Goal: Task Accomplishment & Management: Use online tool/utility

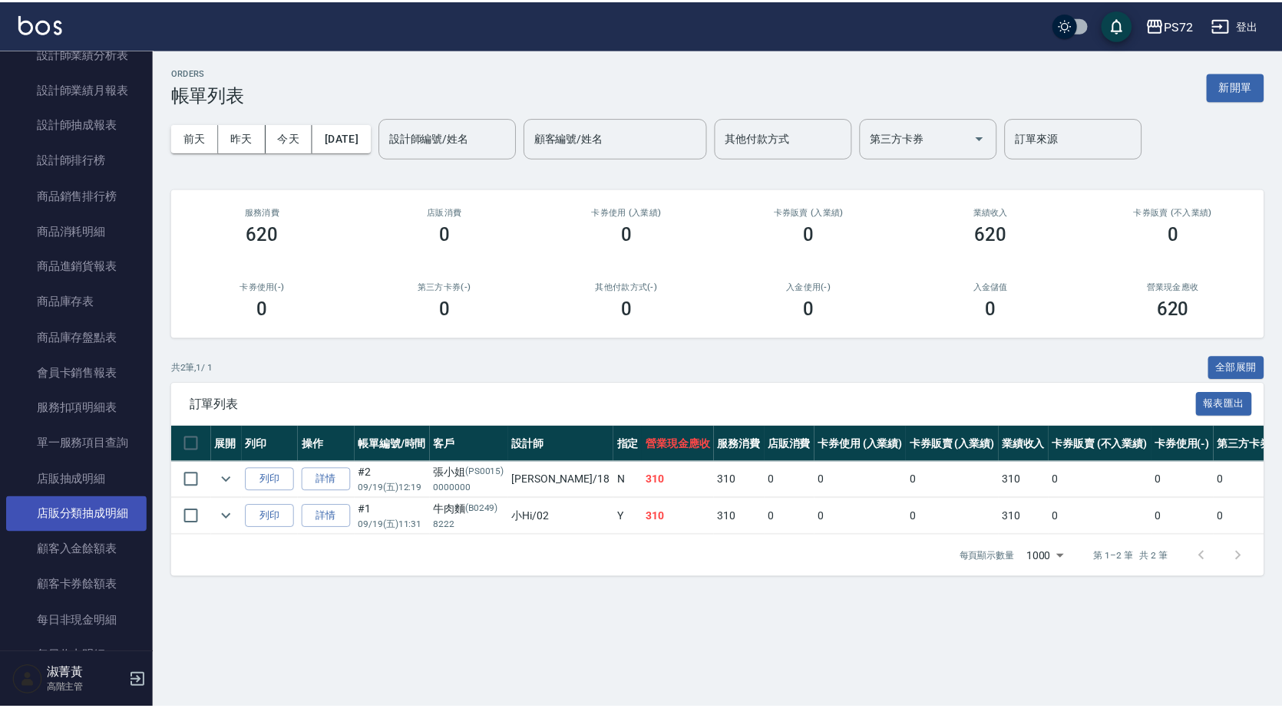
scroll to position [1612, 0]
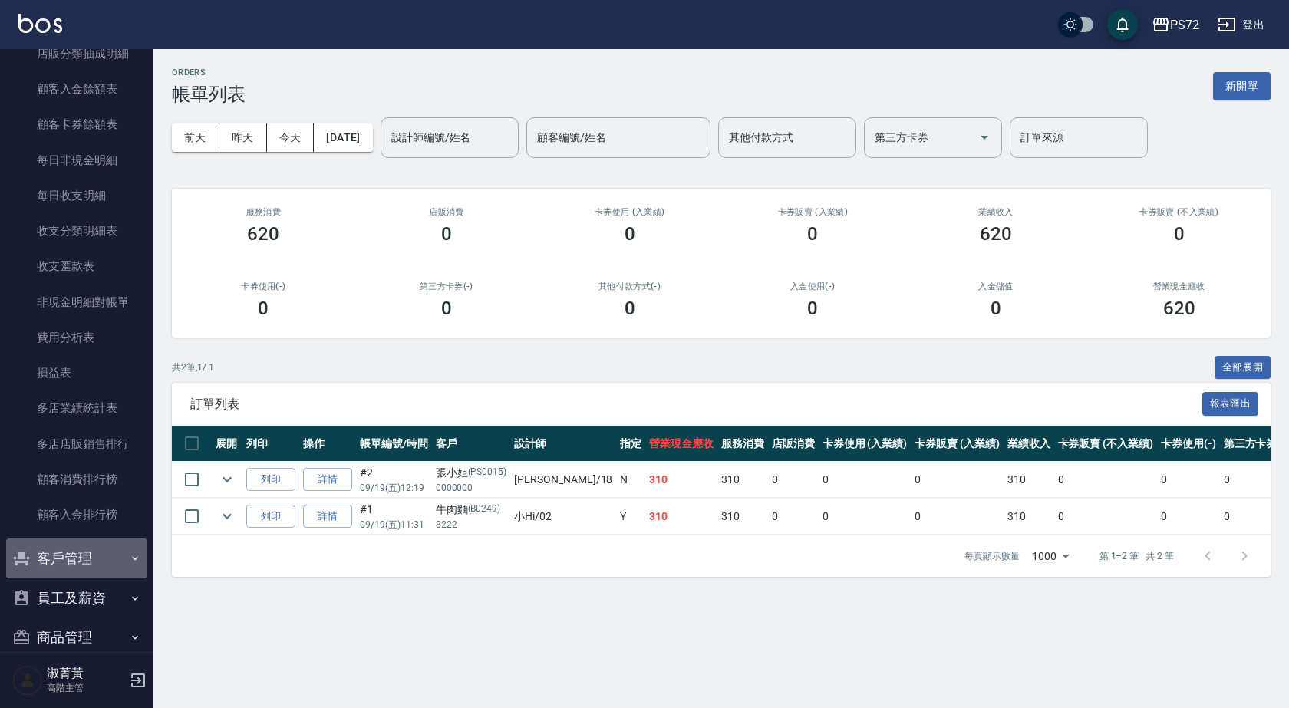
click at [110, 569] on button "客戶管理" at bounding box center [76, 559] width 141 height 40
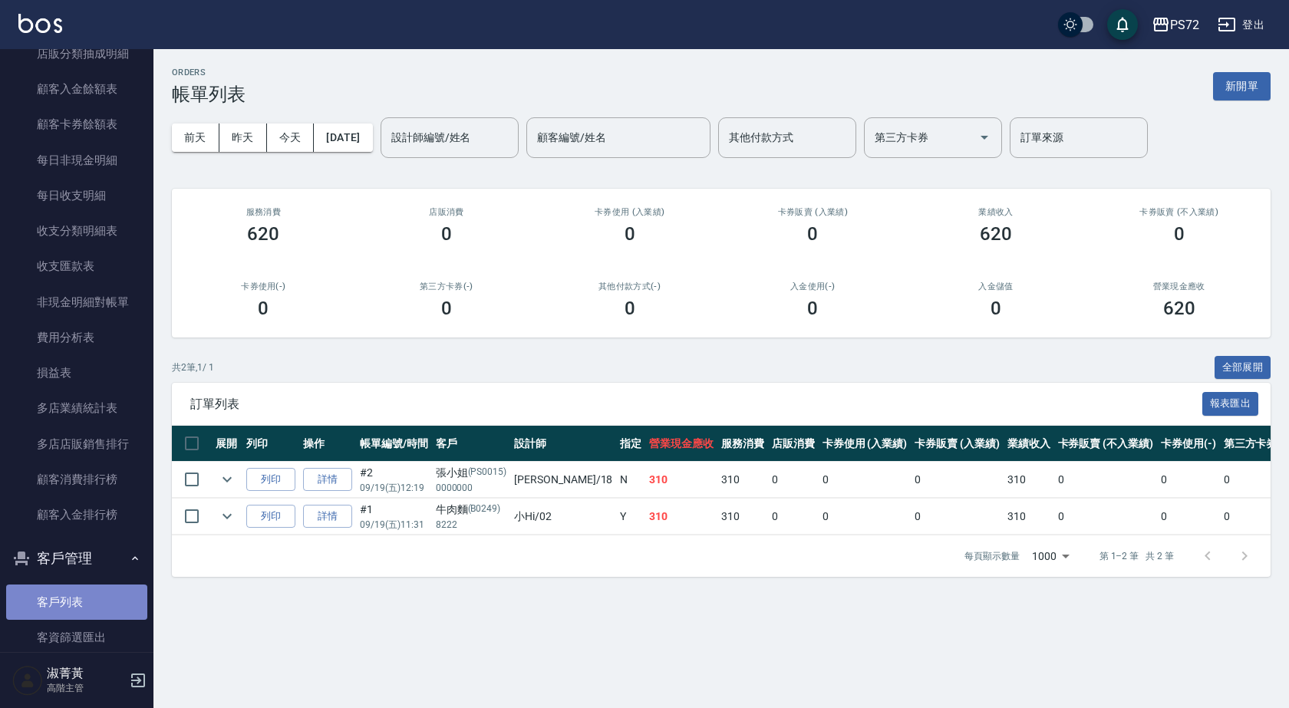
click at [97, 595] on link "客戶列表" at bounding box center [76, 602] width 141 height 35
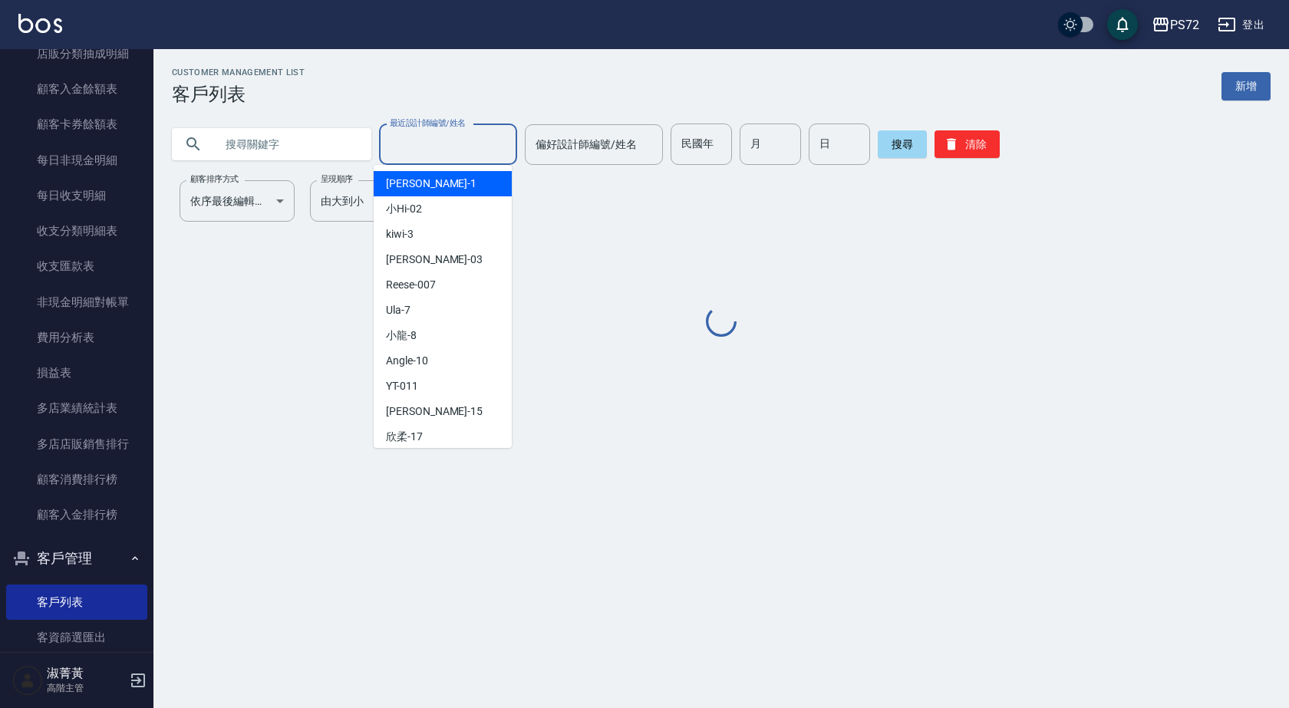
click at [452, 139] on input "最近設計師編號/姓名" at bounding box center [448, 144] width 124 height 27
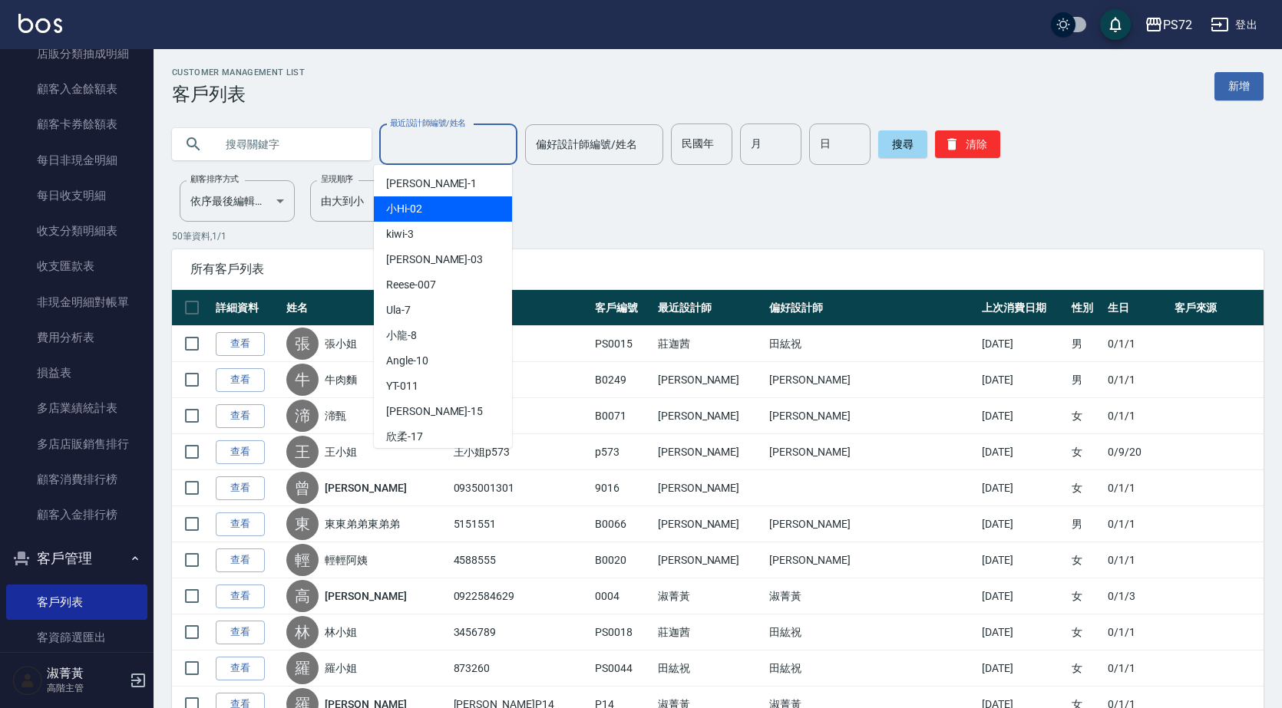
click at [443, 210] on div "小Hi -02" at bounding box center [443, 208] width 138 height 25
type input "小Hi-02"
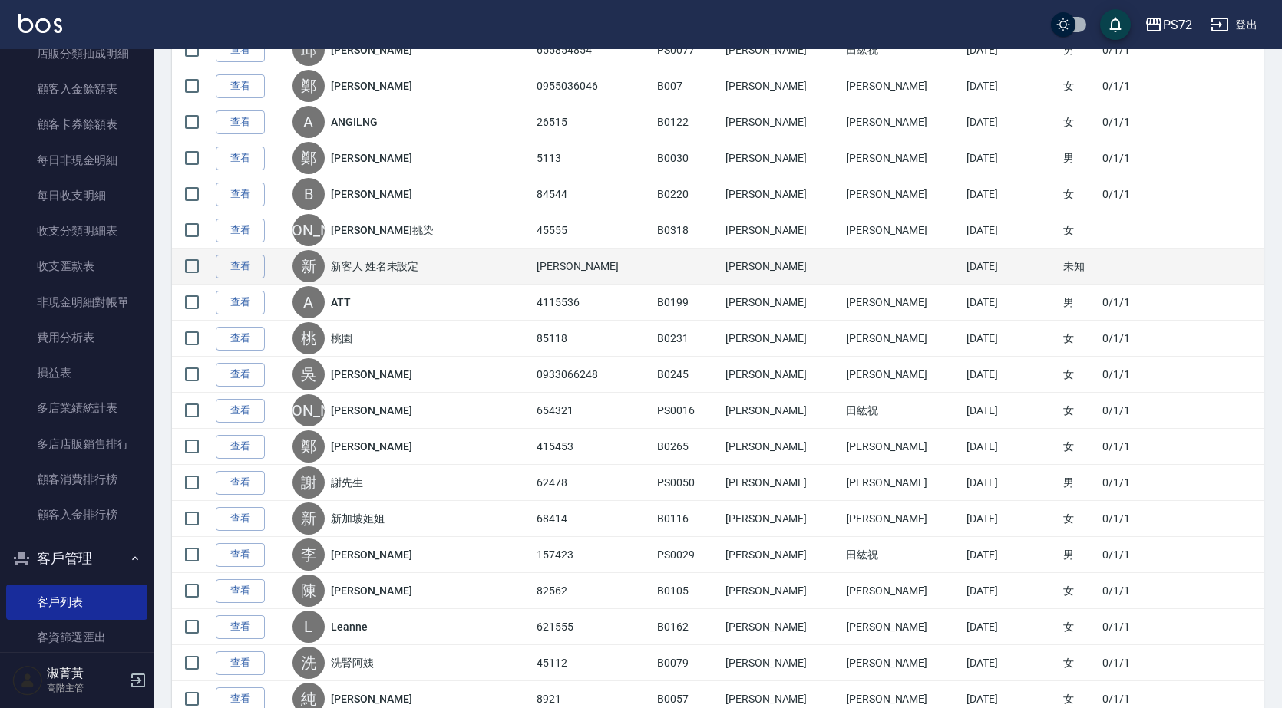
scroll to position [1305, 0]
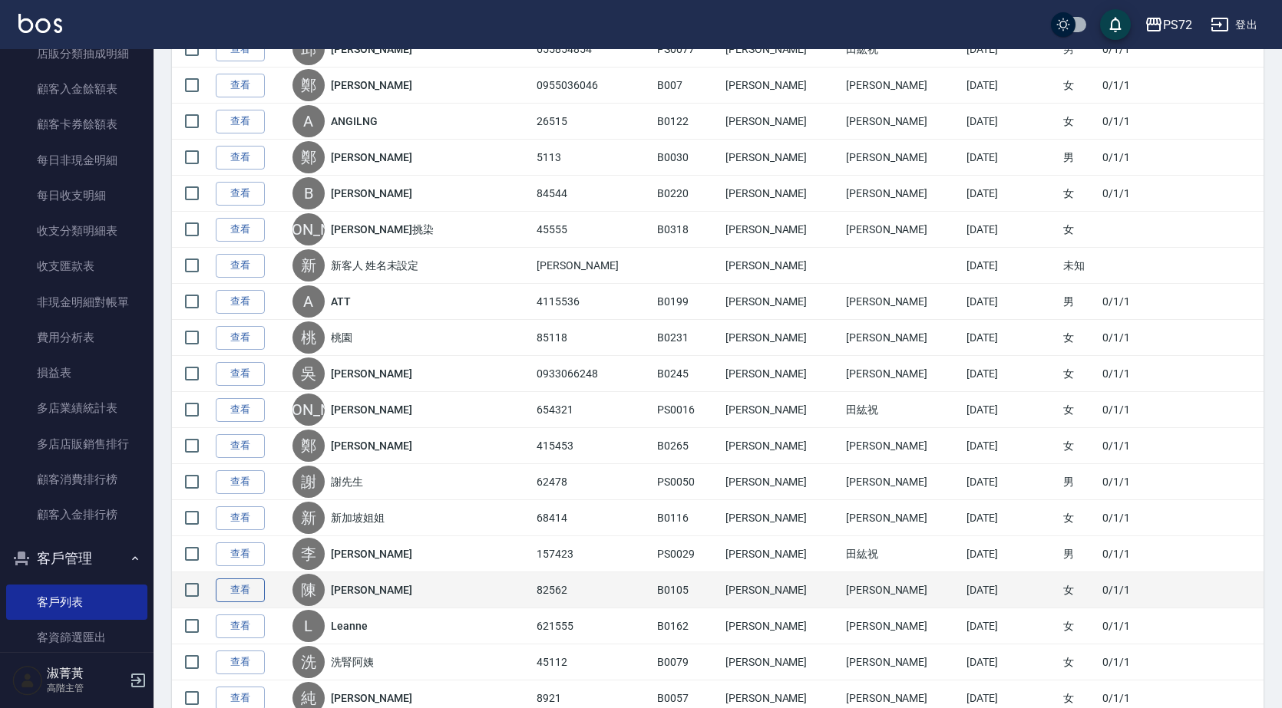
click at [244, 591] on link "查看" at bounding box center [240, 591] width 49 height 24
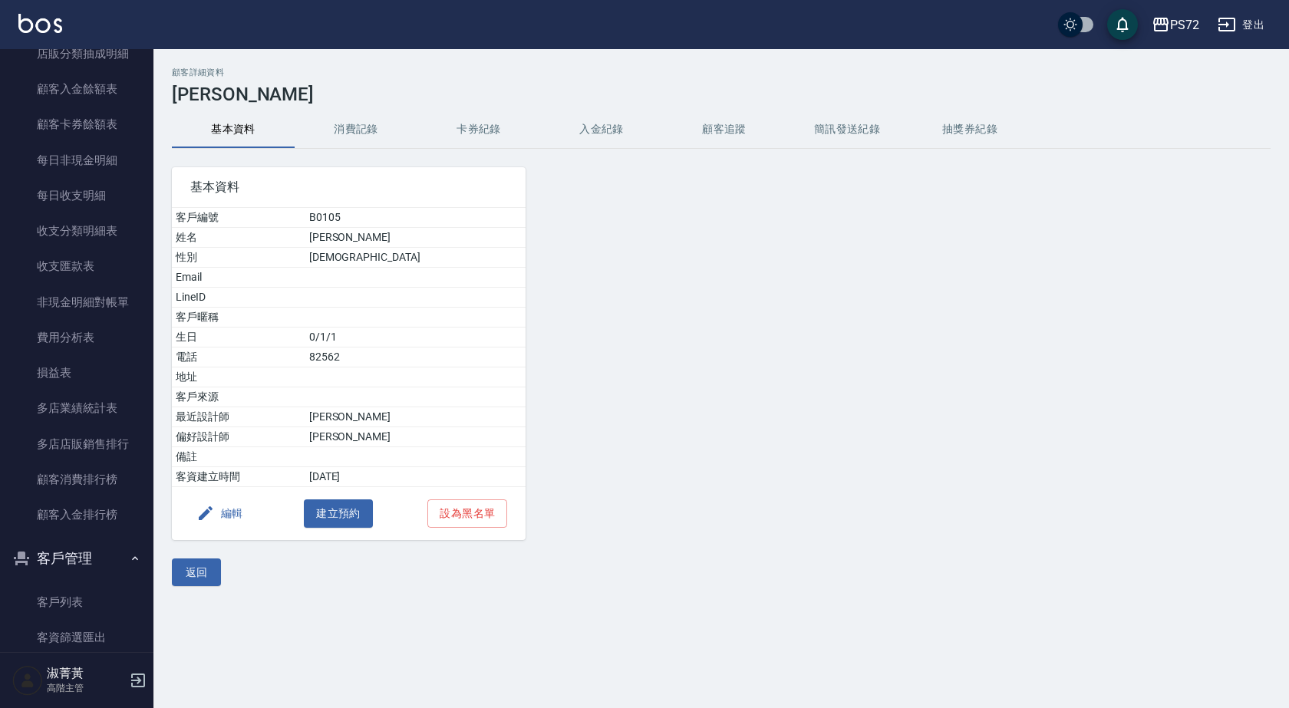
click at [339, 123] on button "消費記錄" at bounding box center [356, 129] width 123 height 37
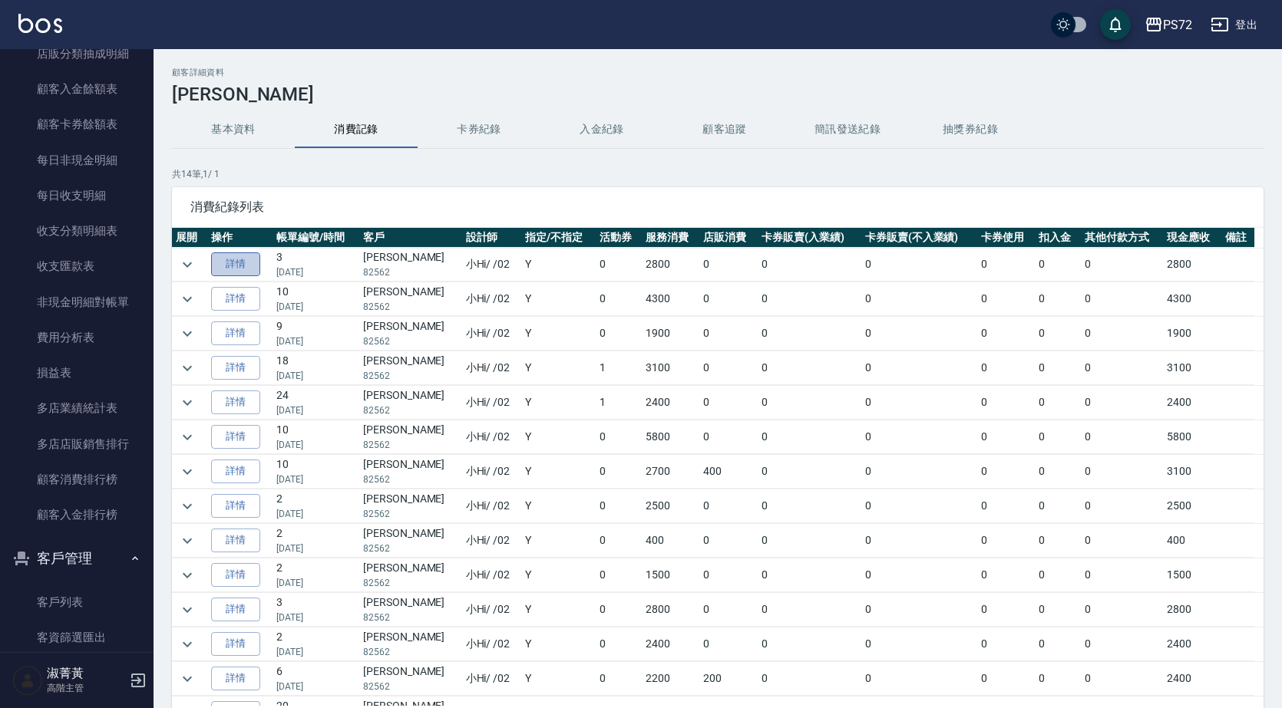
click at [230, 264] on link "詳情" at bounding box center [235, 264] width 49 height 24
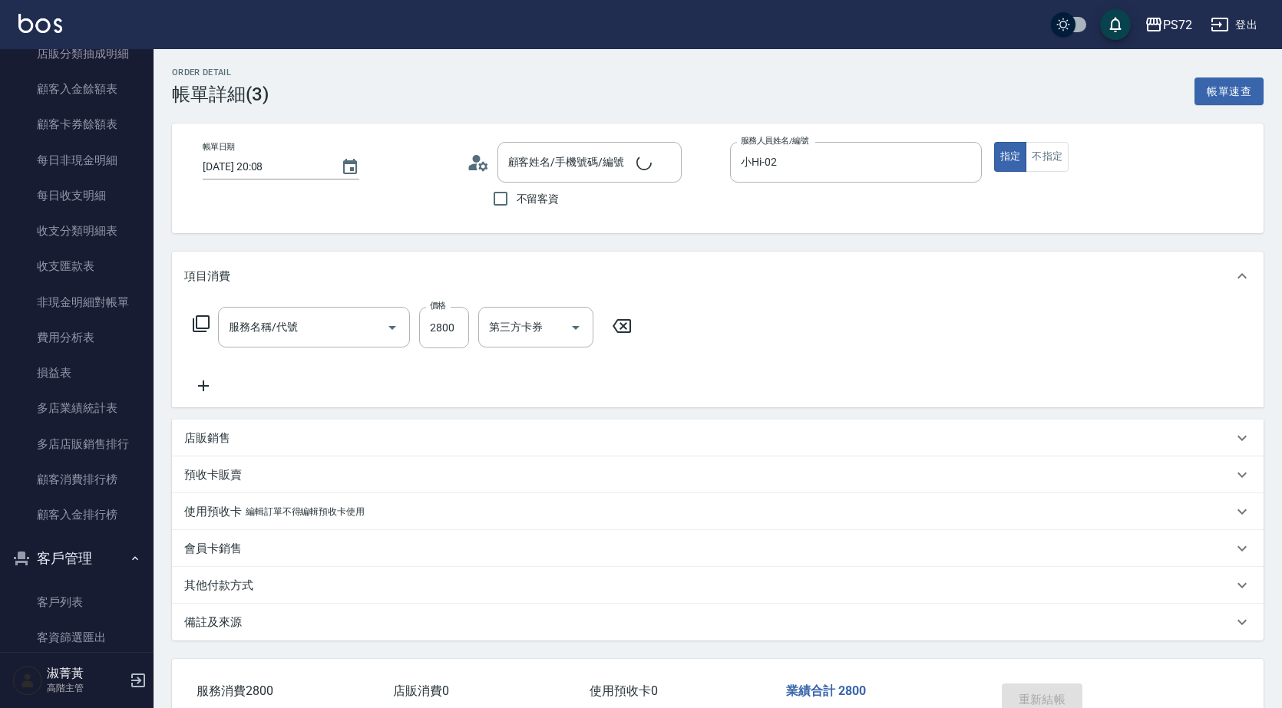
type input "2025/08/11 20:08"
type input "小Hi-02"
type input "冷燙燙髮(200)"
type input "陳瑋琦/82562/B0105"
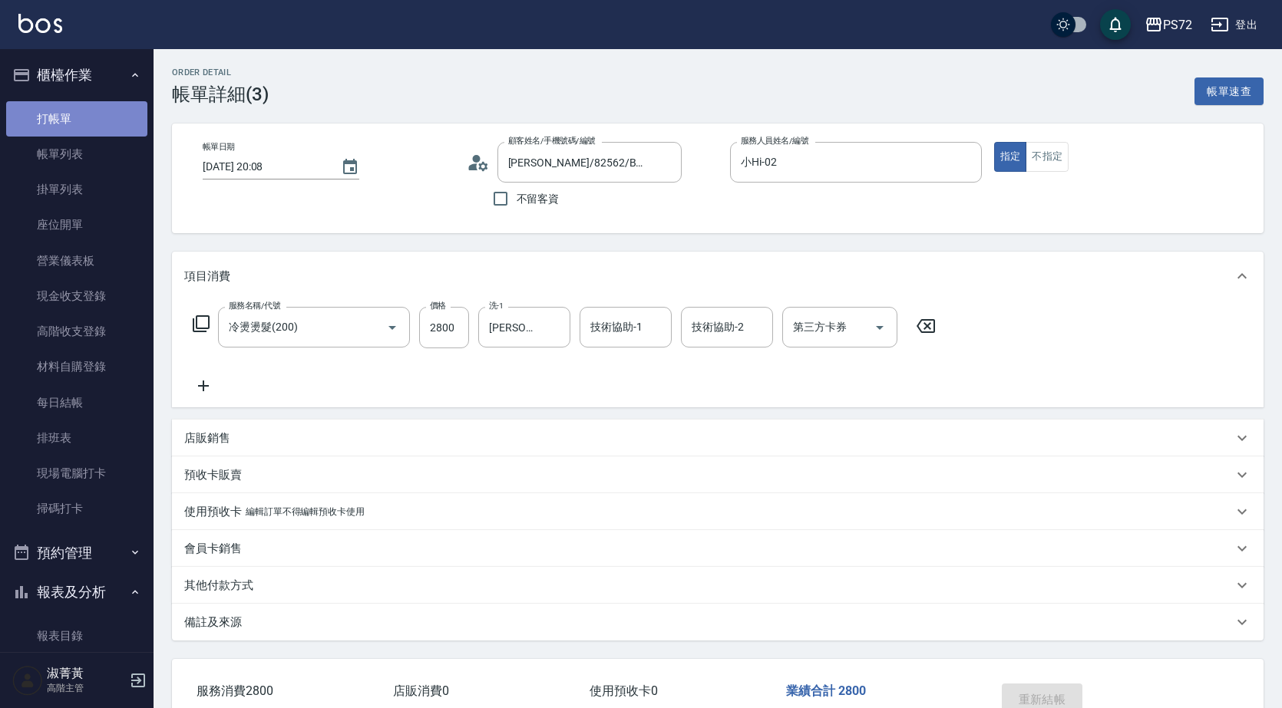
click at [117, 108] on link "打帳單" at bounding box center [76, 118] width 141 height 35
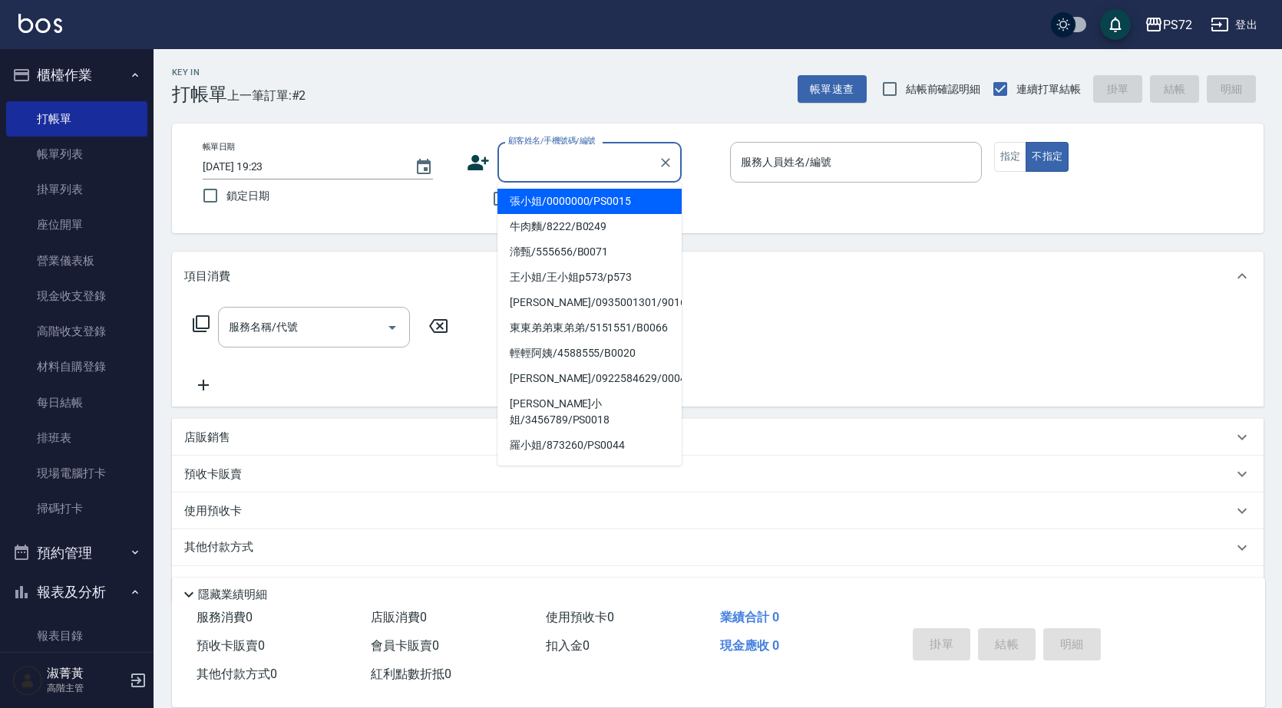
click at [526, 157] on input "顧客姓名/手機號碼/編號" at bounding box center [577, 162] width 147 height 27
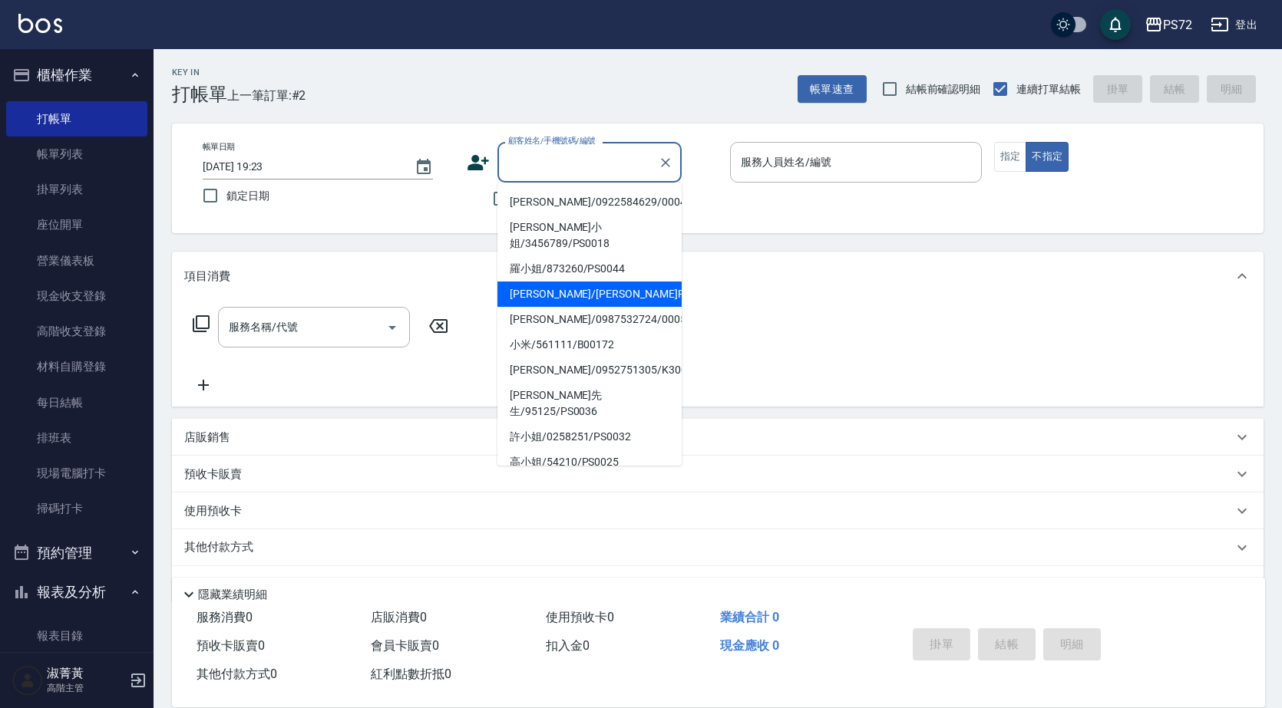
scroll to position [252, 0]
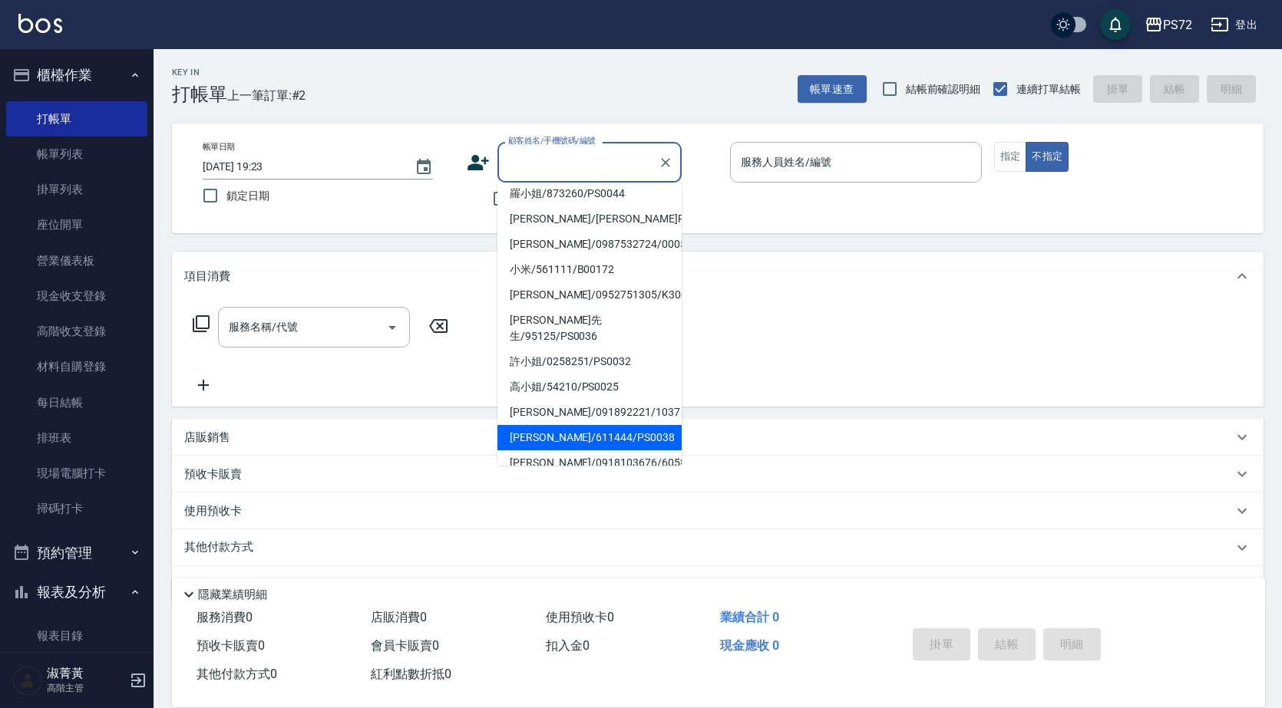
click at [559, 429] on li "徐小姐/611444/PS0038" at bounding box center [589, 437] width 184 height 25
type input "徐小姐/611444/PS0038"
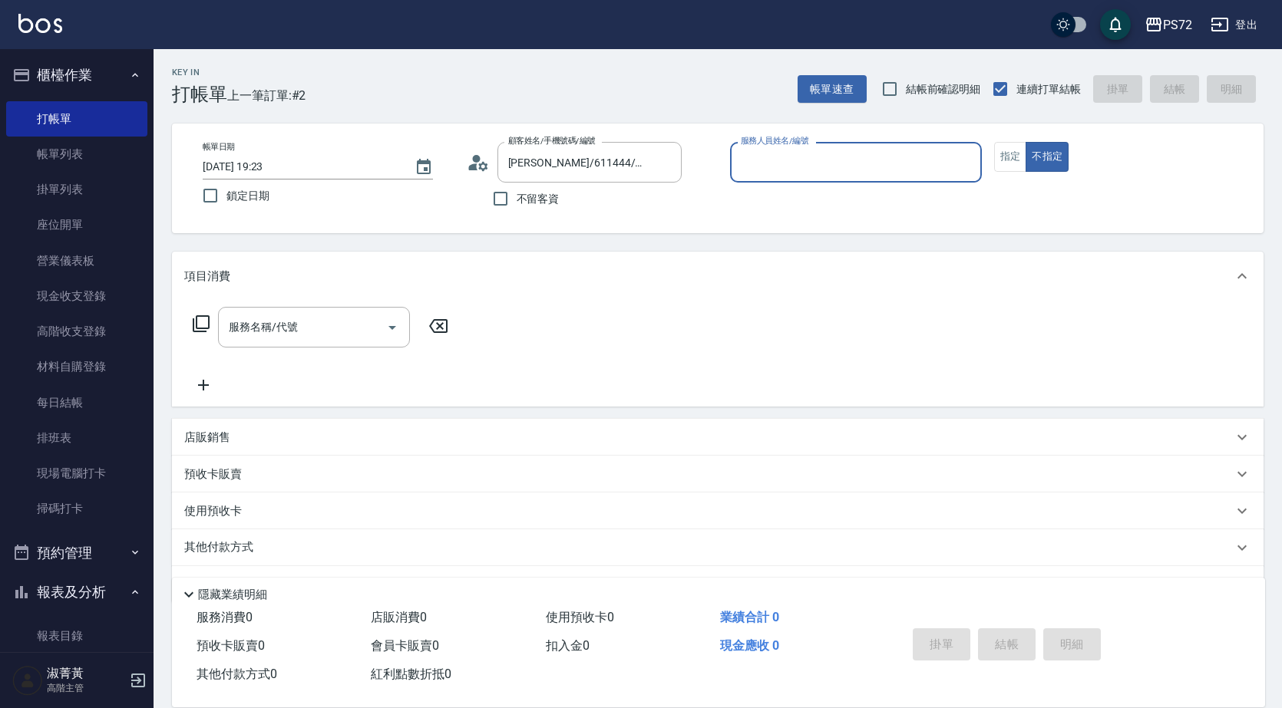
type input "小Hi-02"
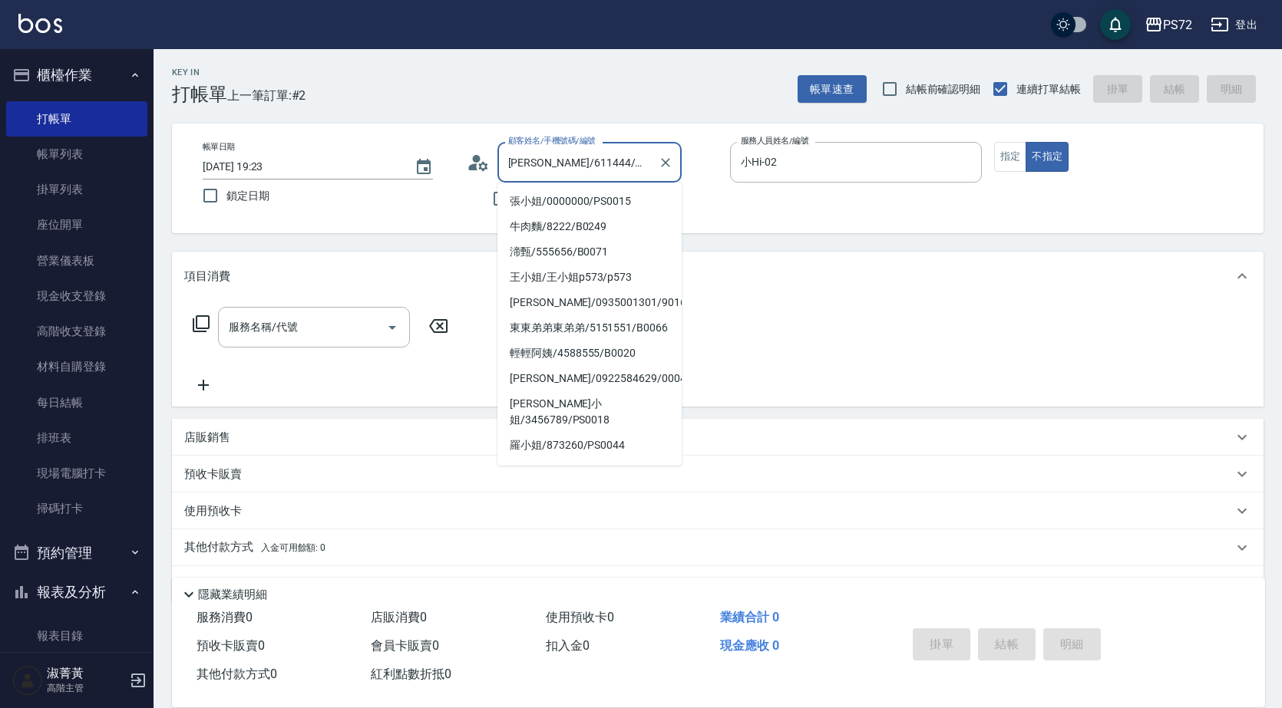
scroll to position [220, 0]
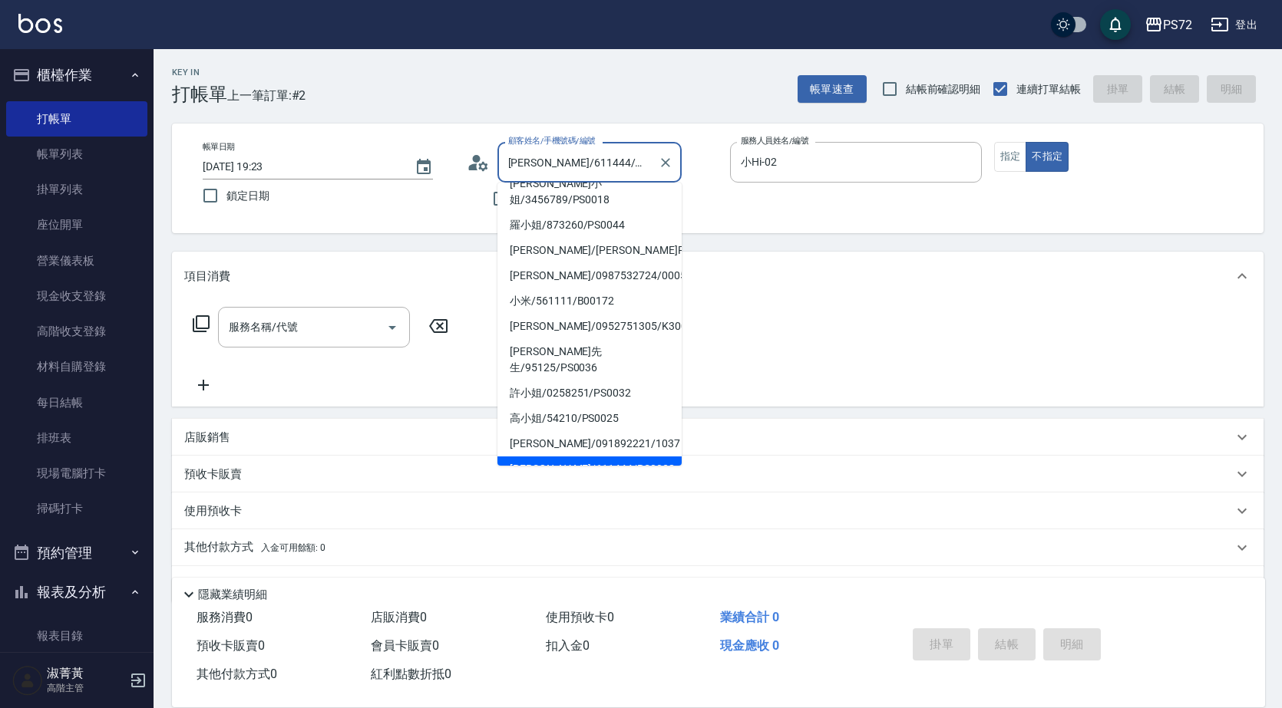
drag, startPoint x: 629, startPoint y: 160, endPoint x: 520, endPoint y: 177, distance: 109.5
click at [520, 177] on div "徐小姐/611444/PS0038 顧客姓名/手機號碼/編號" at bounding box center [589, 162] width 184 height 41
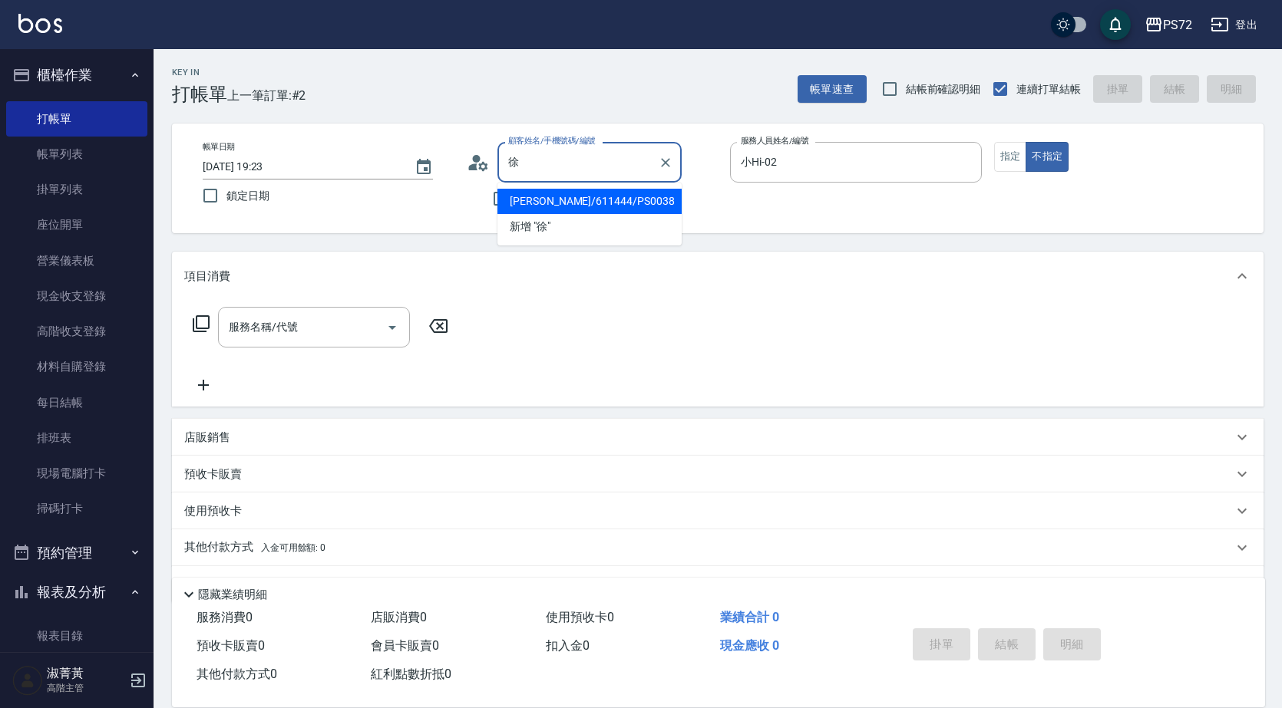
scroll to position [0, 0]
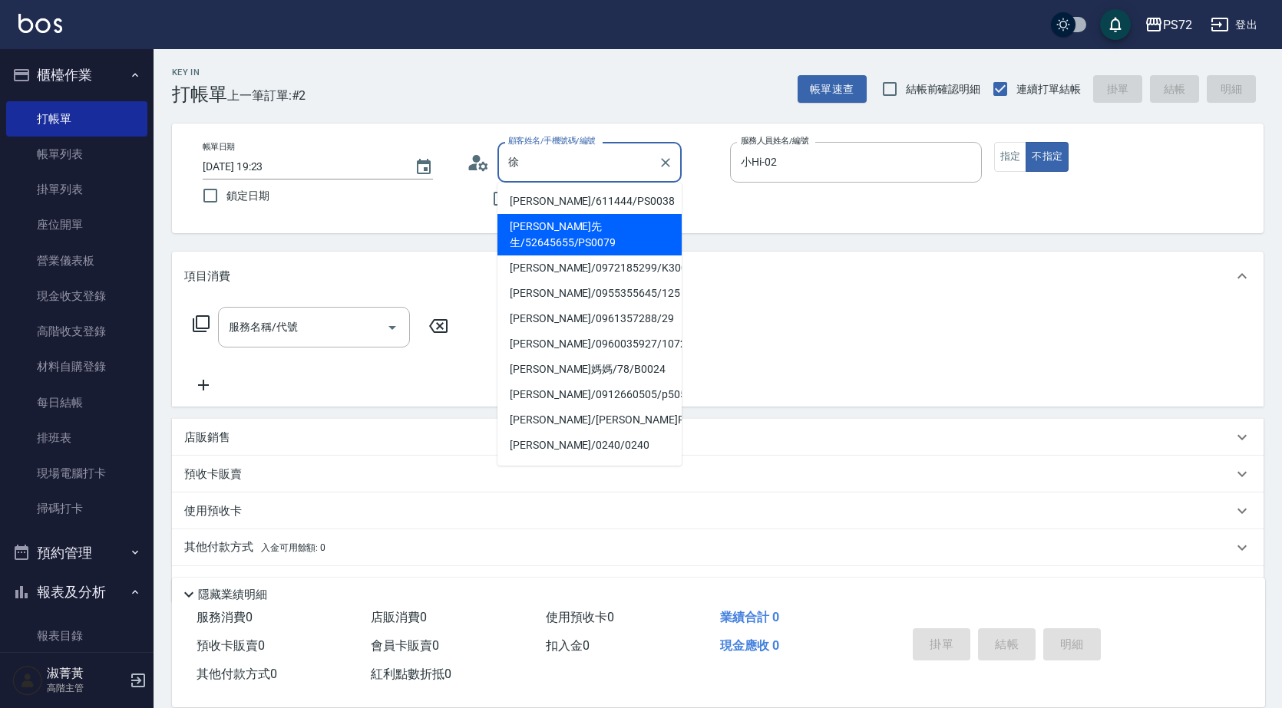
click at [566, 224] on li "徐先生/52645655/PS0079" at bounding box center [589, 234] width 184 height 41
type input "徐先生/52645655/PS0079"
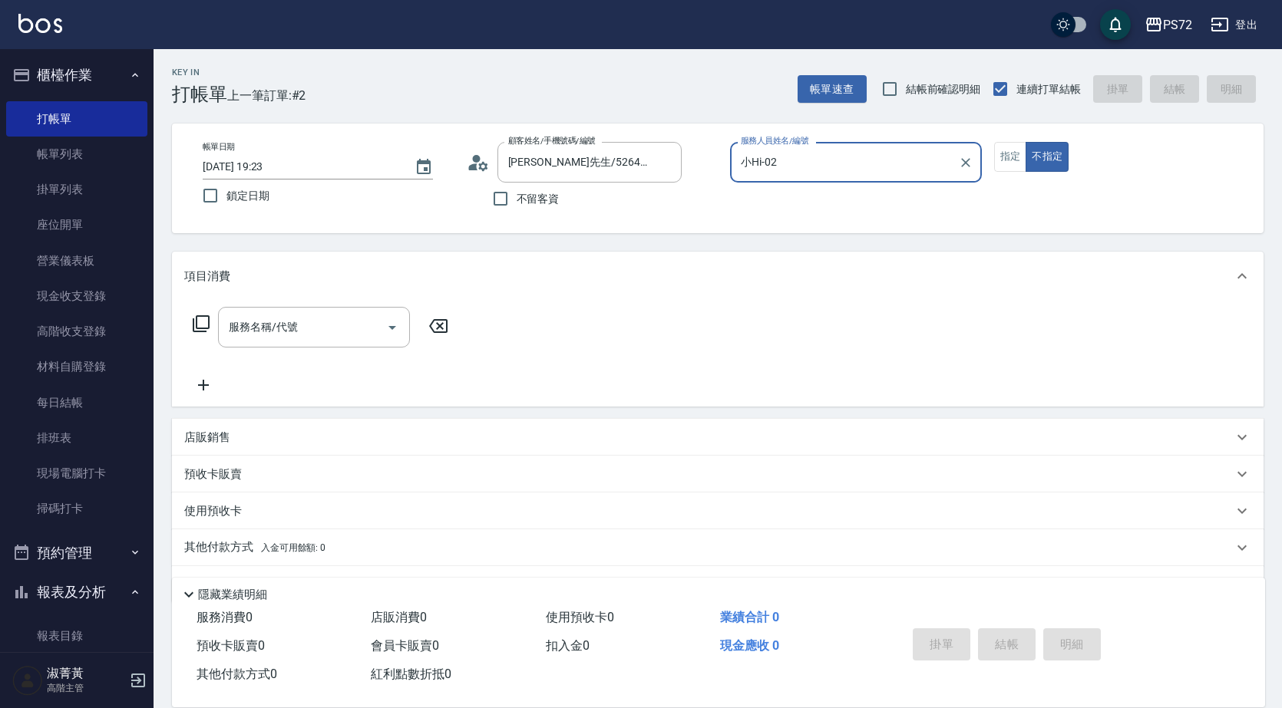
click at [829, 170] on input "小Hi-02" at bounding box center [844, 162] width 215 height 27
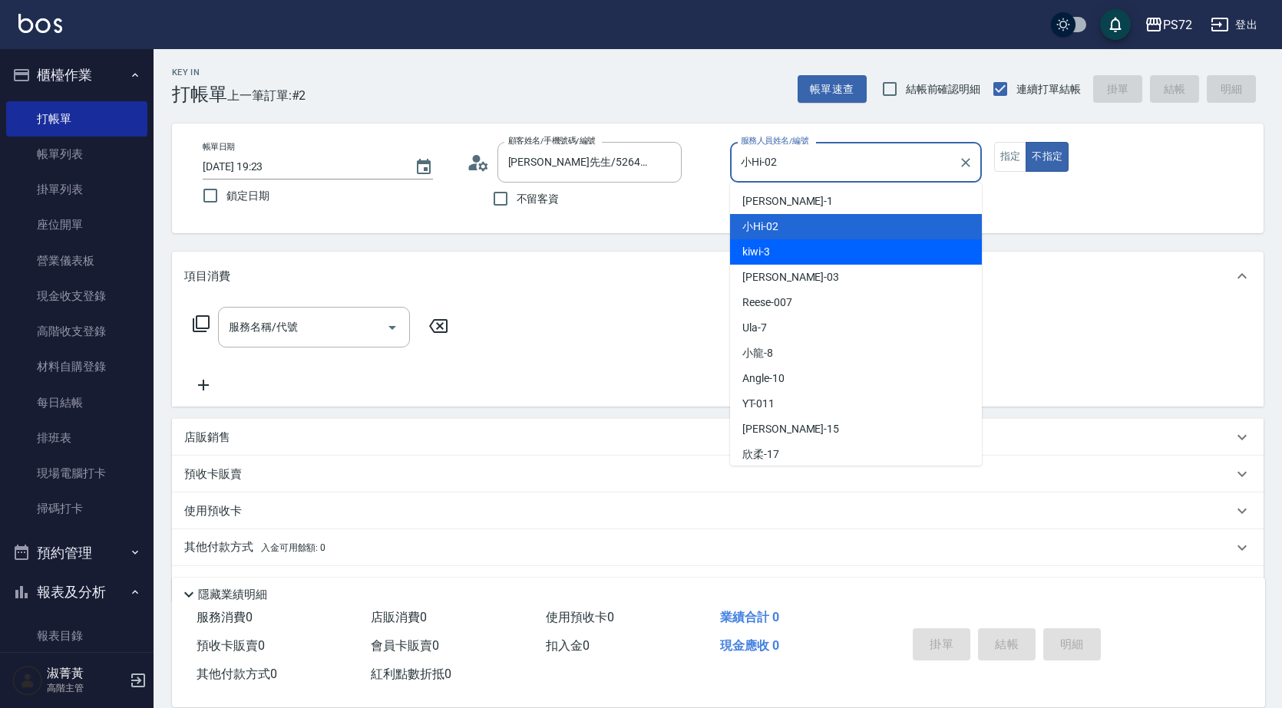
click at [823, 247] on div "kiwi -3" at bounding box center [856, 251] width 252 height 25
type input "kiwi-3"
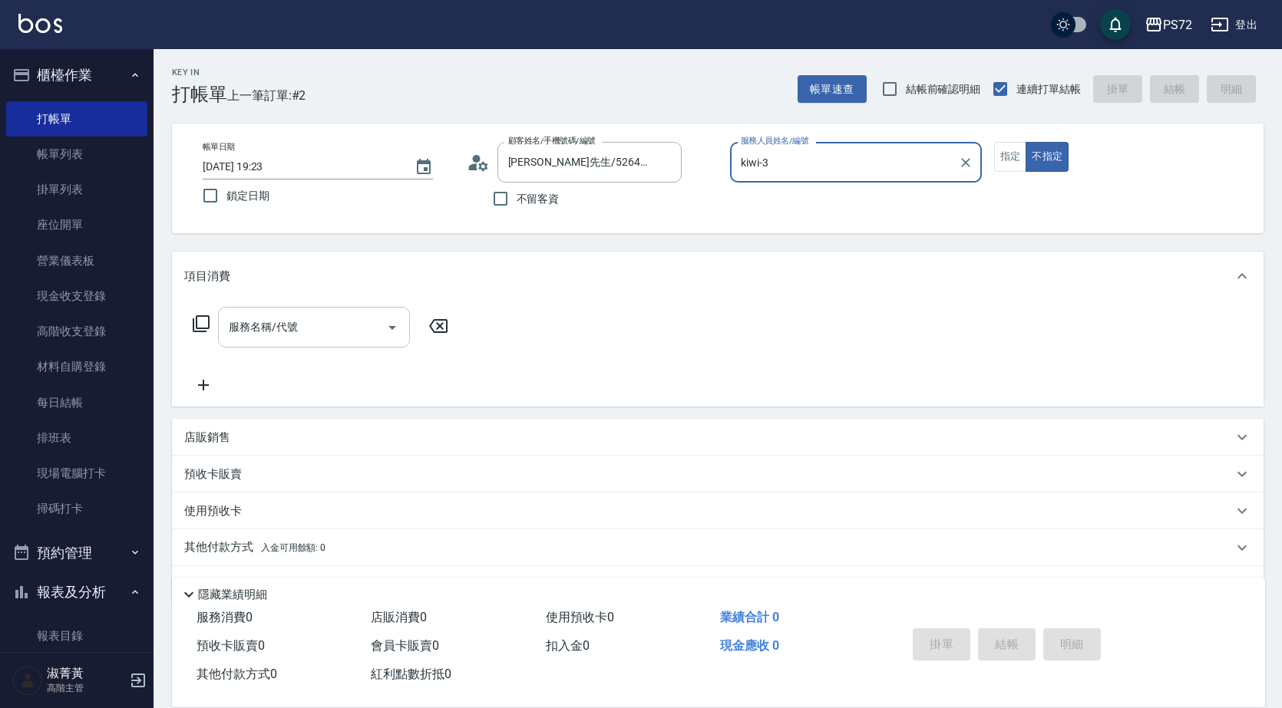
click at [275, 329] on div "服務名稱/代號 服務名稱/代號" at bounding box center [314, 327] width 192 height 41
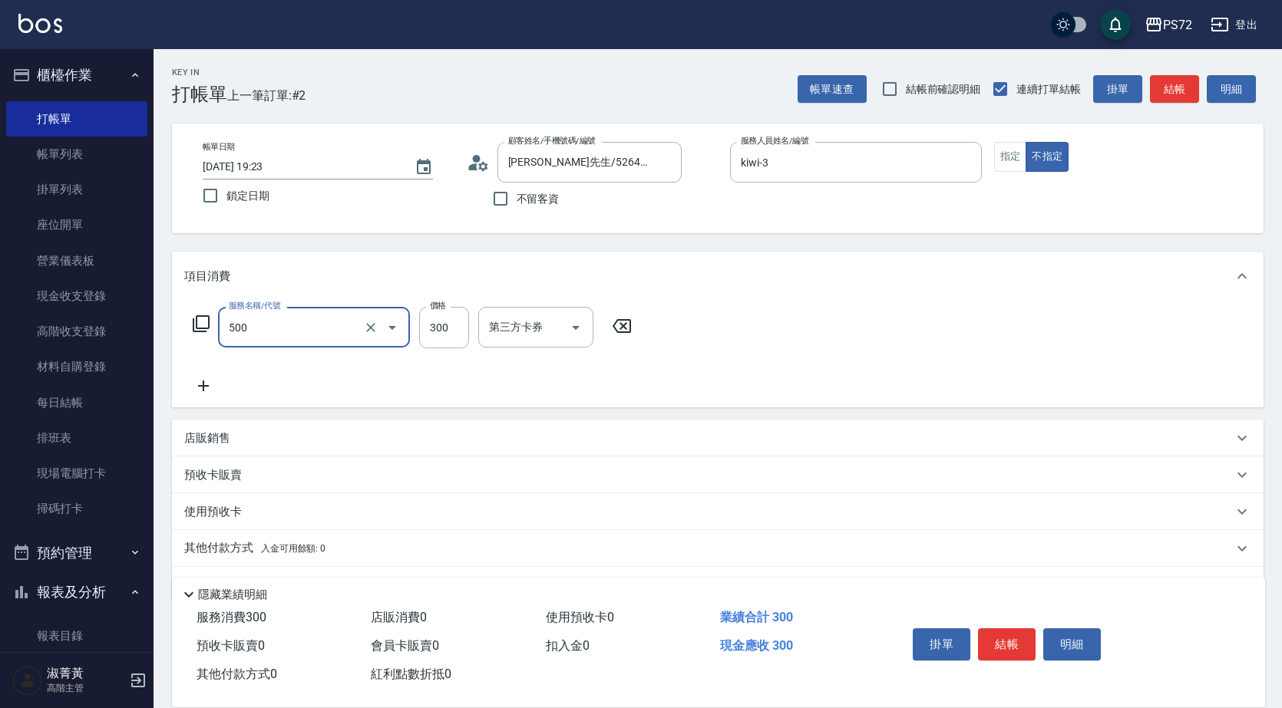
type input "洗髮(A級)(500)"
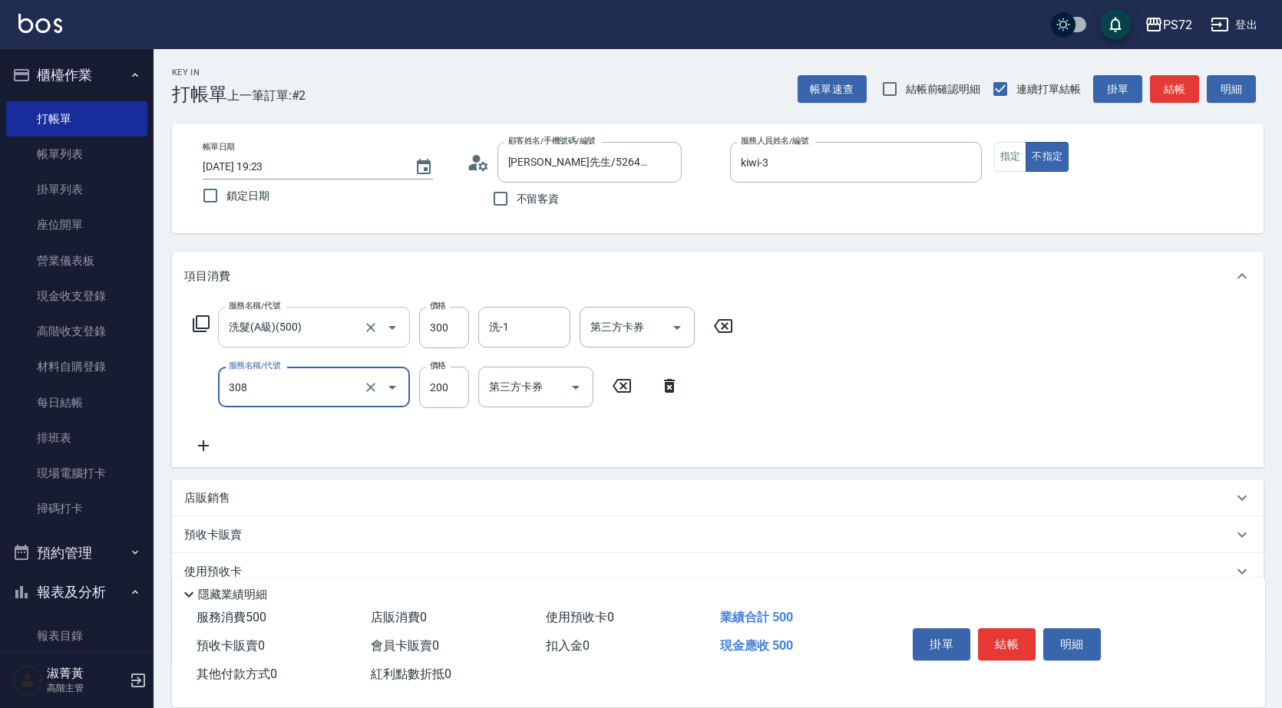
type input "學生剪髮(UP)(308)"
type input "350"
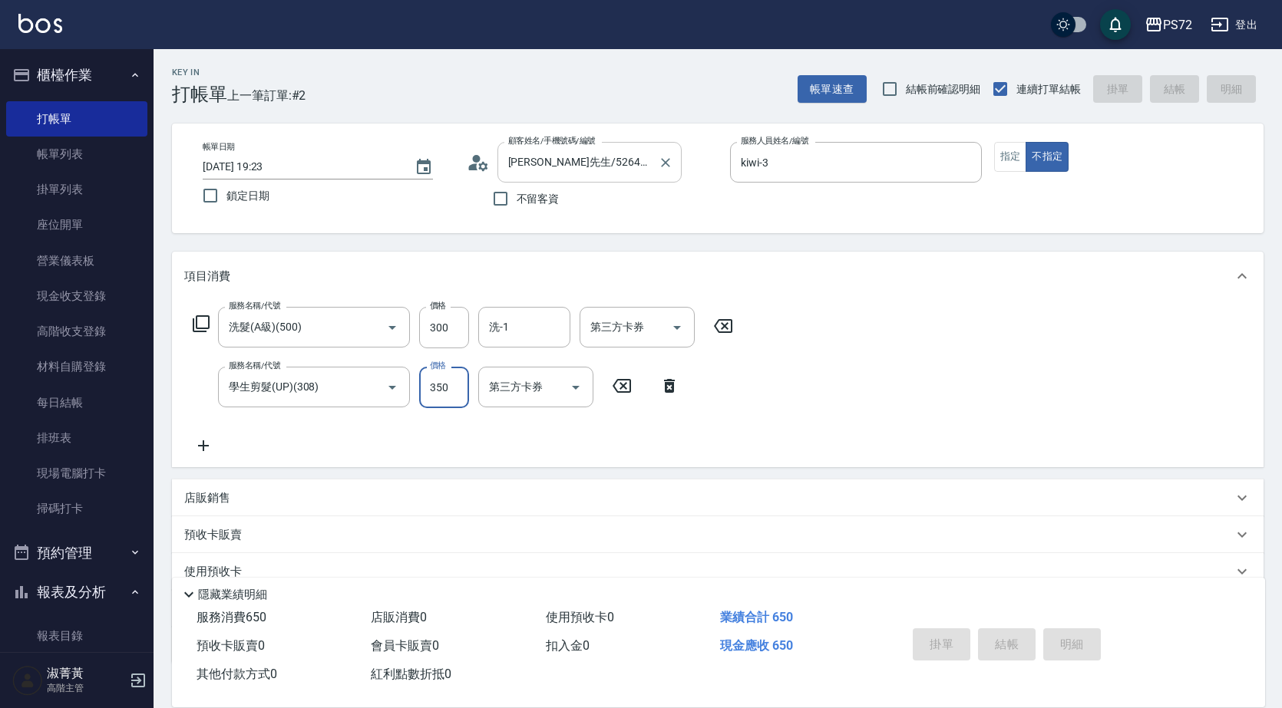
type input "2025/09/19 19:51"
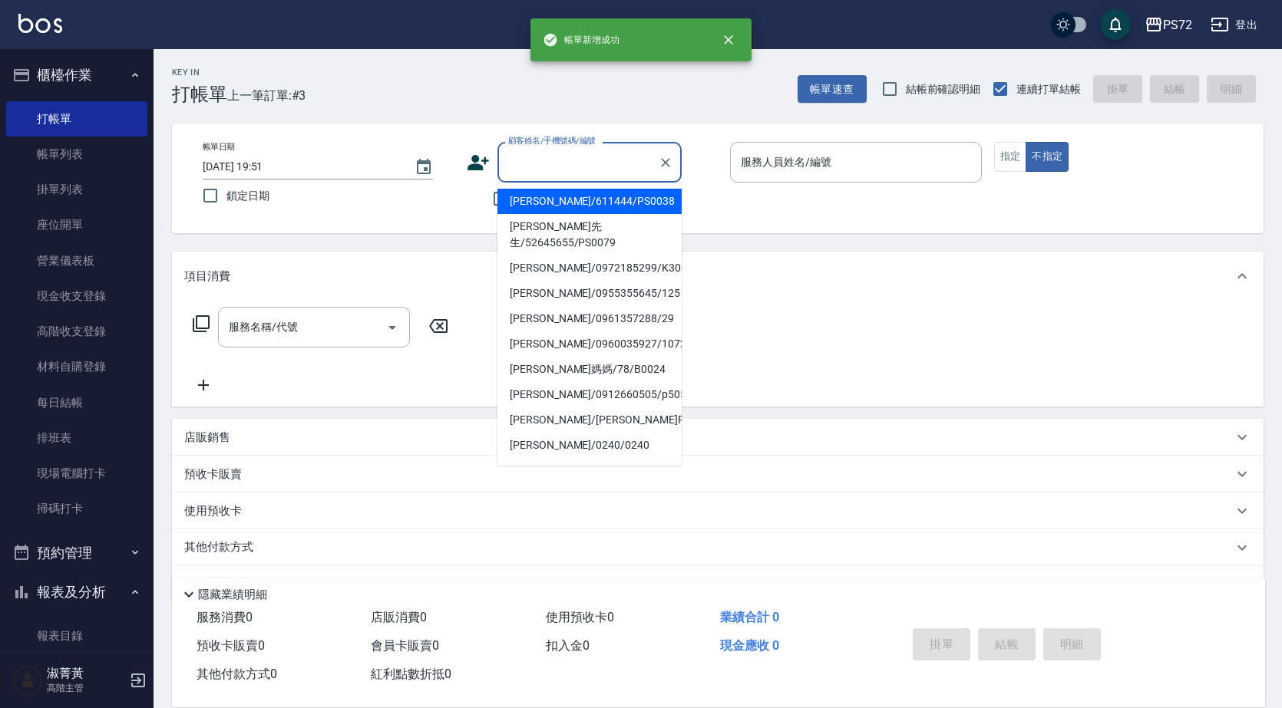
click at [586, 156] on input "顧客姓名/手機號碼/編號" at bounding box center [577, 162] width 147 height 27
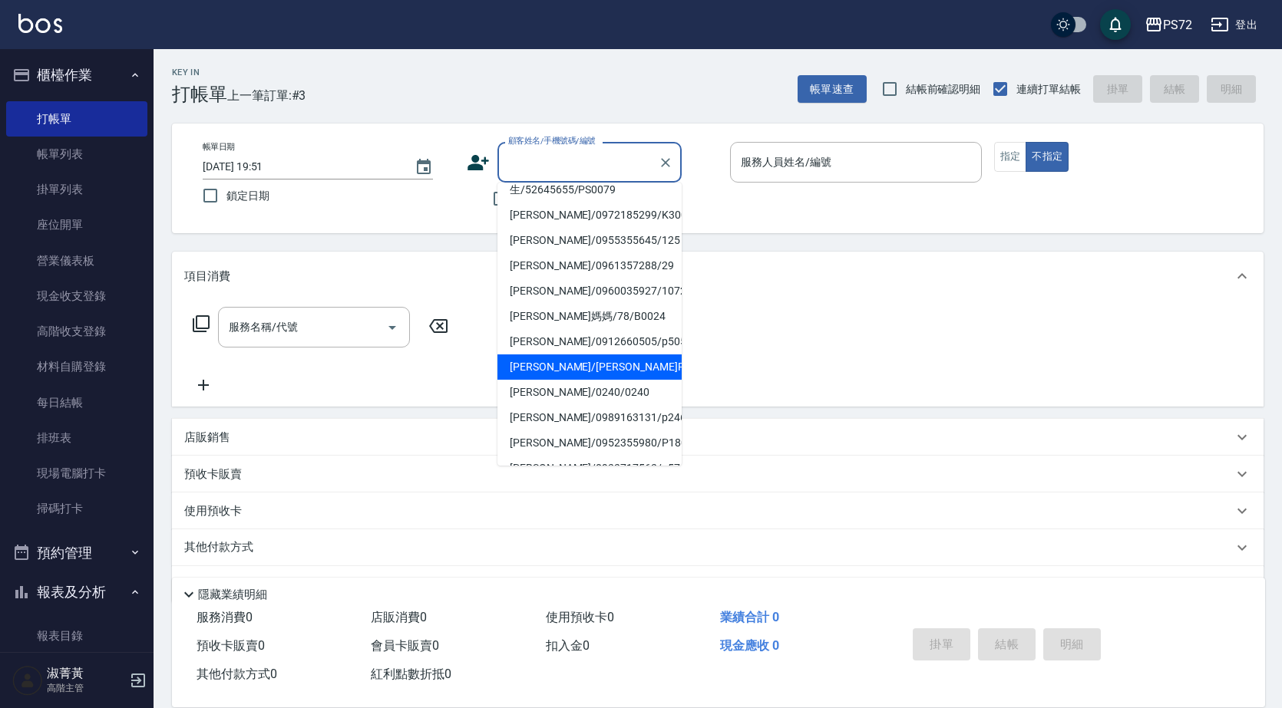
scroll to position [134, 0]
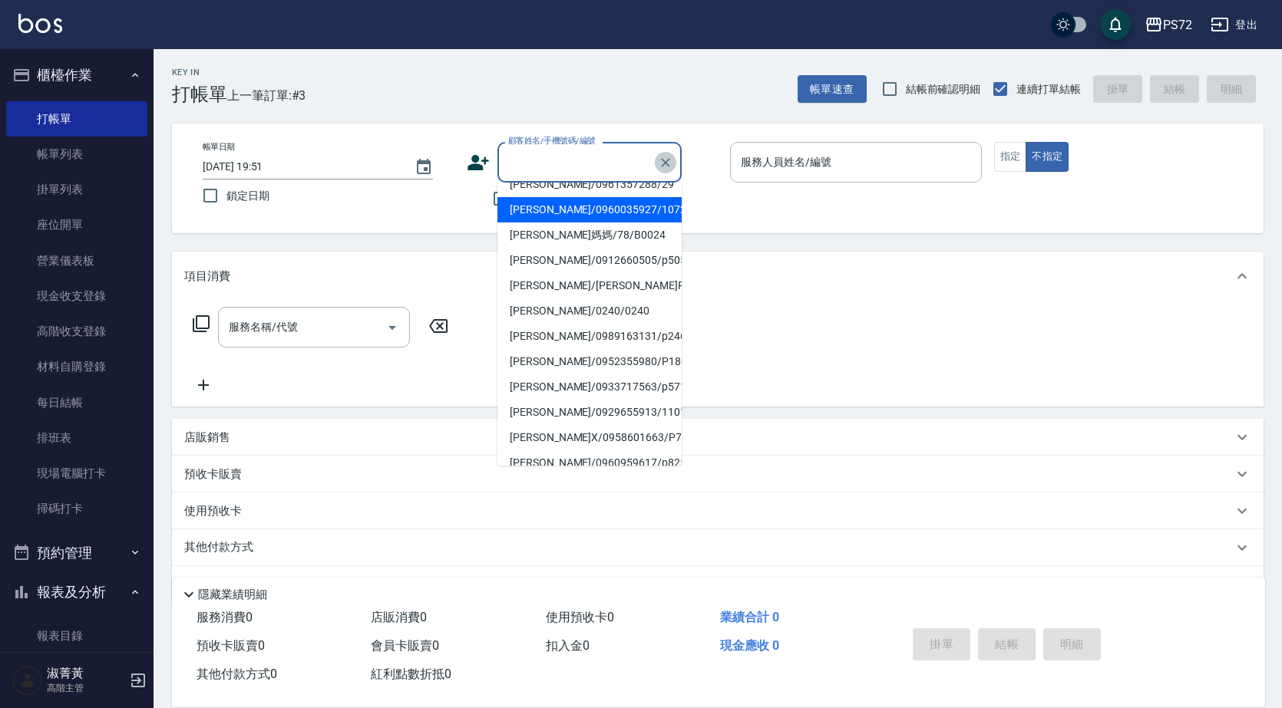
click at [662, 158] on icon "Clear" at bounding box center [665, 162] width 9 height 9
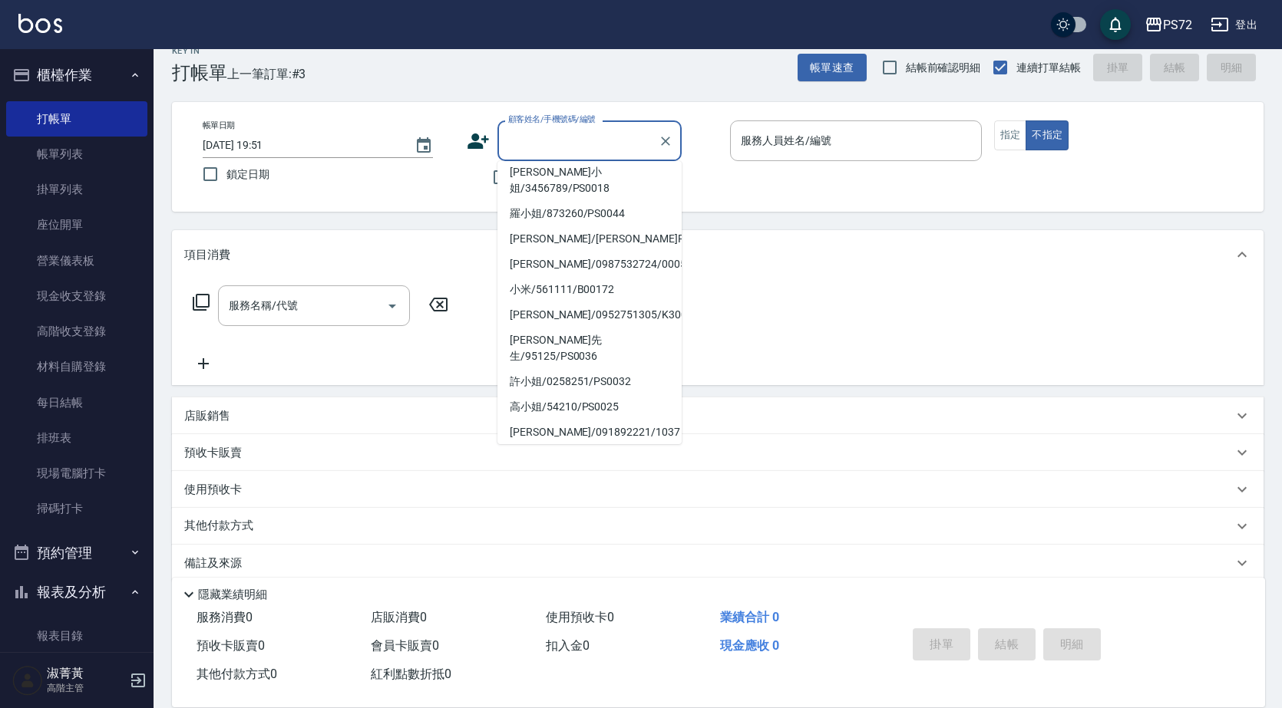
scroll to position [42, 0]
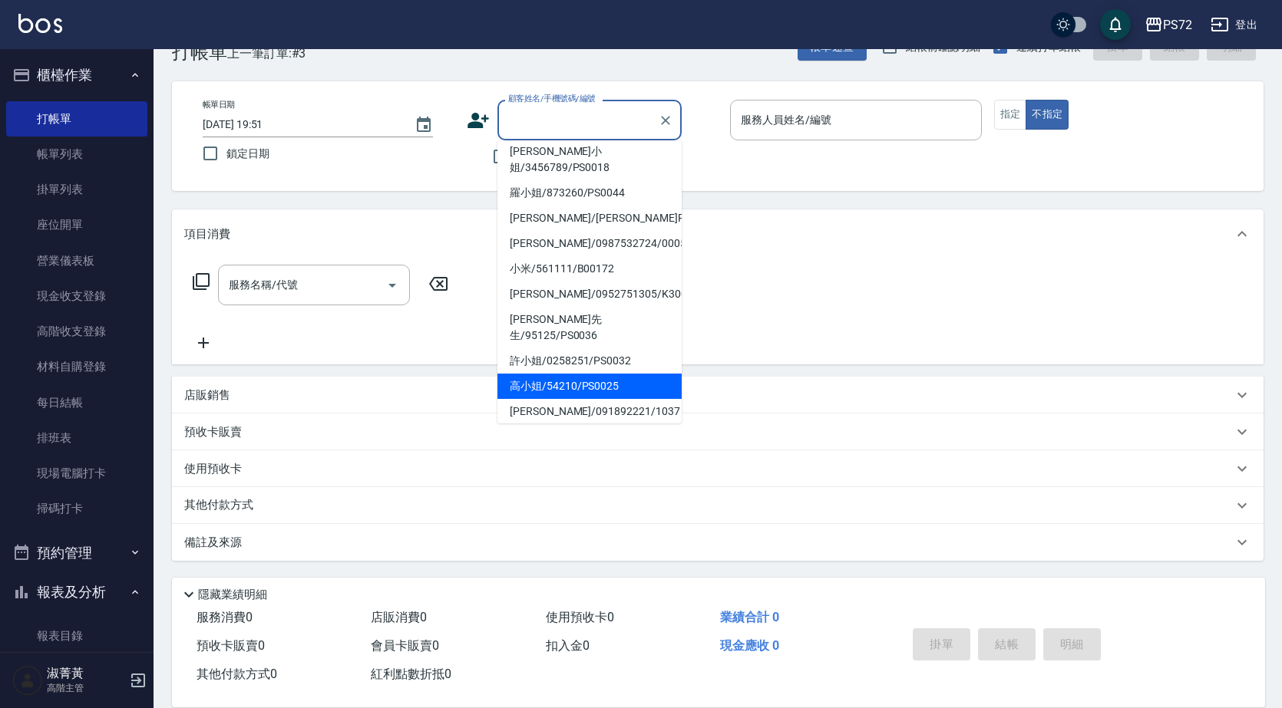
click at [544, 374] on li "高小姐/54210/PS0025" at bounding box center [589, 386] width 184 height 25
type input "高小姐/54210/PS0025"
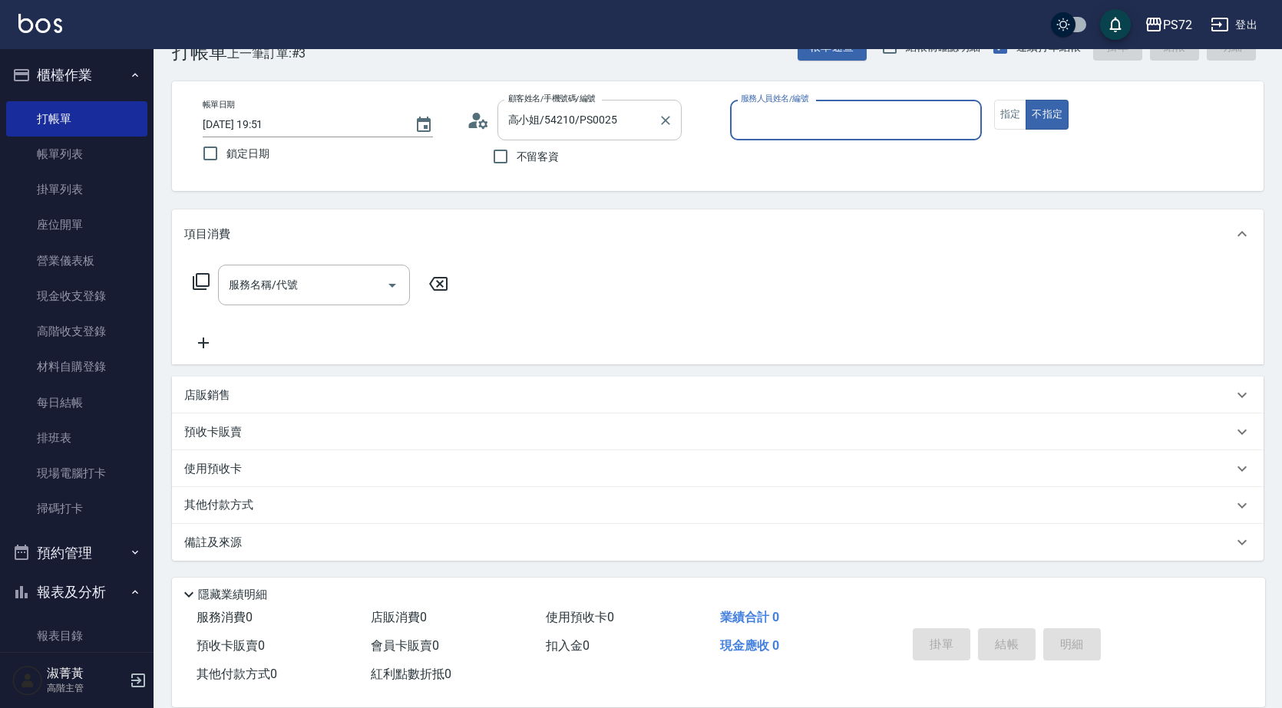
type input "kiwi-3"
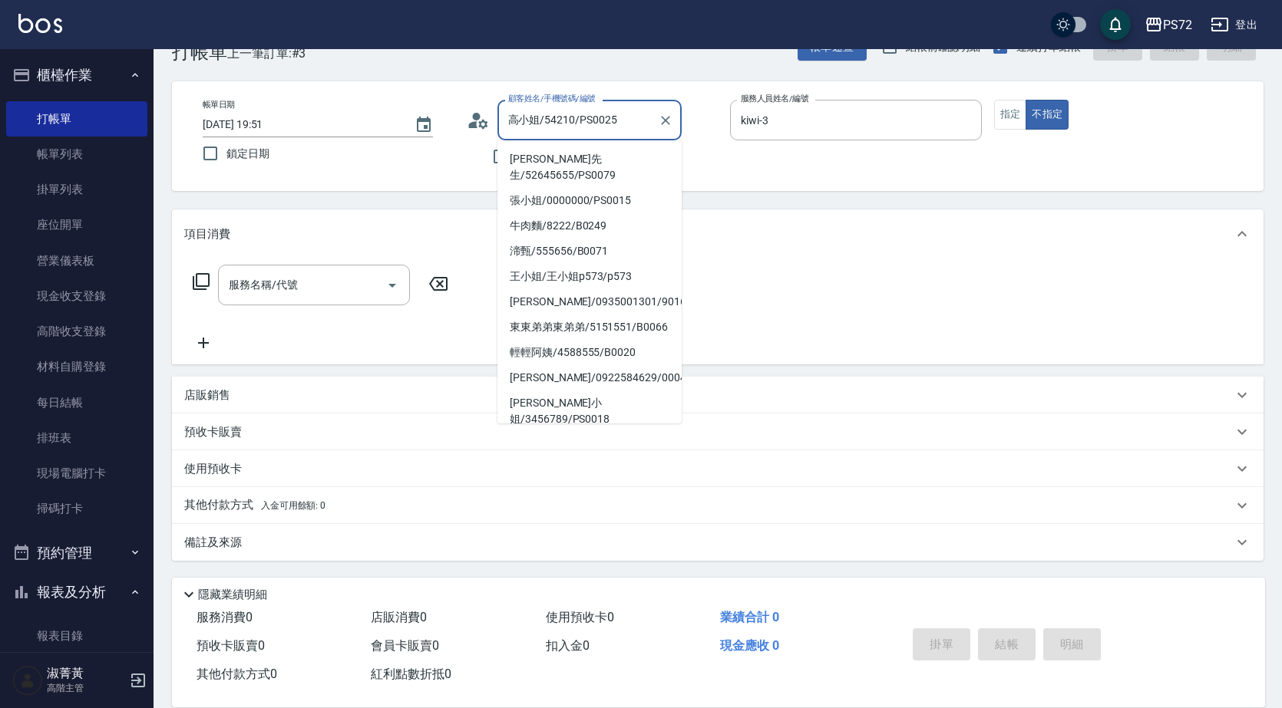
scroll to position [195, 0]
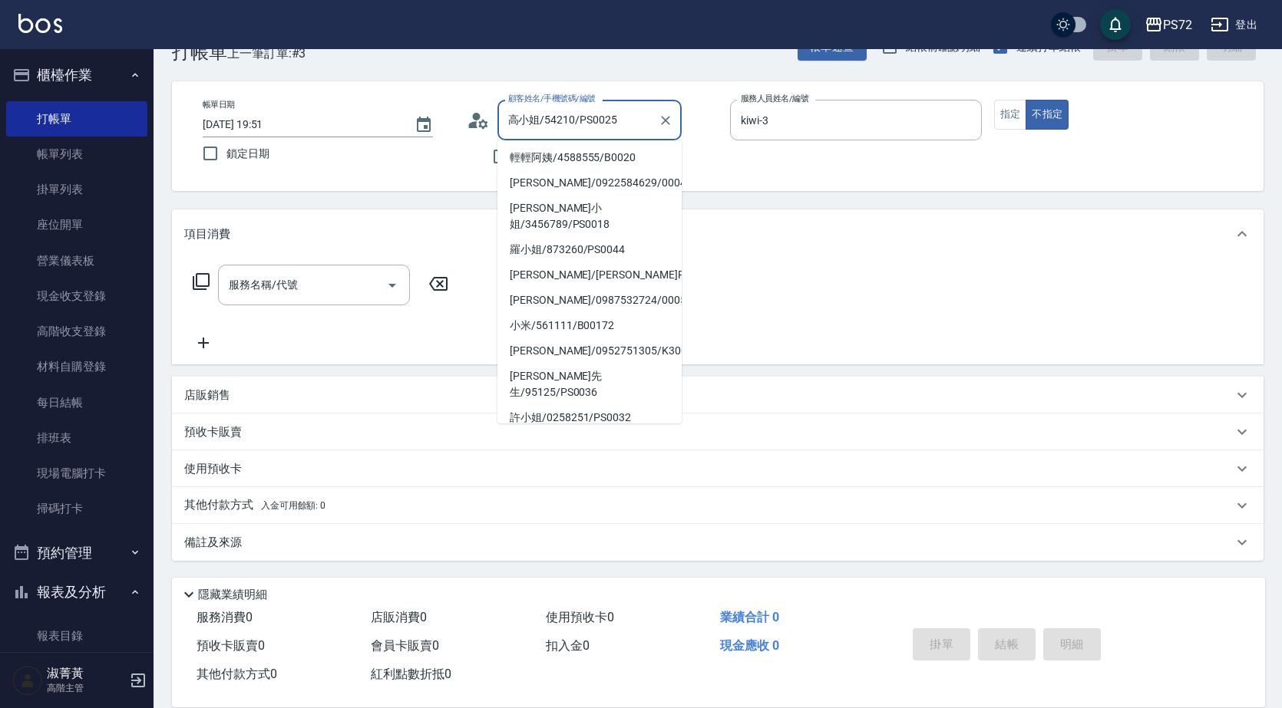
drag, startPoint x: 588, startPoint y: 117, endPoint x: 521, endPoint y: 116, distance: 66.8
click at [521, 116] on input "高小姐/54210/PS0025" at bounding box center [577, 120] width 147 height 27
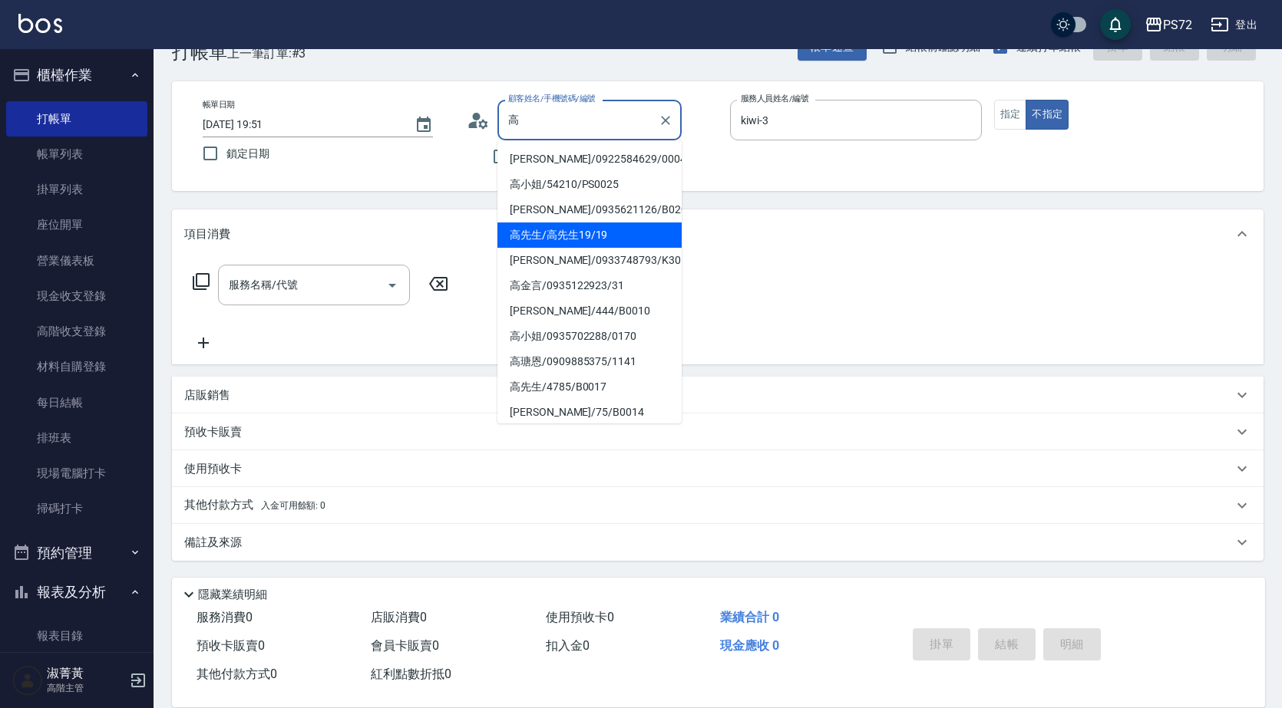
click at [615, 243] on li "高先生/高先生19/19" at bounding box center [589, 235] width 184 height 25
type input "高先生/高先生19/19"
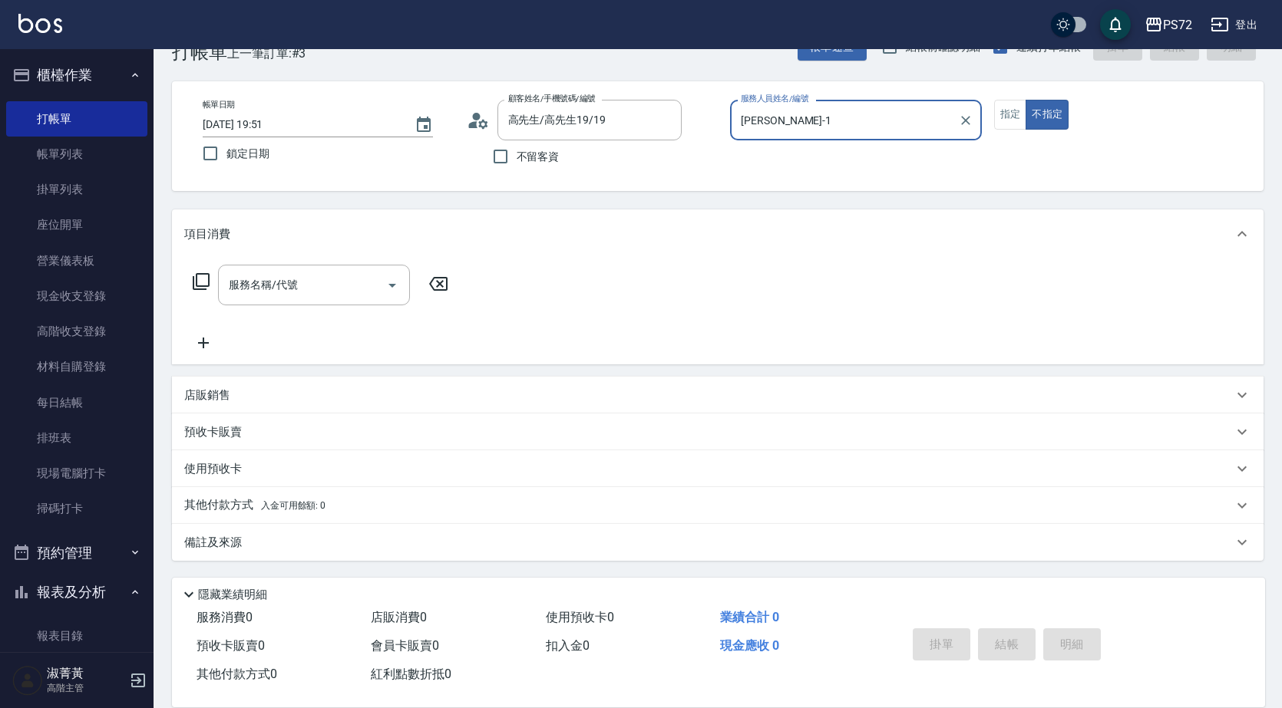
click at [782, 122] on input "TINA-1" at bounding box center [844, 120] width 215 height 27
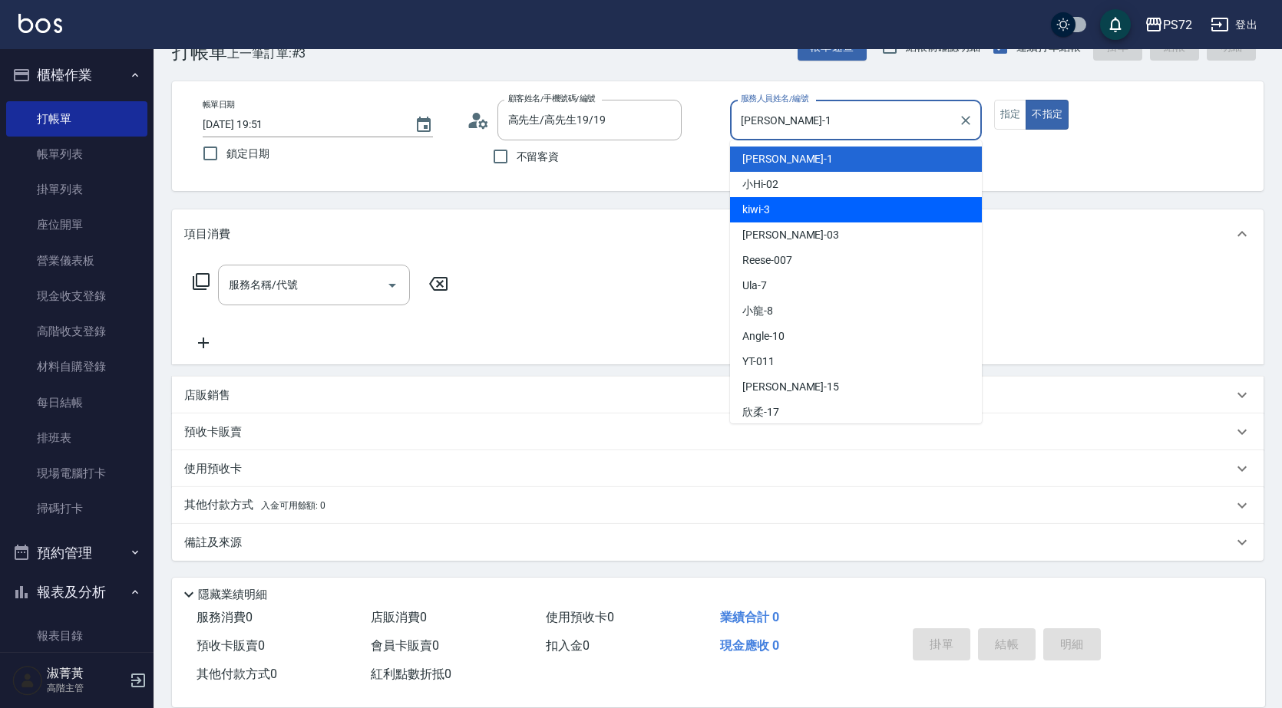
click at [785, 219] on div "kiwi -3" at bounding box center [856, 209] width 252 height 25
type input "kiwi-3"
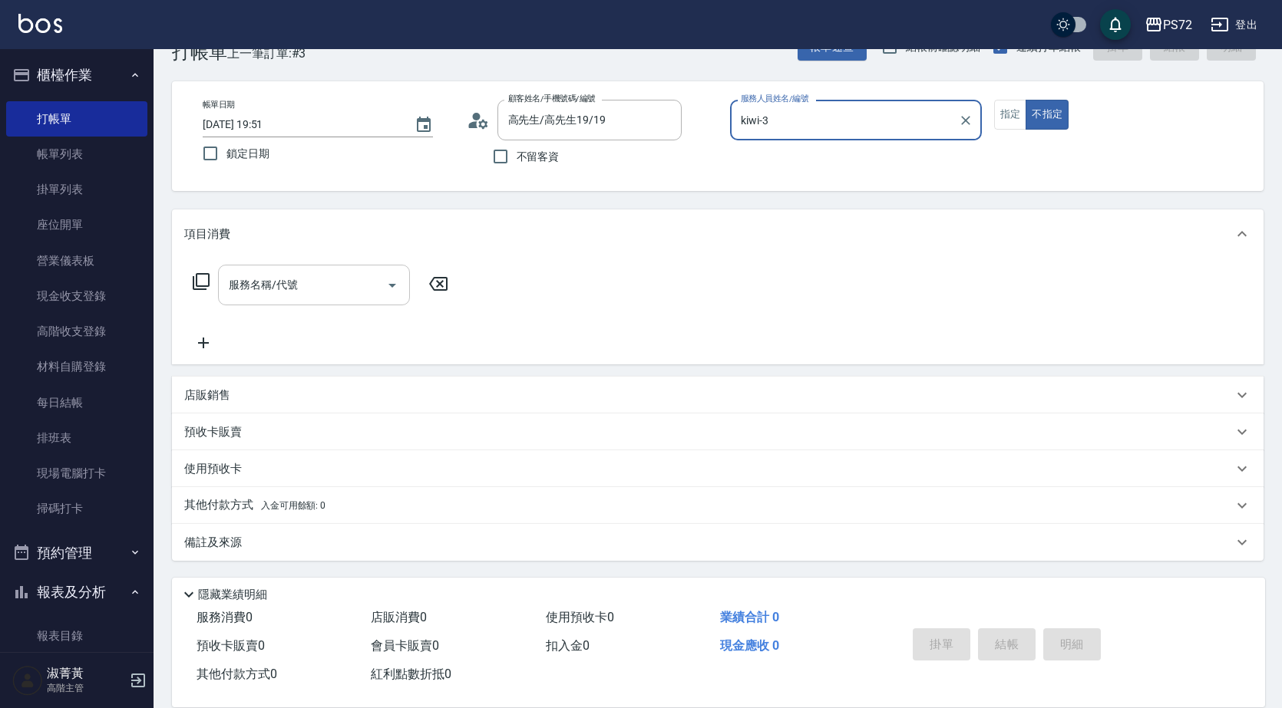
click at [281, 283] on input "服務名稱/代號" at bounding box center [302, 285] width 155 height 27
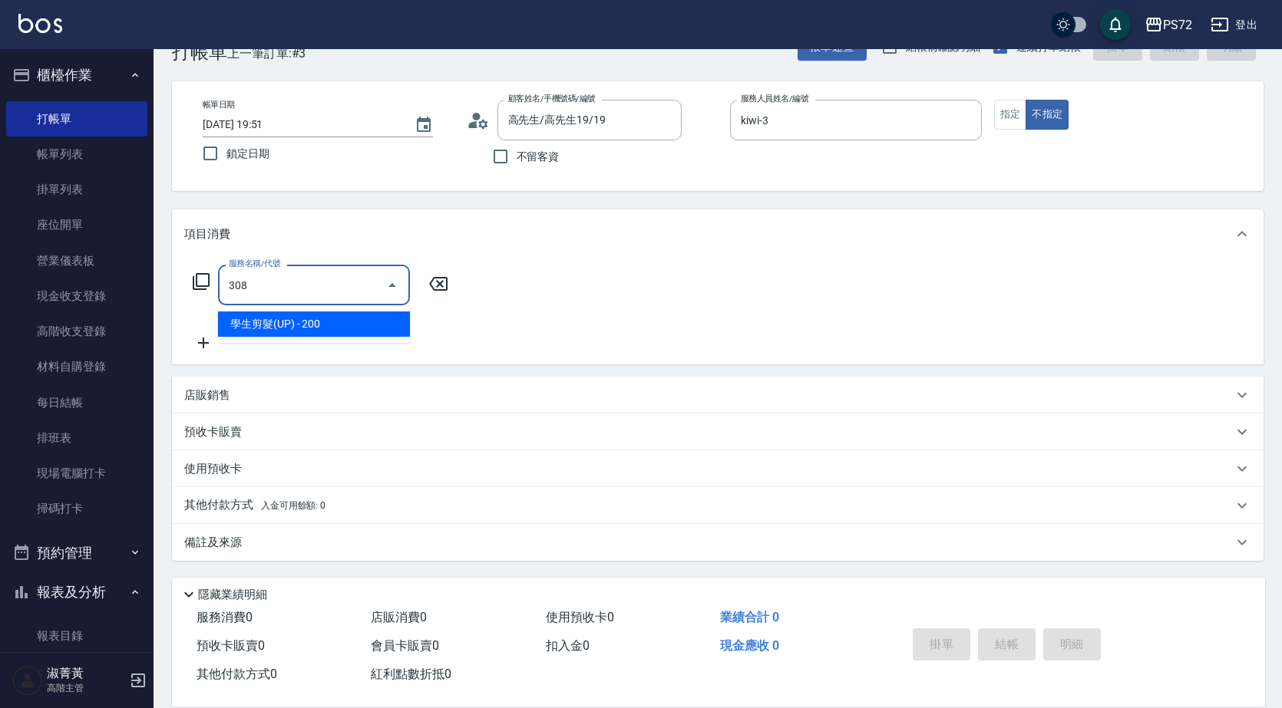
type input "學生剪髮(UP)(308)"
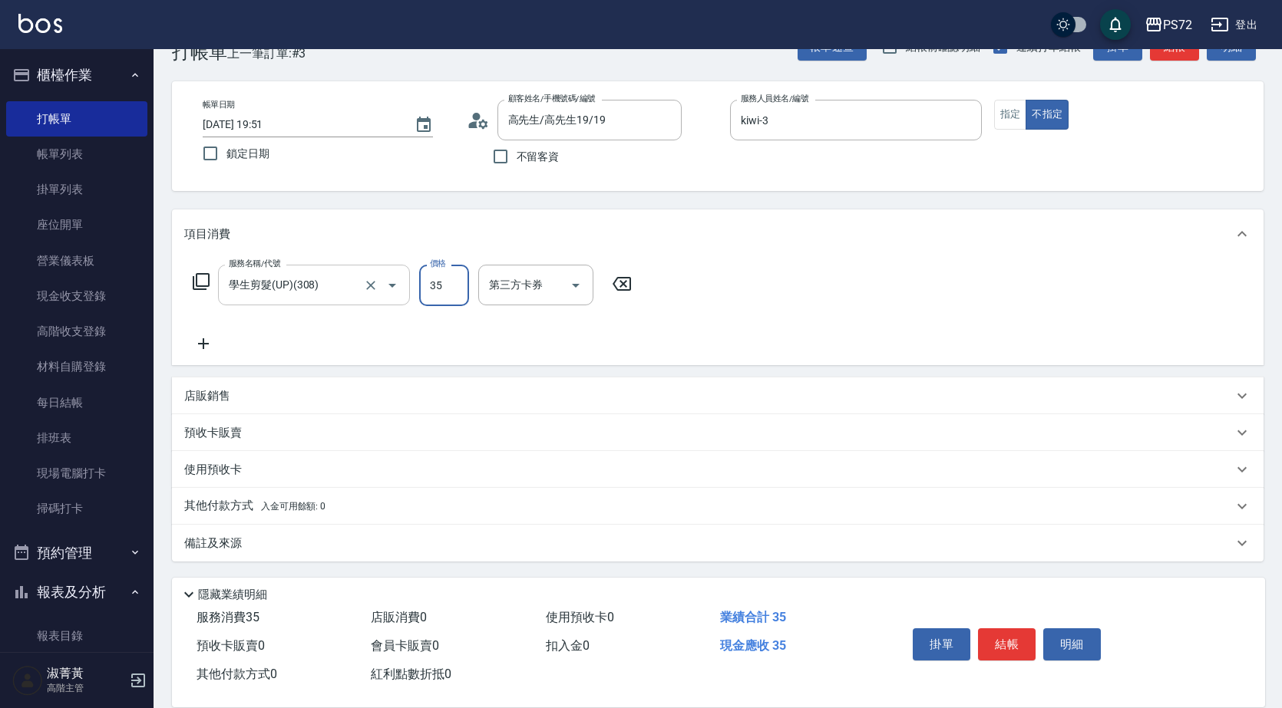
type input "350"
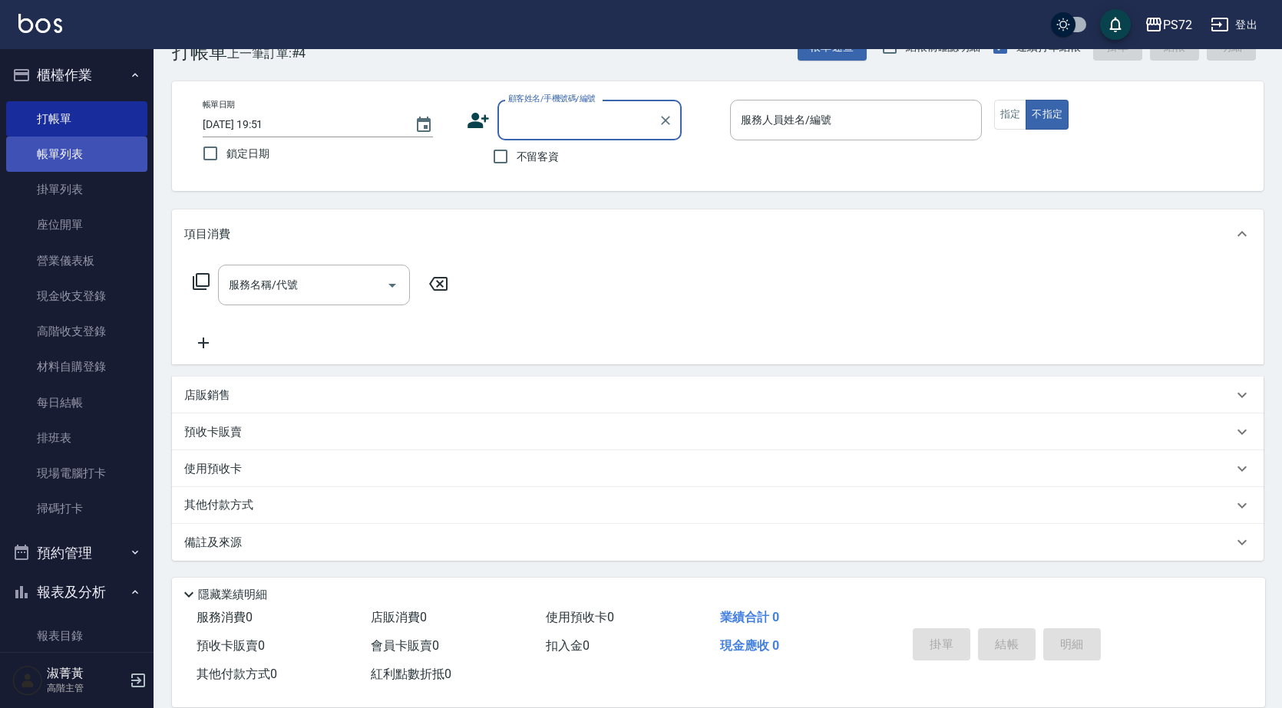
click at [108, 147] on link "帳單列表" at bounding box center [76, 154] width 141 height 35
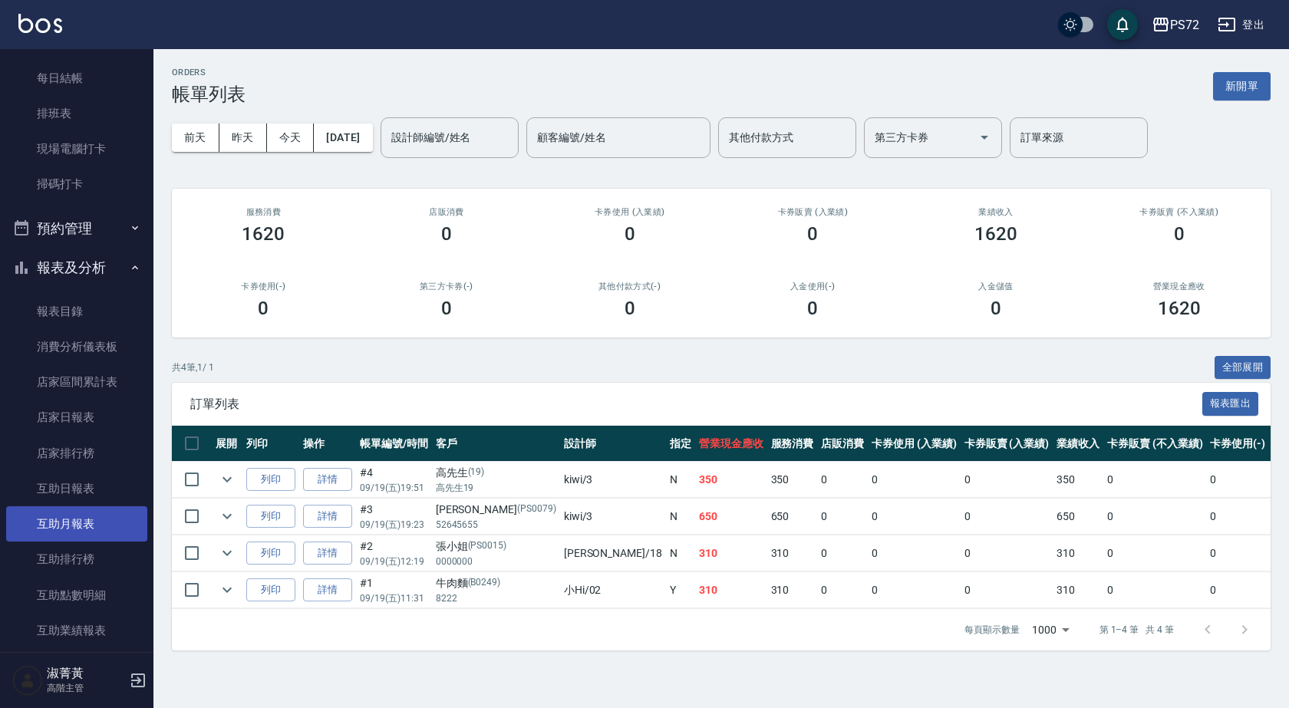
scroll to position [460, 0]
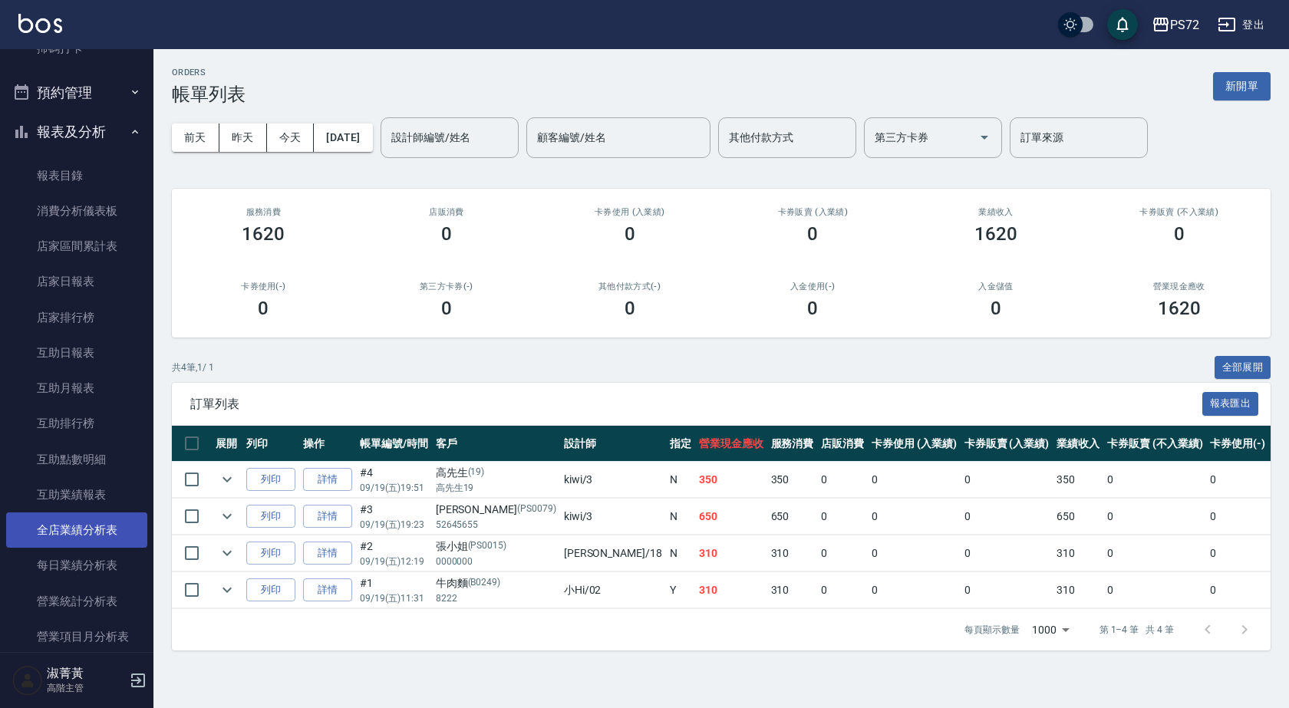
click at [112, 519] on link "全店業績分析表" at bounding box center [76, 530] width 141 height 35
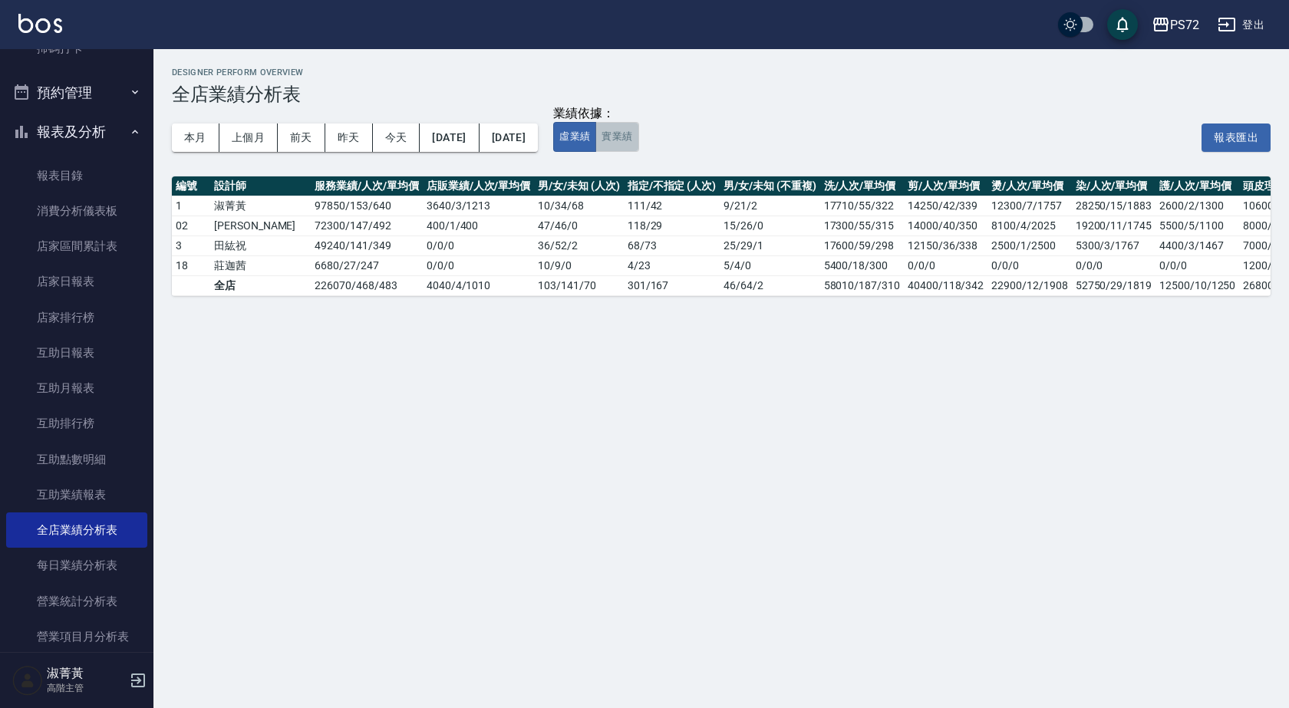
click at [638, 142] on button "實業績" at bounding box center [617, 137] width 43 height 30
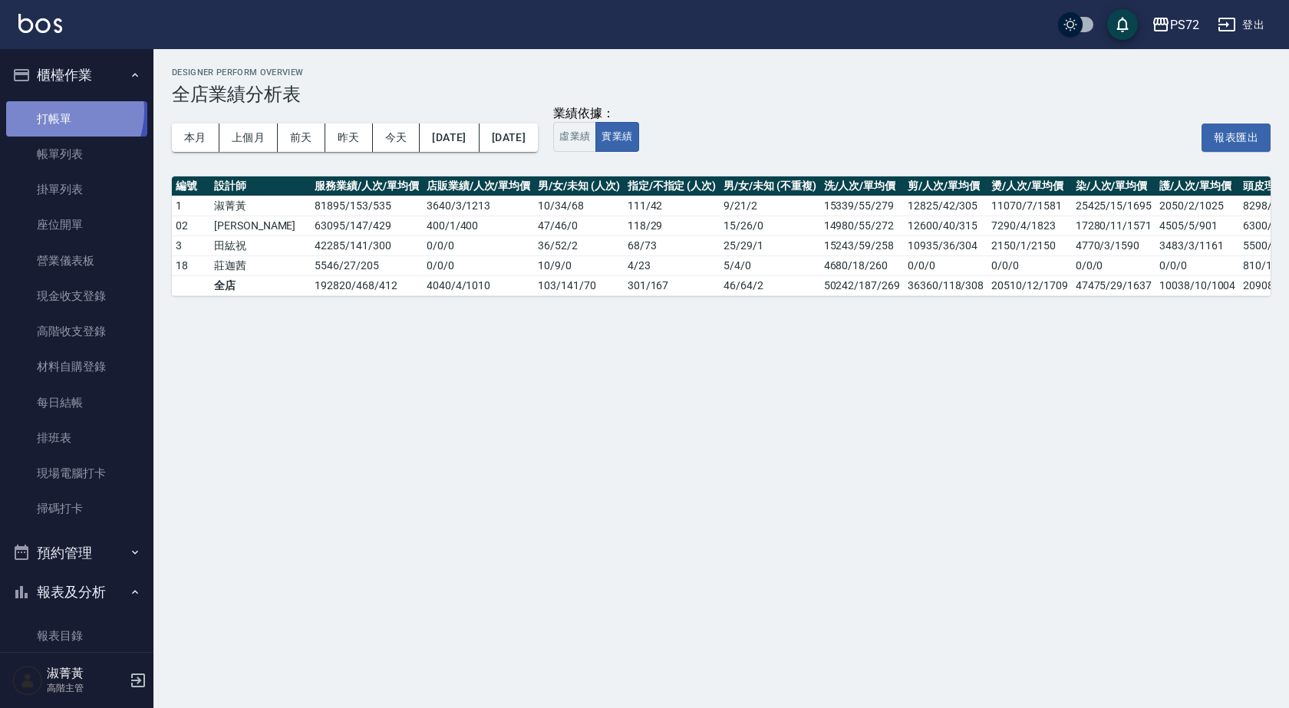
click at [58, 111] on link "打帳單" at bounding box center [76, 118] width 141 height 35
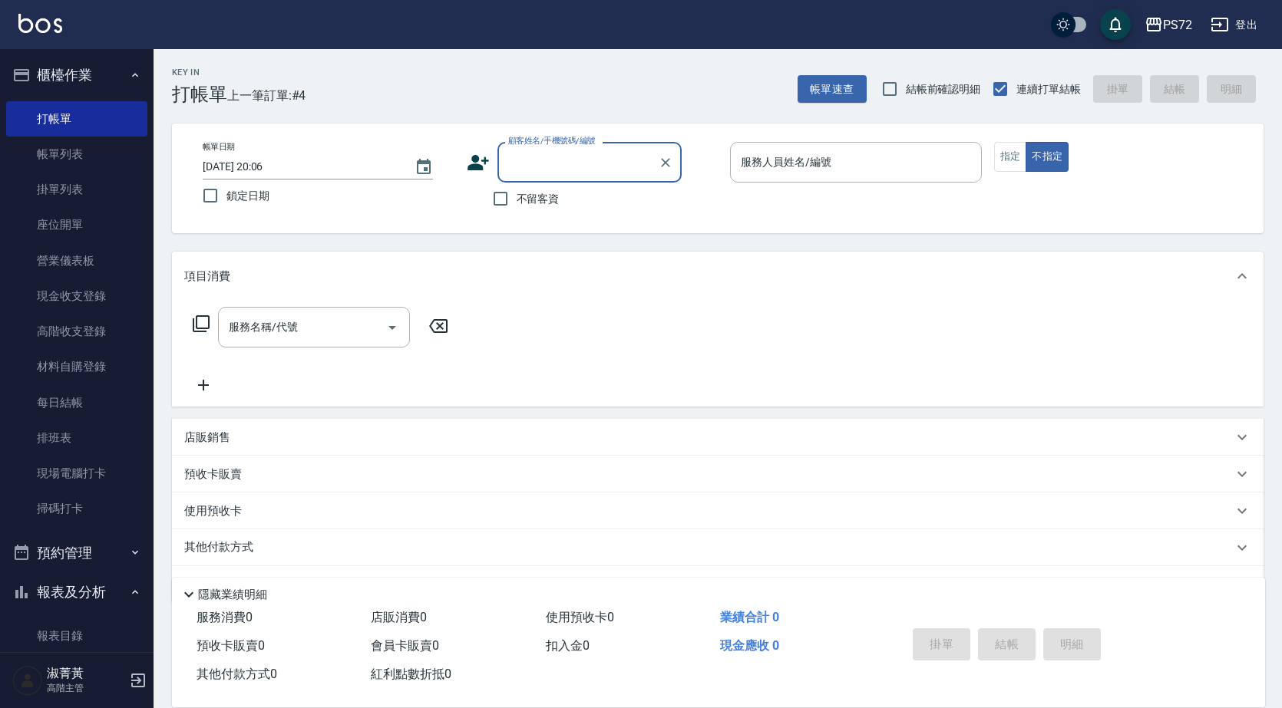
click at [570, 145] on label "顧客姓名/手機號碼/編號" at bounding box center [551, 141] width 87 height 12
click at [570, 149] on input "顧客姓名/手機號碼/編號" at bounding box center [577, 162] width 147 height 27
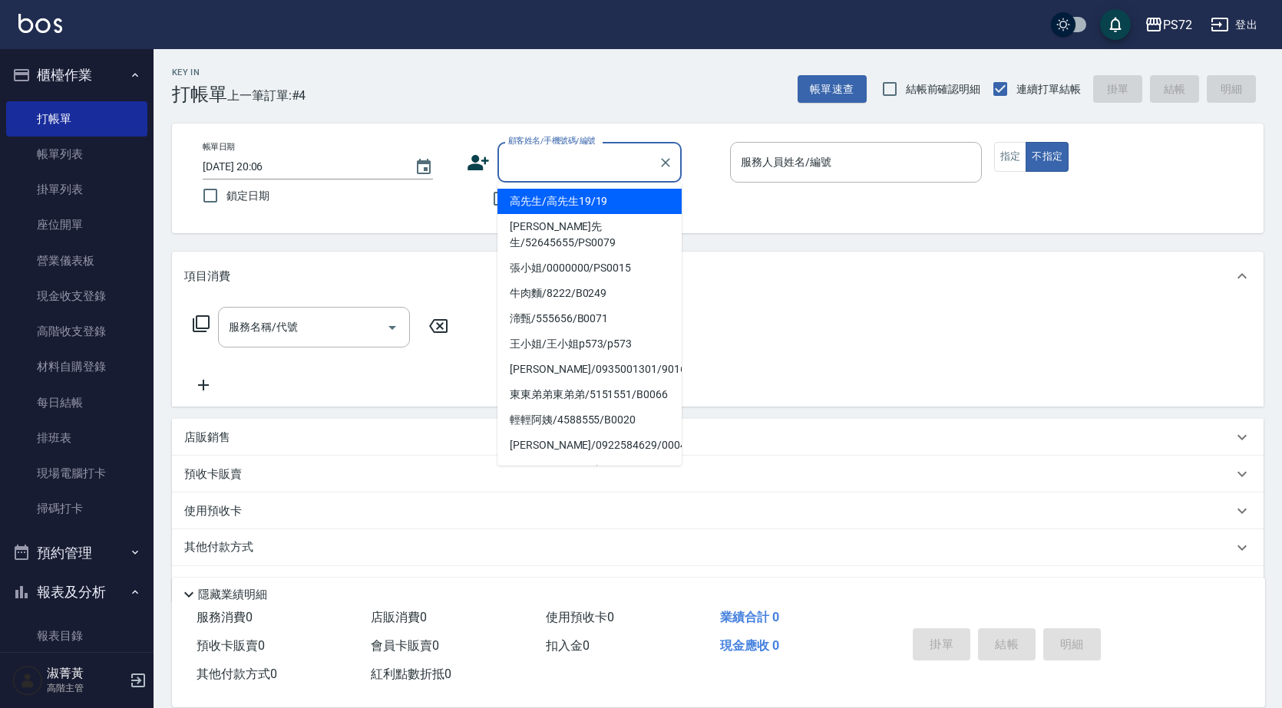
click at [581, 167] on input "顧客姓名/手機號碼/編號" at bounding box center [577, 162] width 147 height 27
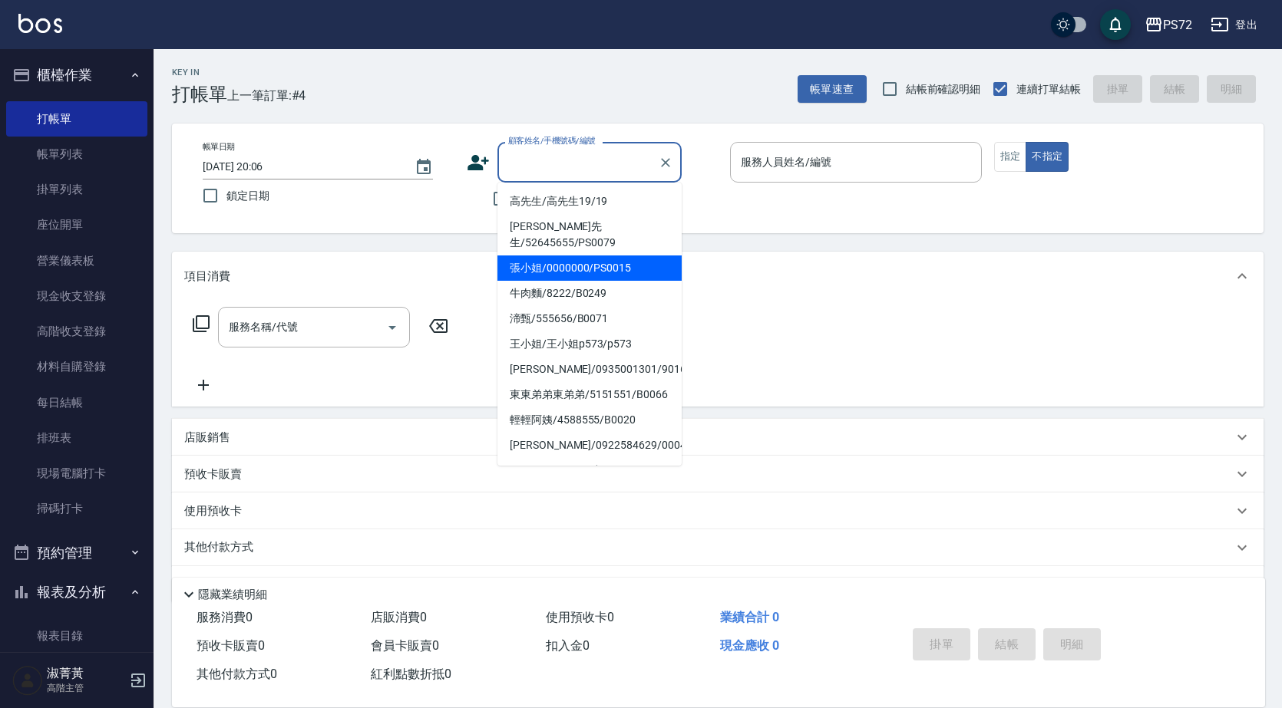
click at [589, 256] on li "張小姐/0000000/PS0015" at bounding box center [589, 268] width 184 height 25
type input "張小姐/0000000/PS0015"
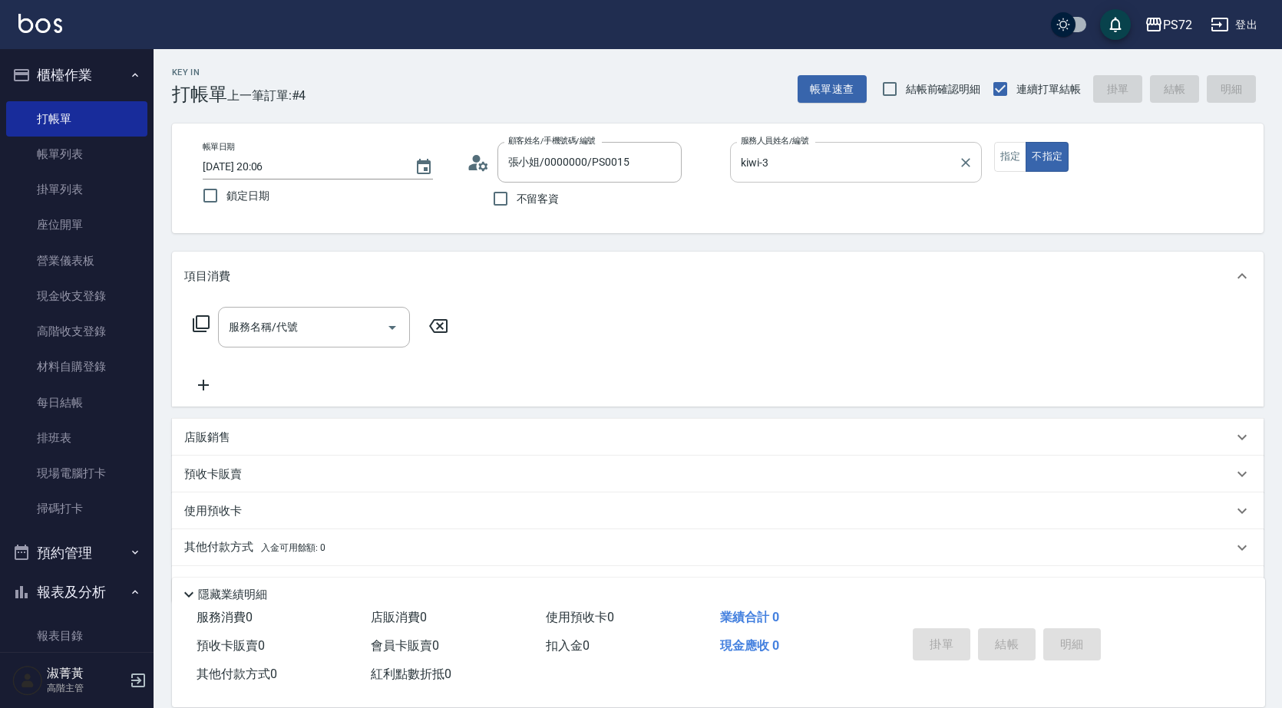
drag, startPoint x: 878, startPoint y: 183, endPoint x: 877, endPoint y: 167, distance: 16.1
click at [879, 183] on p at bounding box center [856, 191] width 252 height 16
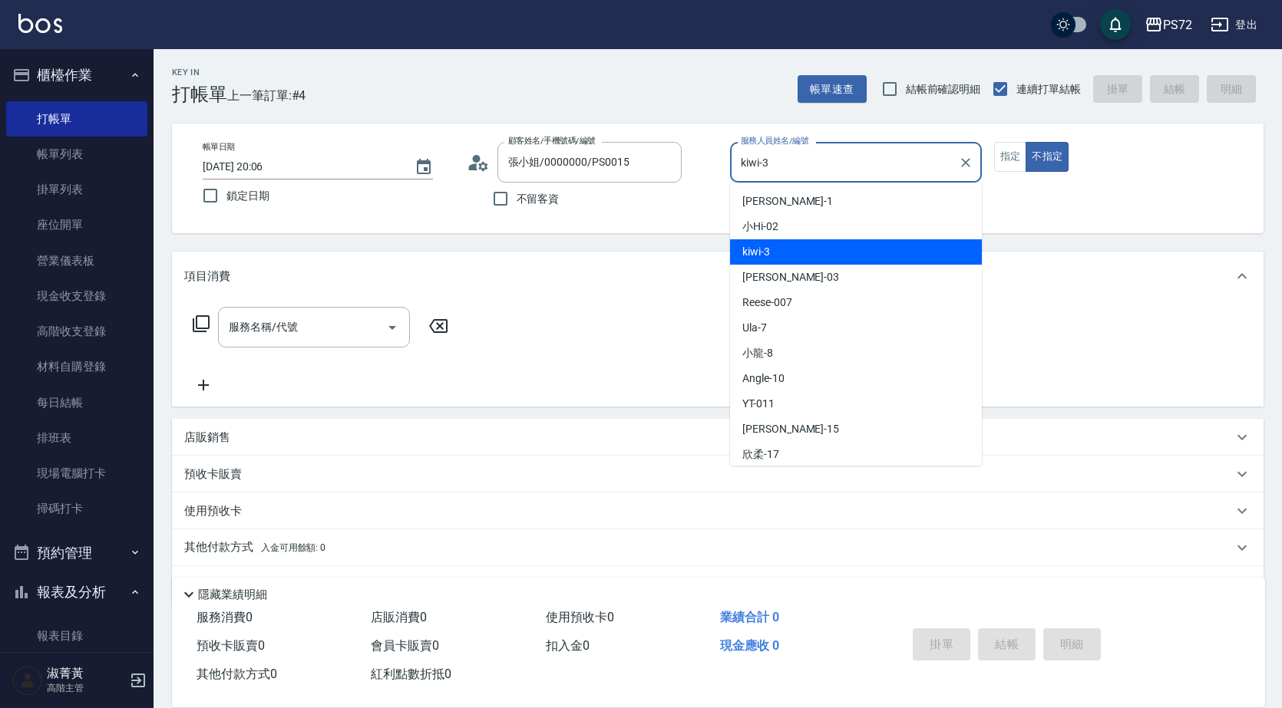
drag, startPoint x: 877, startPoint y: 165, endPoint x: 865, endPoint y: 214, distance: 50.6
click at [878, 167] on input "kiwi-3" at bounding box center [844, 162] width 215 height 27
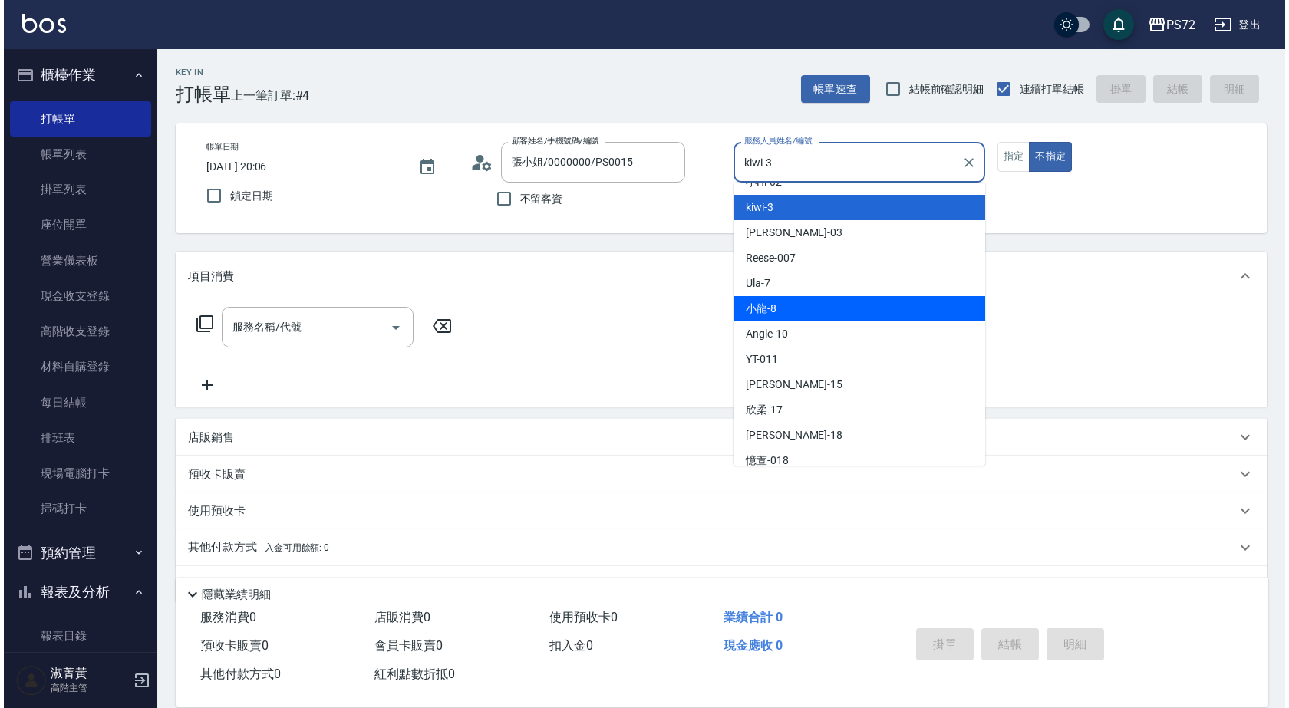
scroll to position [84, 0]
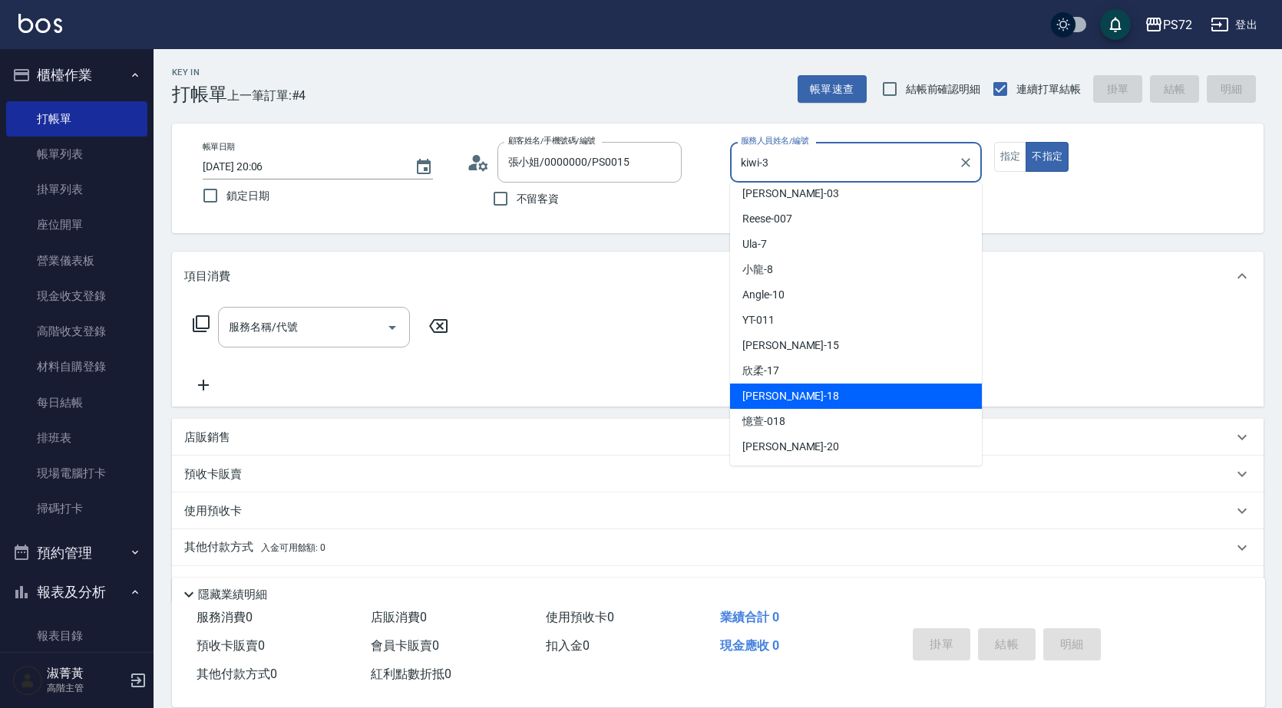
drag, startPoint x: 810, startPoint y: 401, endPoint x: 811, endPoint y: 388, distance: 13.1
click at [810, 400] on div "迦茜 -18" at bounding box center [856, 396] width 252 height 25
type input "迦茜-18"
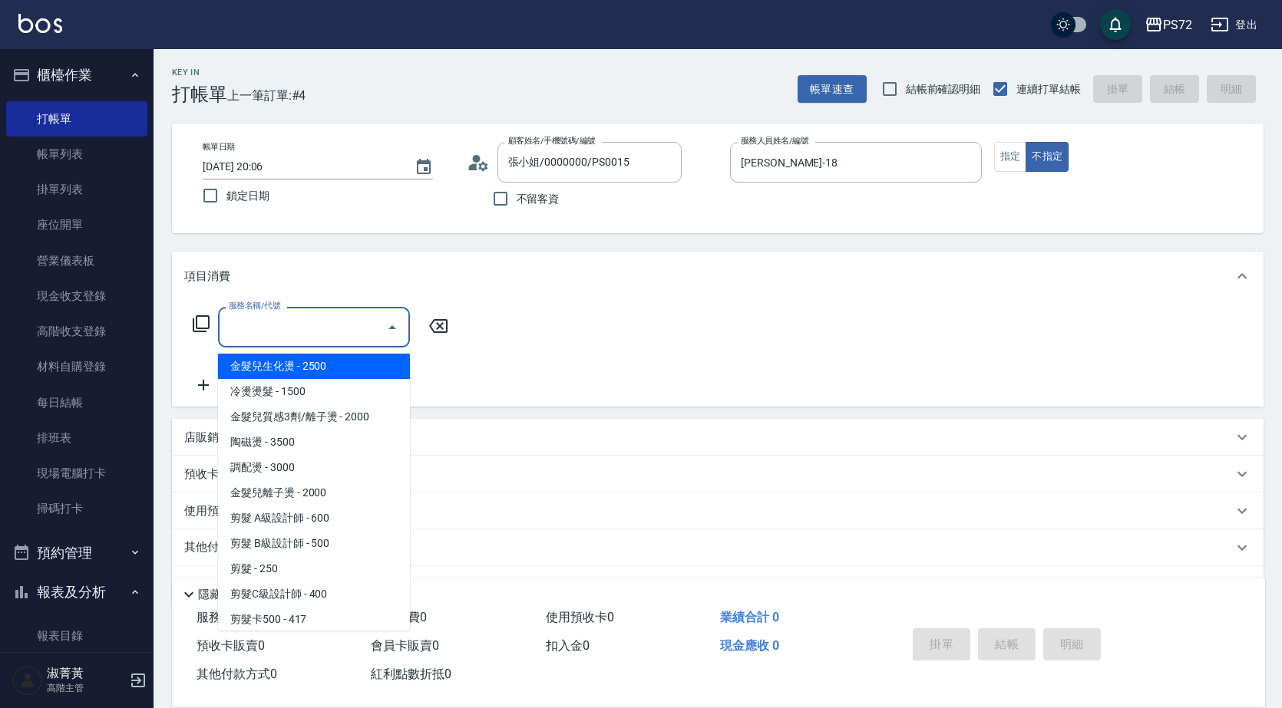
click at [281, 321] on input "服務名稱/代號" at bounding box center [302, 327] width 155 height 27
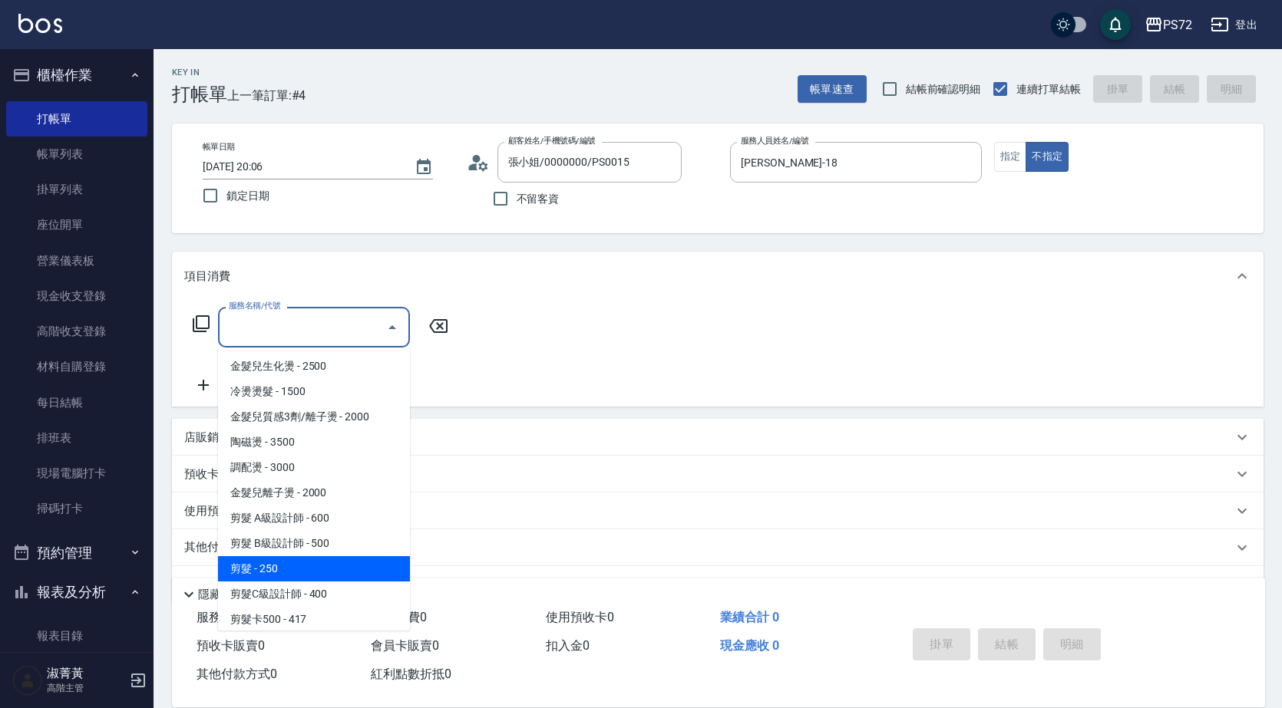
click at [329, 557] on span "剪髮 - 250" at bounding box center [314, 568] width 192 height 25
type input "剪髮(303)"
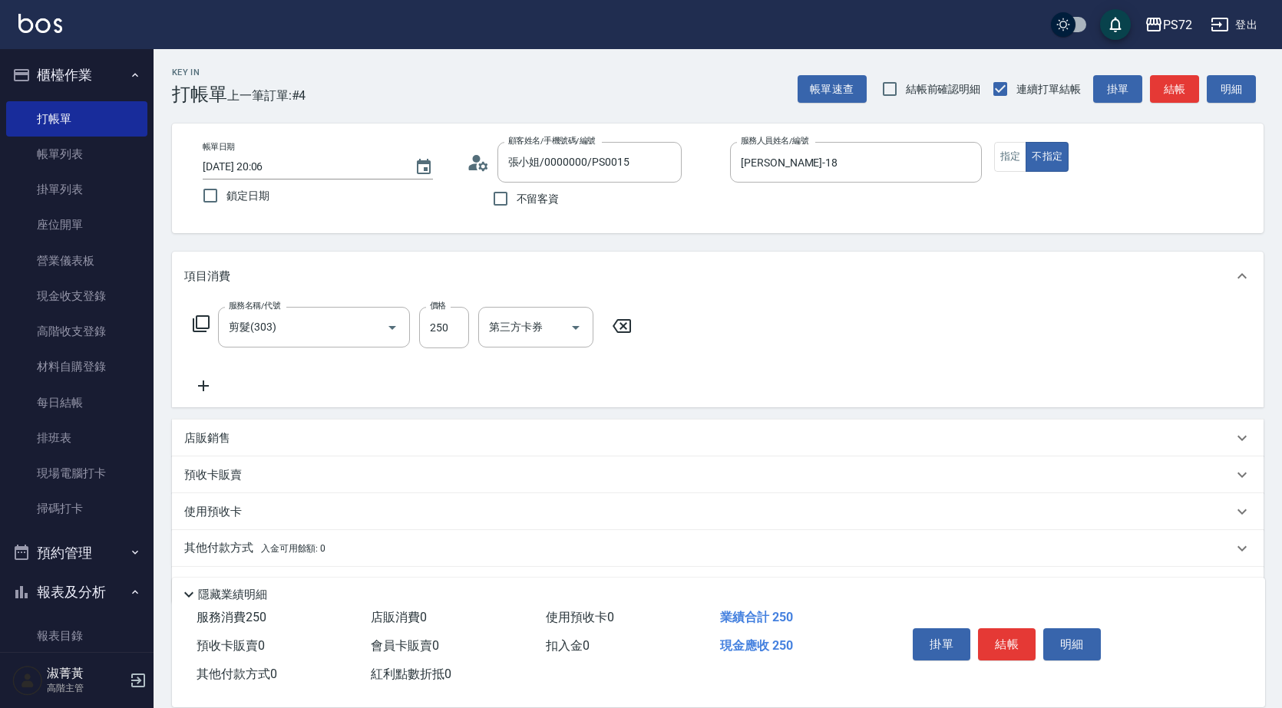
click at [444, 312] on label "價格" at bounding box center [438, 306] width 16 height 12
click at [444, 312] on input "250" at bounding box center [444, 327] width 50 height 41
type input "350"
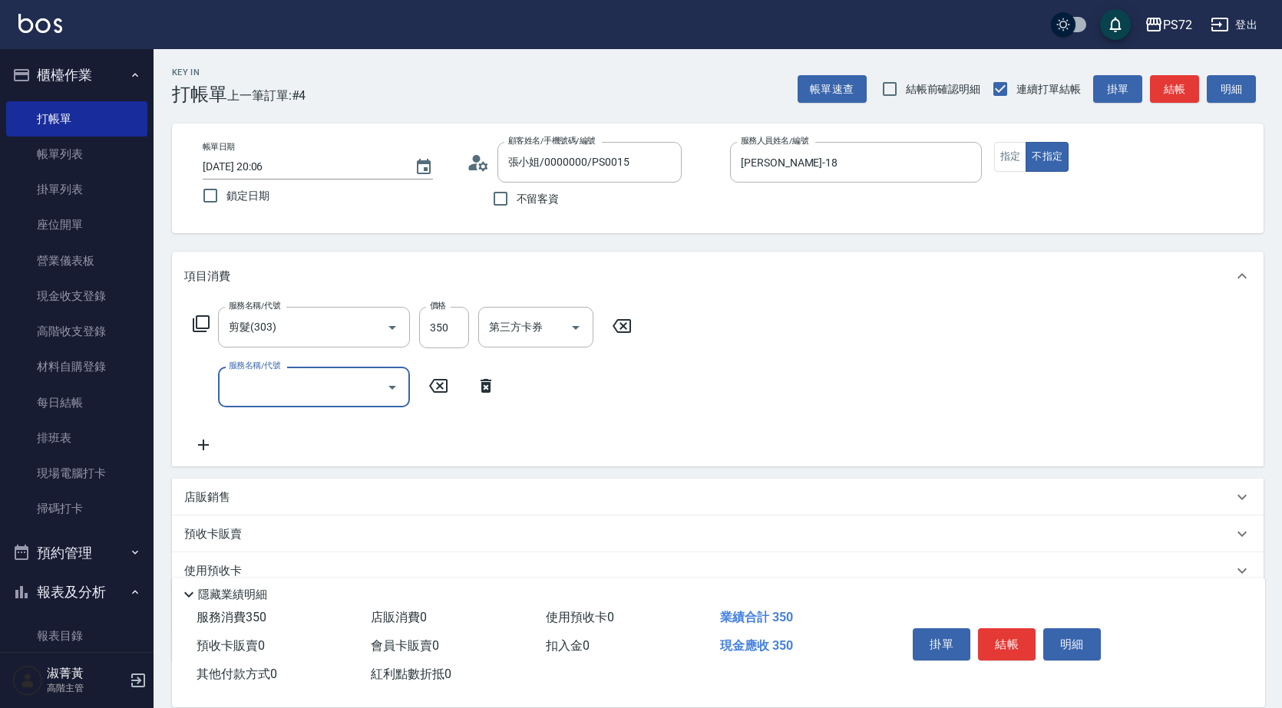
click at [202, 324] on icon at bounding box center [201, 324] width 18 height 18
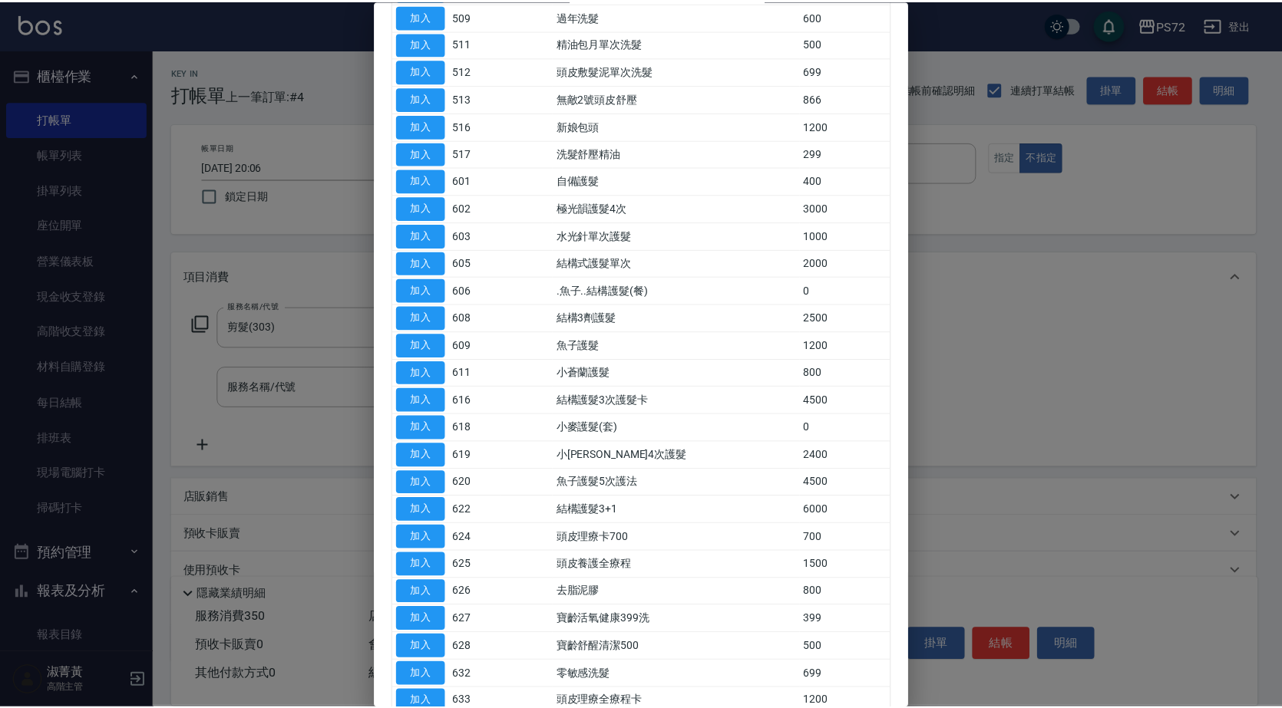
scroll to position [919, 0]
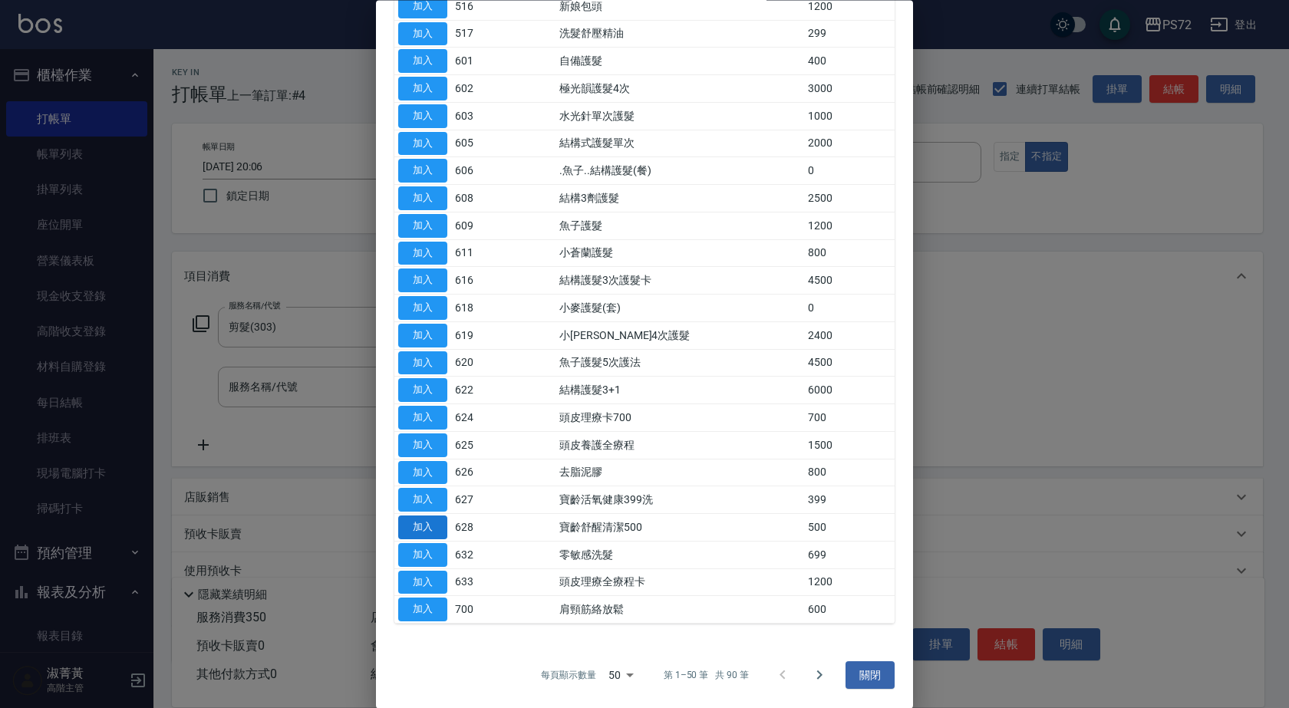
click at [436, 533] on button "加入" at bounding box center [422, 528] width 49 height 24
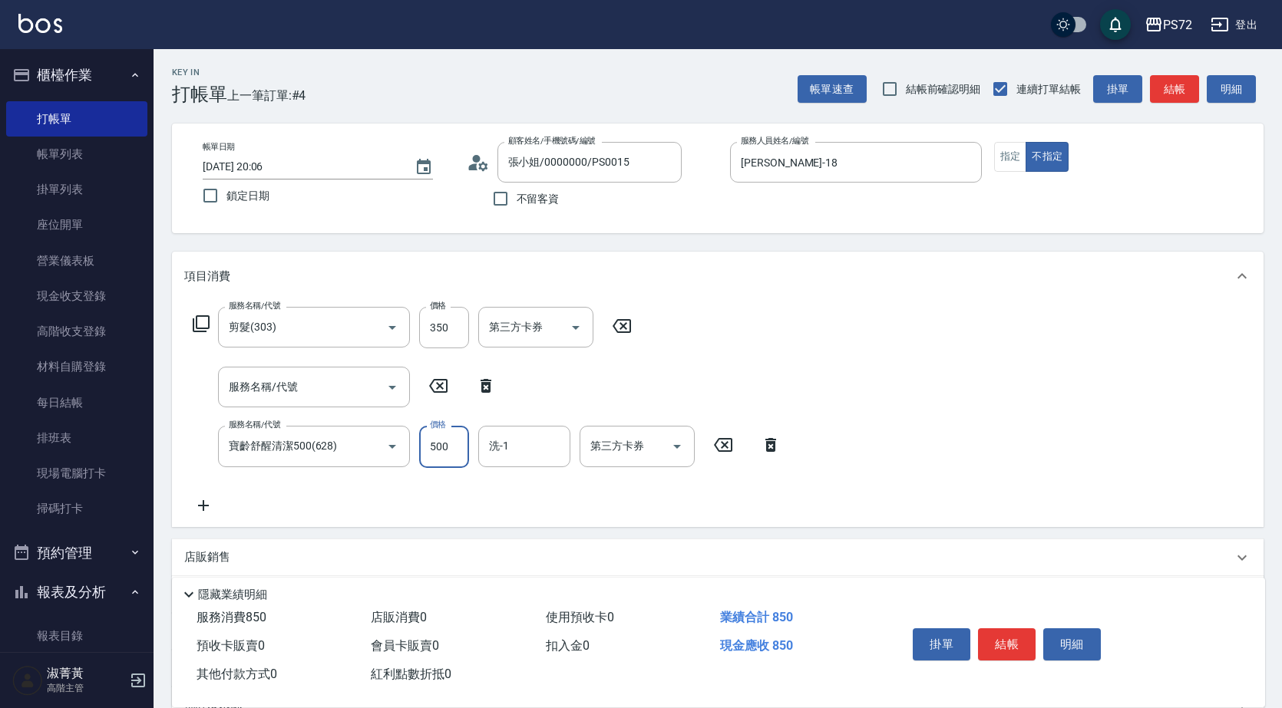
click at [446, 443] on input "500" at bounding box center [444, 446] width 50 height 41
type input "600"
type input "迦茜-18"
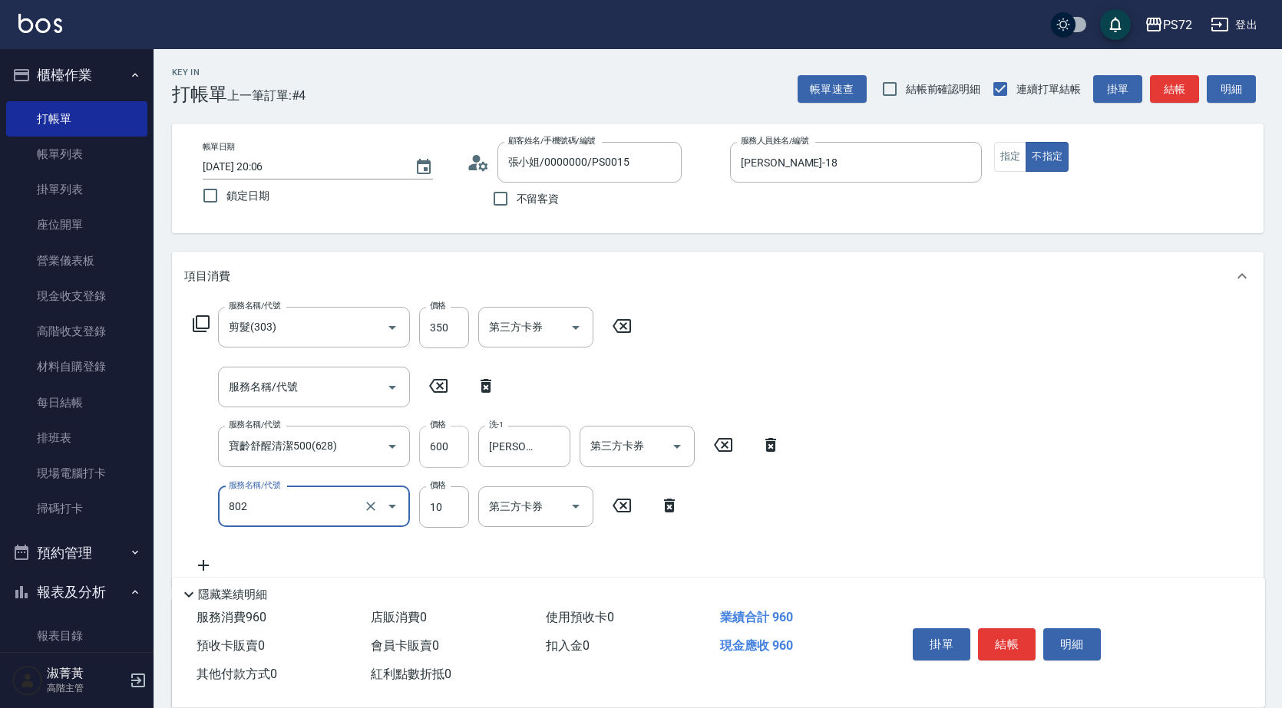
type input "潤絲(802)"
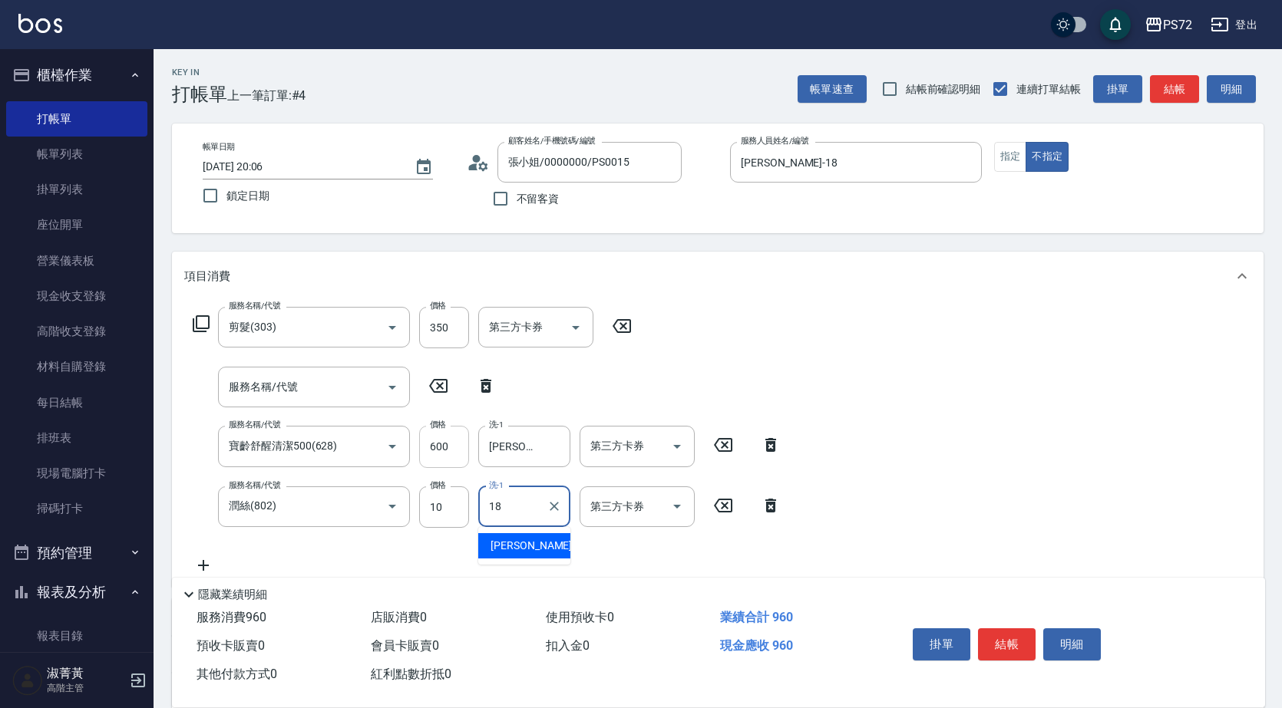
type input "迦茜-18"
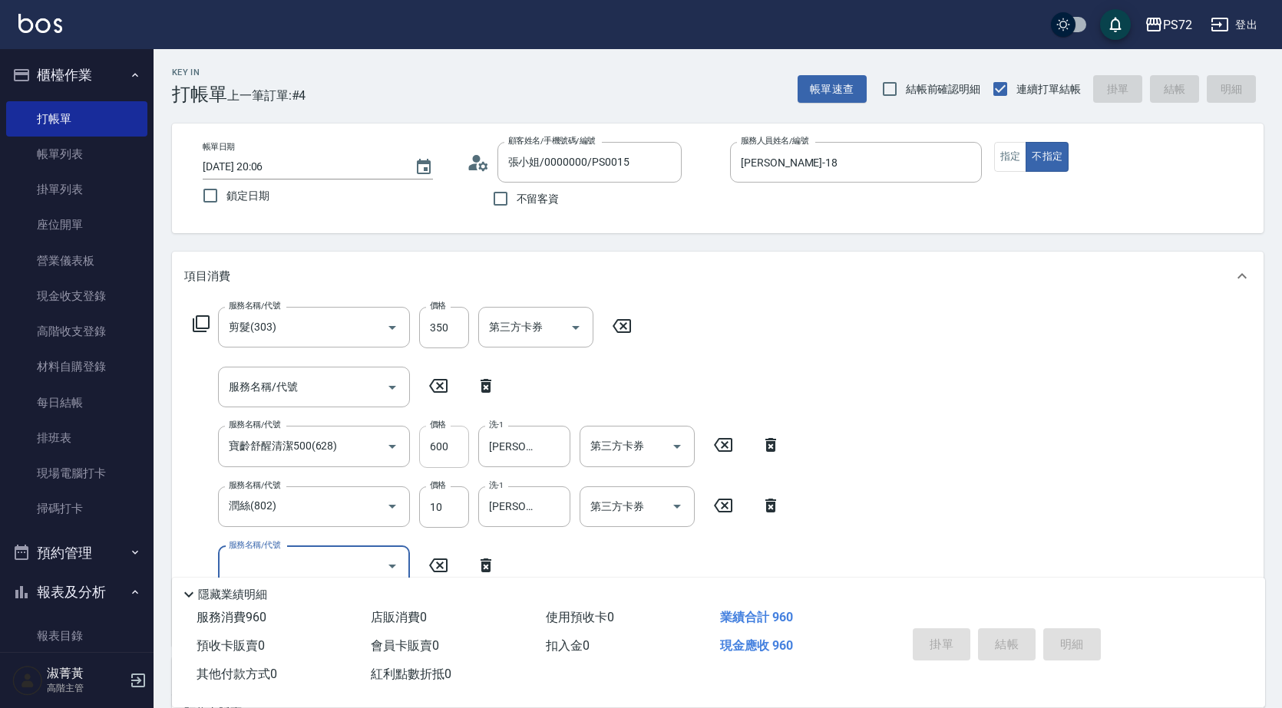
type input "2025/09/19 20:31"
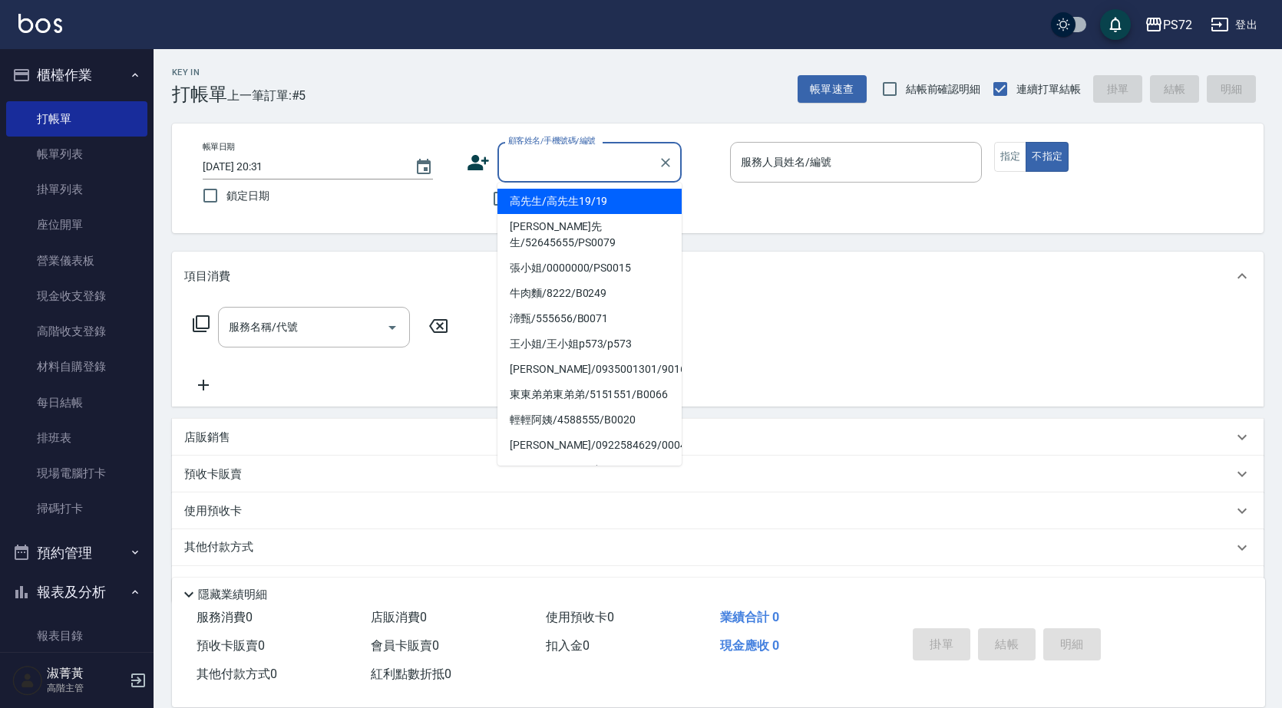
click at [536, 155] on input "顧客姓名/手機號碼/編號" at bounding box center [577, 162] width 147 height 27
click at [569, 153] on input "顧客姓名/手機號碼/編號" at bounding box center [577, 162] width 147 height 27
click at [573, 160] on input "顧客姓名/手機號碼/編號" at bounding box center [577, 162] width 147 height 27
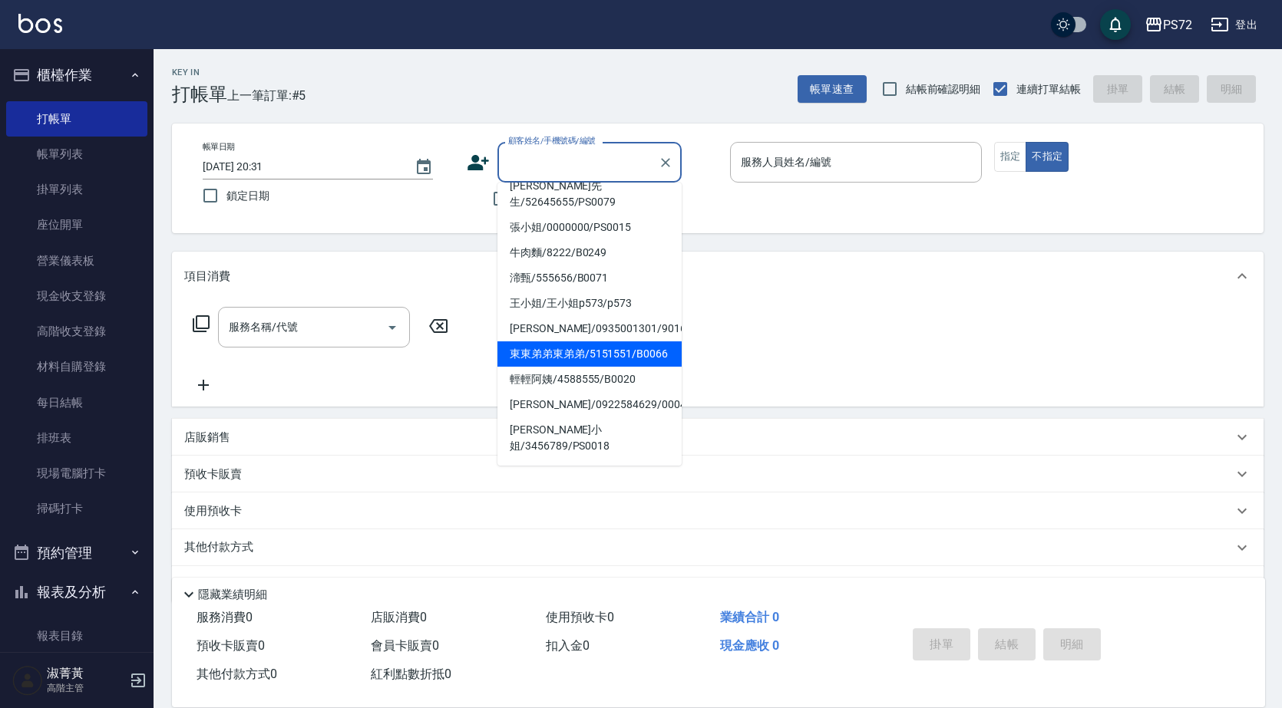
scroll to position [77, 0]
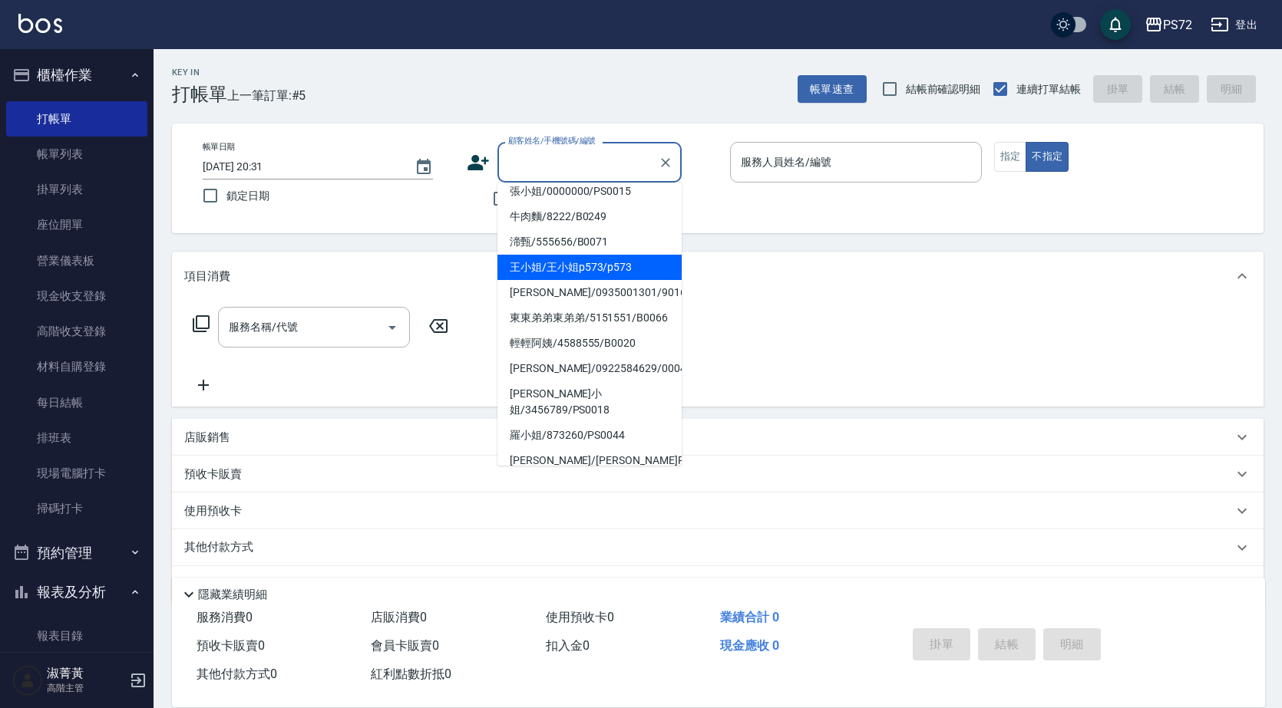
click at [563, 255] on li "王小姐/王小姐p573/p573" at bounding box center [589, 267] width 184 height 25
type input "王小姐/王小姐p573/p573"
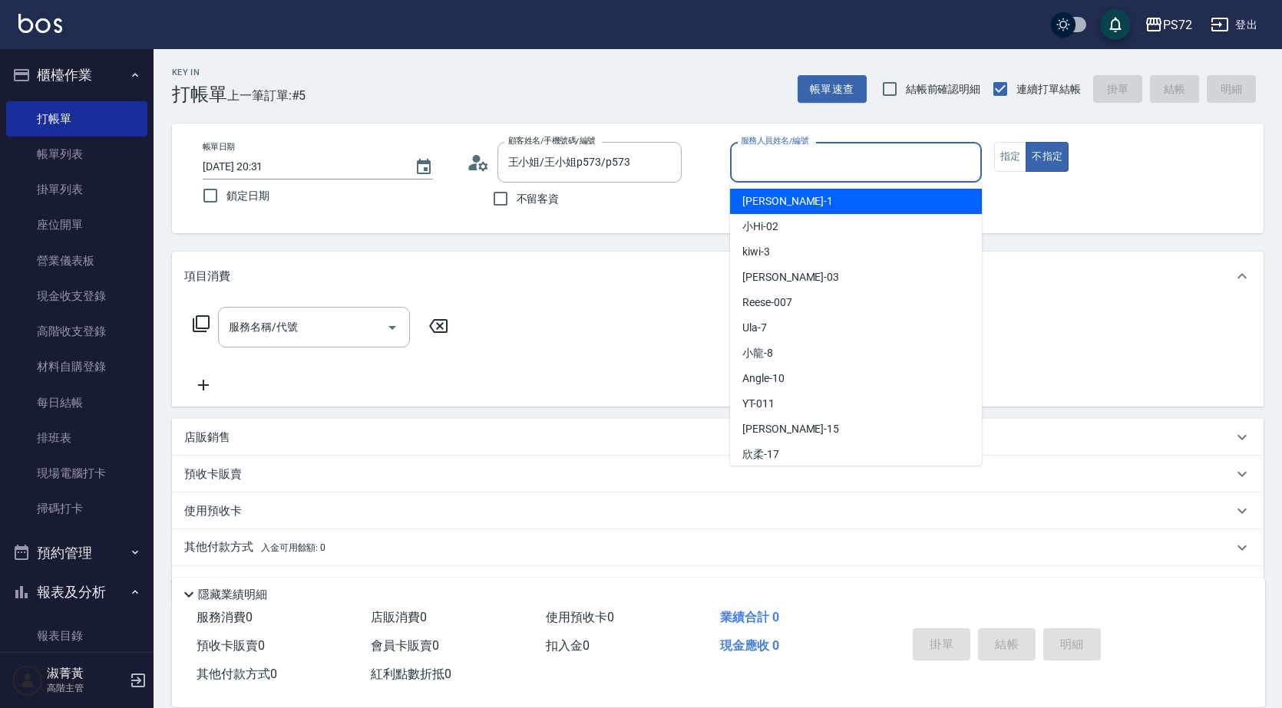
click at [813, 171] on input "服務人員姓名/編號" at bounding box center [856, 162] width 238 height 27
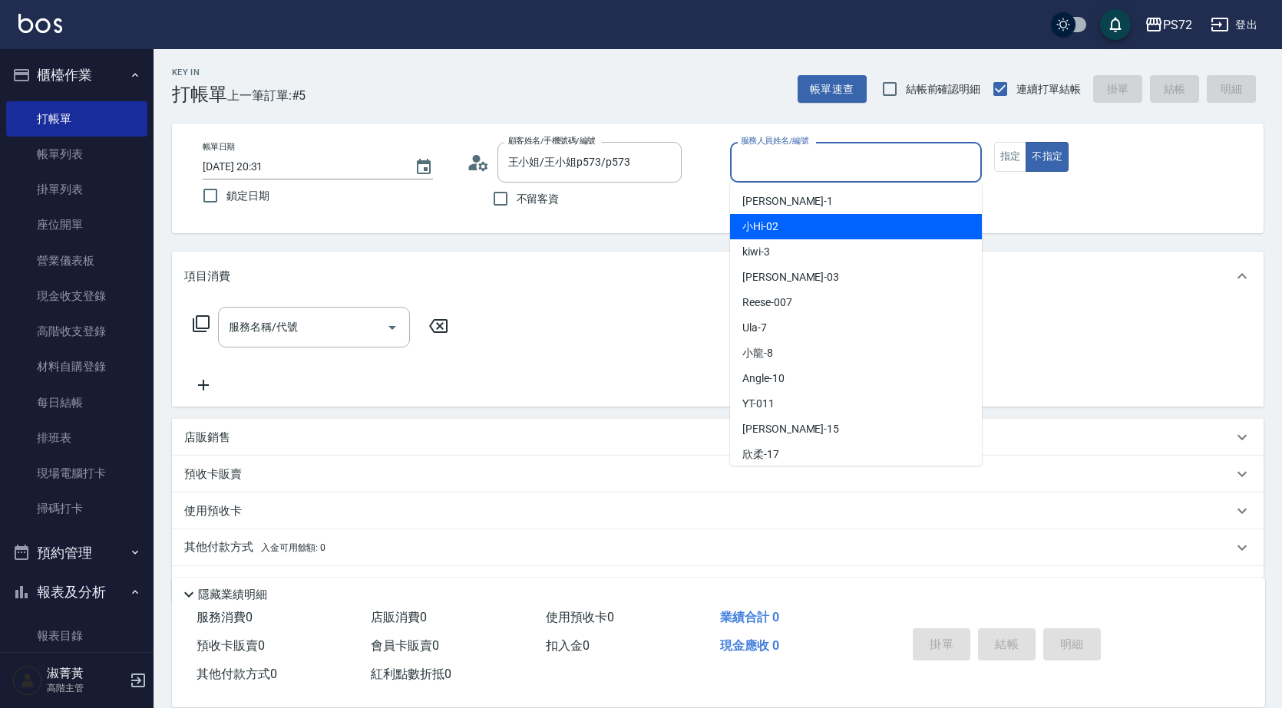
click at [781, 227] on div "小Hi -02" at bounding box center [856, 226] width 252 height 25
type input "小Hi-02"
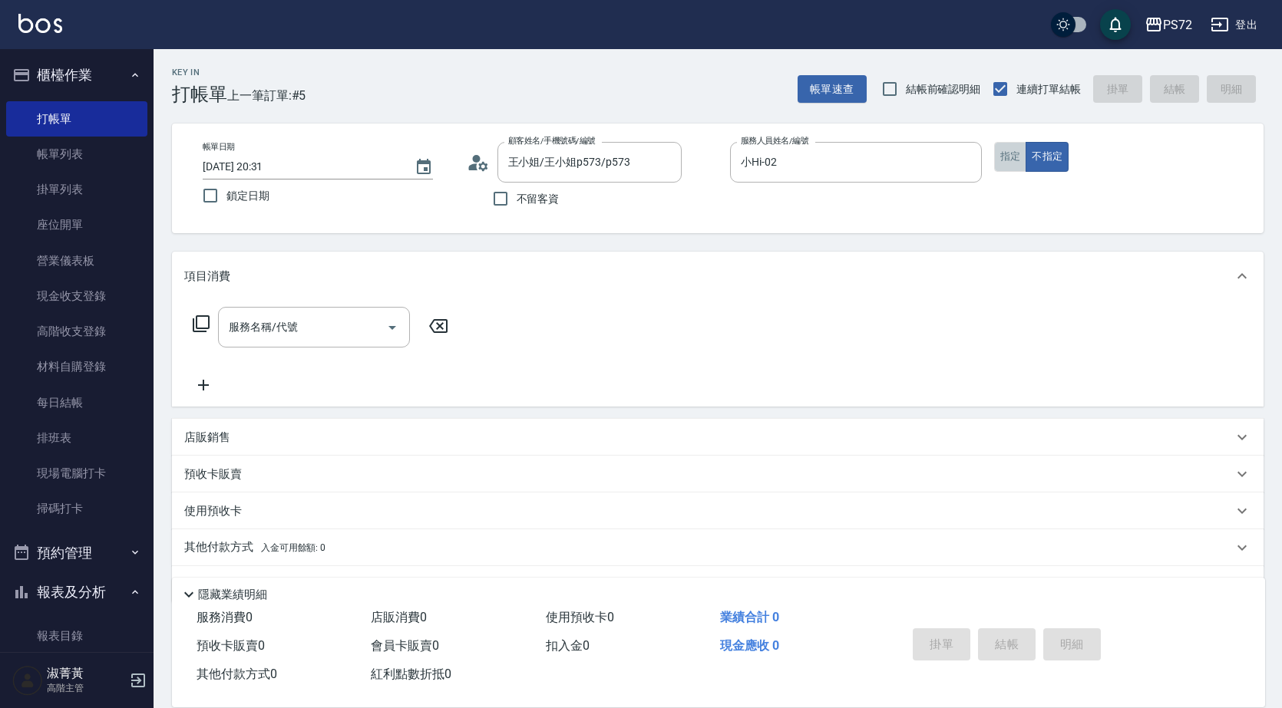
drag, startPoint x: 1013, startPoint y: 144, endPoint x: 717, endPoint y: 265, distance: 319.8
click at [1014, 144] on button "指定" at bounding box center [1010, 157] width 33 height 30
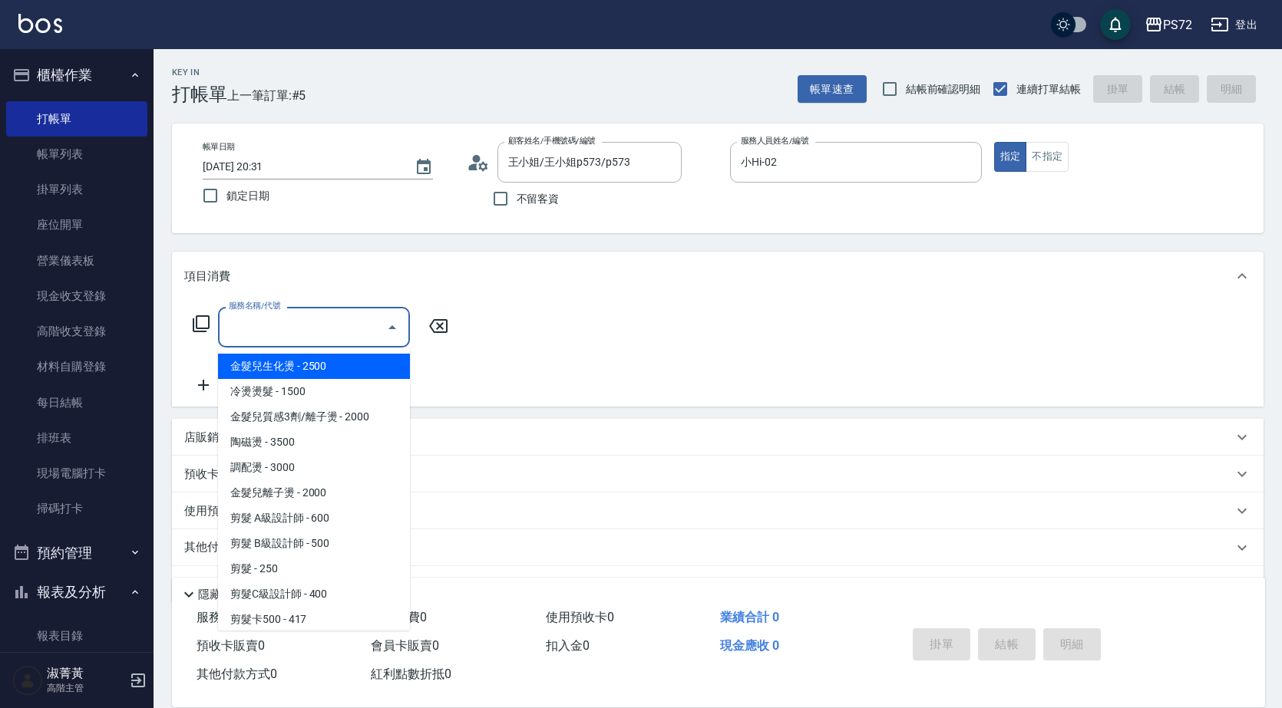
click at [360, 322] on input "服務名稱/代號" at bounding box center [302, 327] width 155 height 27
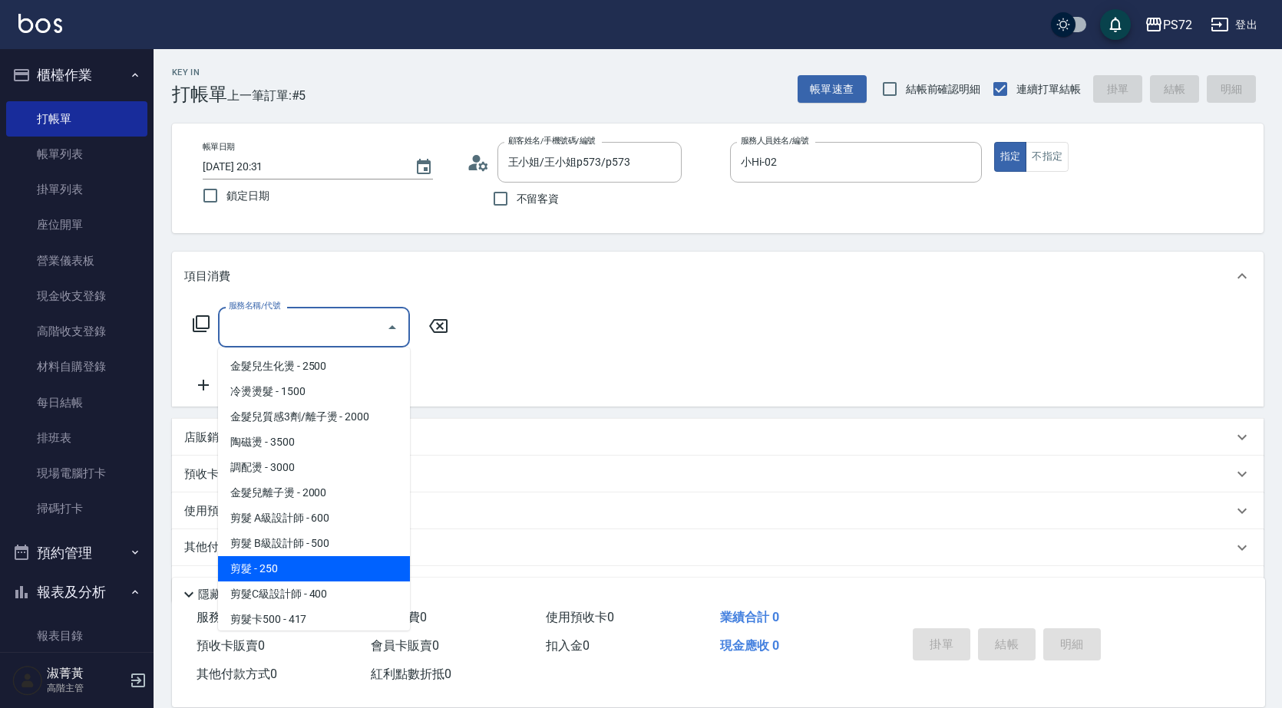
drag, startPoint x: 307, startPoint y: 562, endPoint x: 398, endPoint y: 414, distance: 174.0
click at [307, 561] on span "剪髮 - 250" at bounding box center [314, 568] width 192 height 25
type input "剪髮(303)"
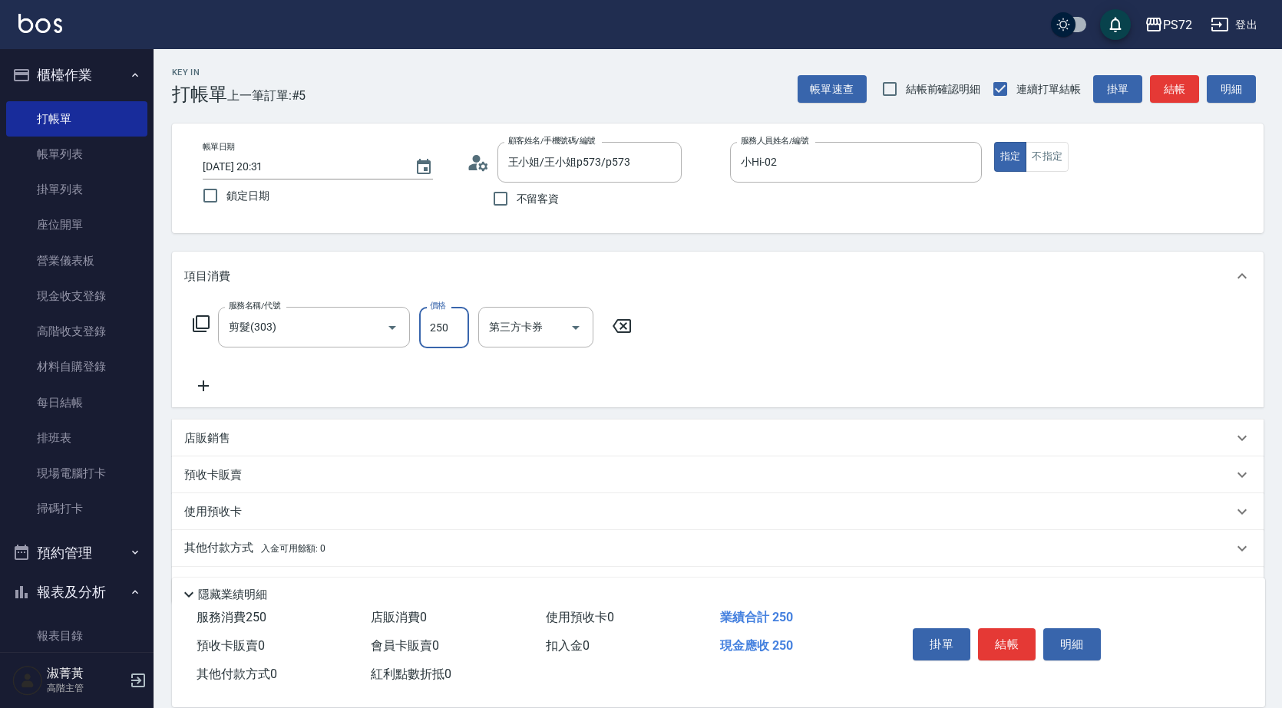
click at [450, 318] on input "250" at bounding box center [444, 327] width 50 height 41
type input "350"
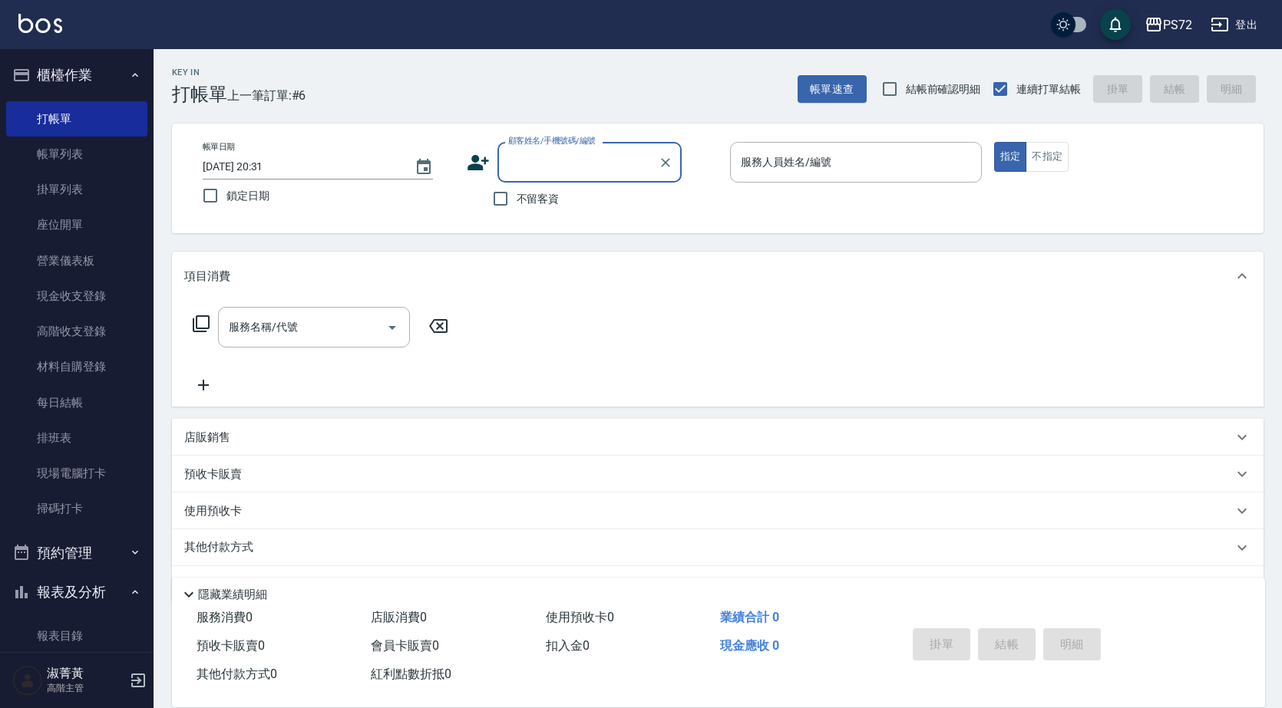
click at [582, 157] on input "顧客姓名/手機號碼/編號" at bounding box center [577, 162] width 147 height 27
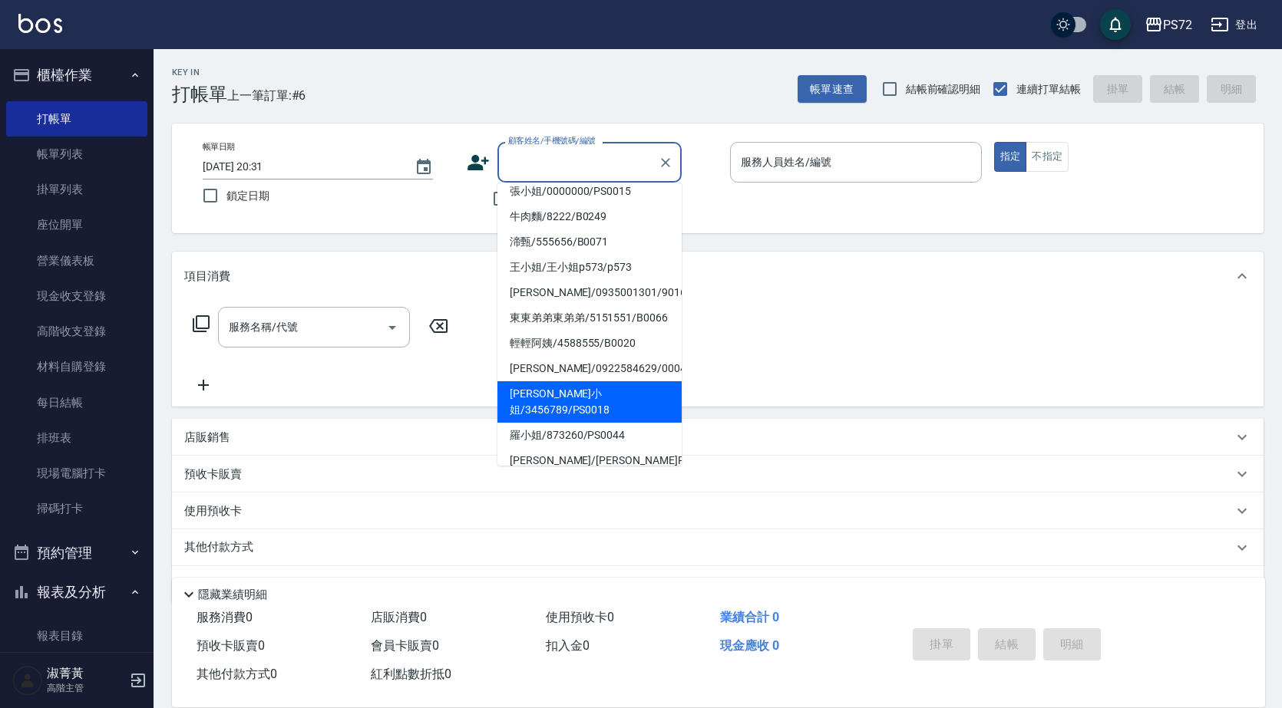
click at [611, 389] on li "林小姐/3456789/PS0018" at bounding box center [589, 401] width 184 height 41
type input "林小姐/3456789/PS0018"
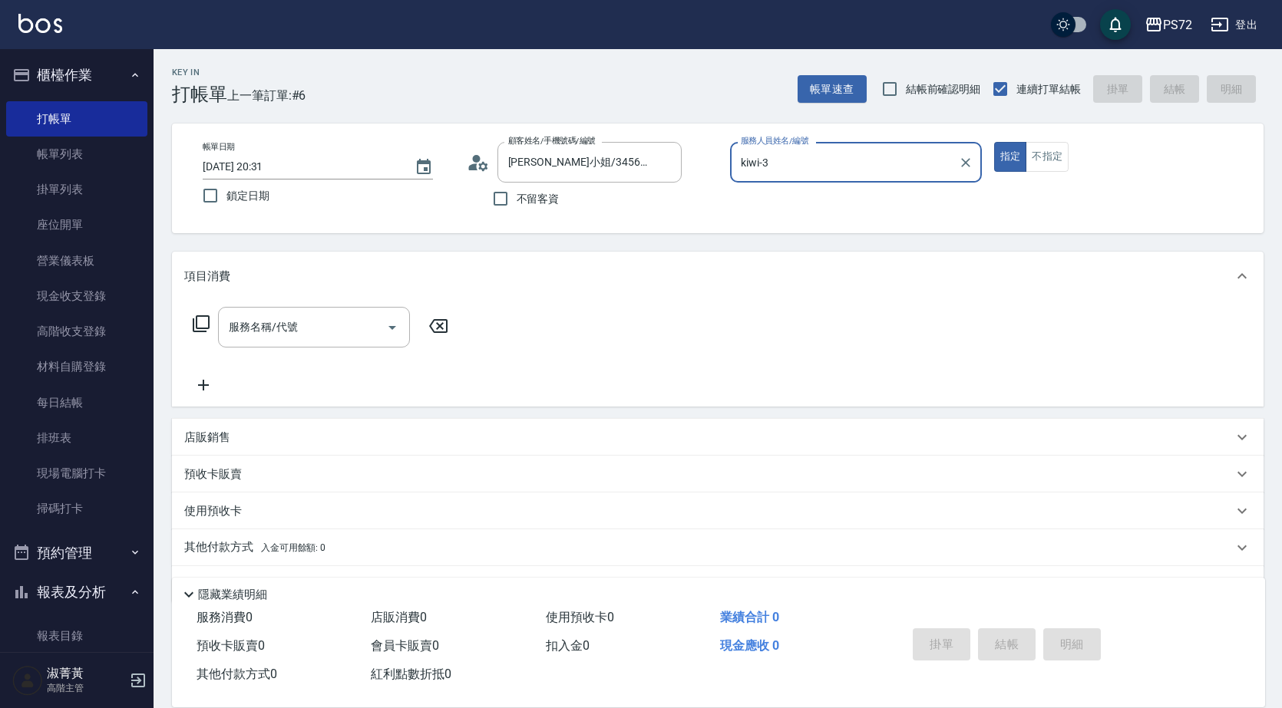
click at [829, 152] on input "kiwi-3" at bounding box center [844, 162] width 215 height 27
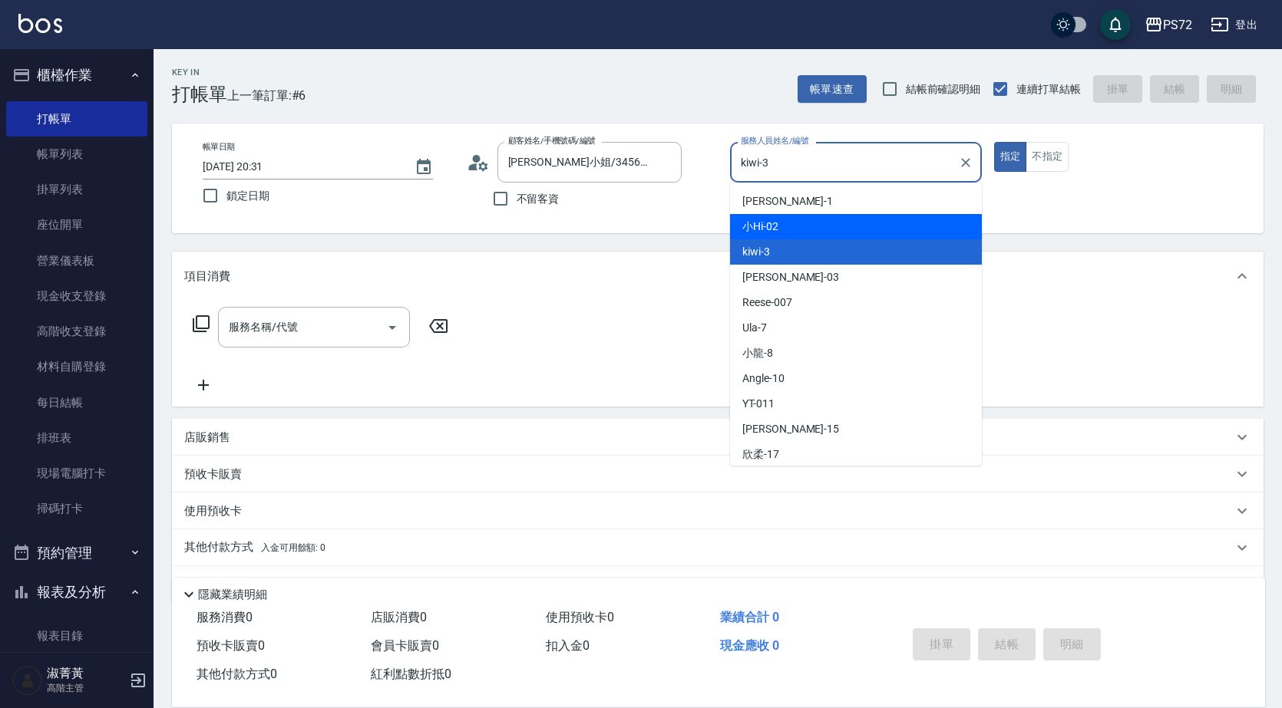
click at [813, 220] on div "小Hi -02" at bounding box center [856, 226] width 252 height 25
type input "小Hi-02"
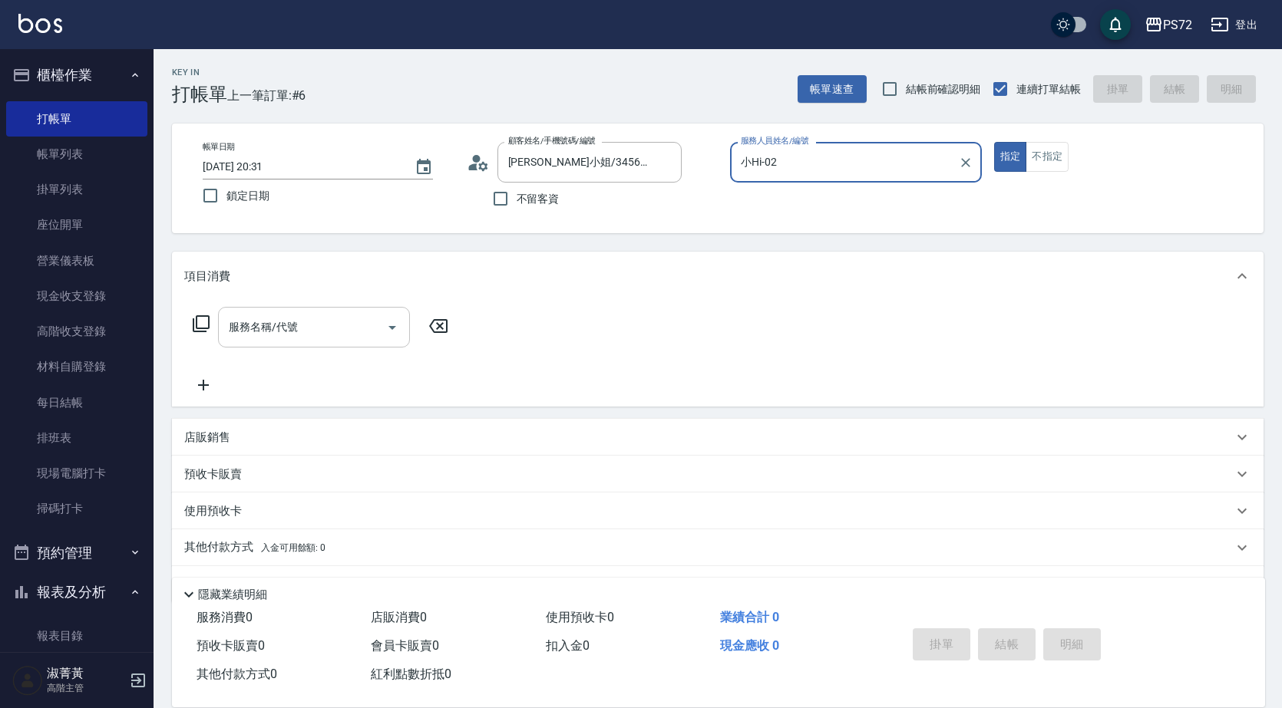
click at [341, 335] on input "服務名稱/代號" at bounding box center [302, 327] width 155 height 27
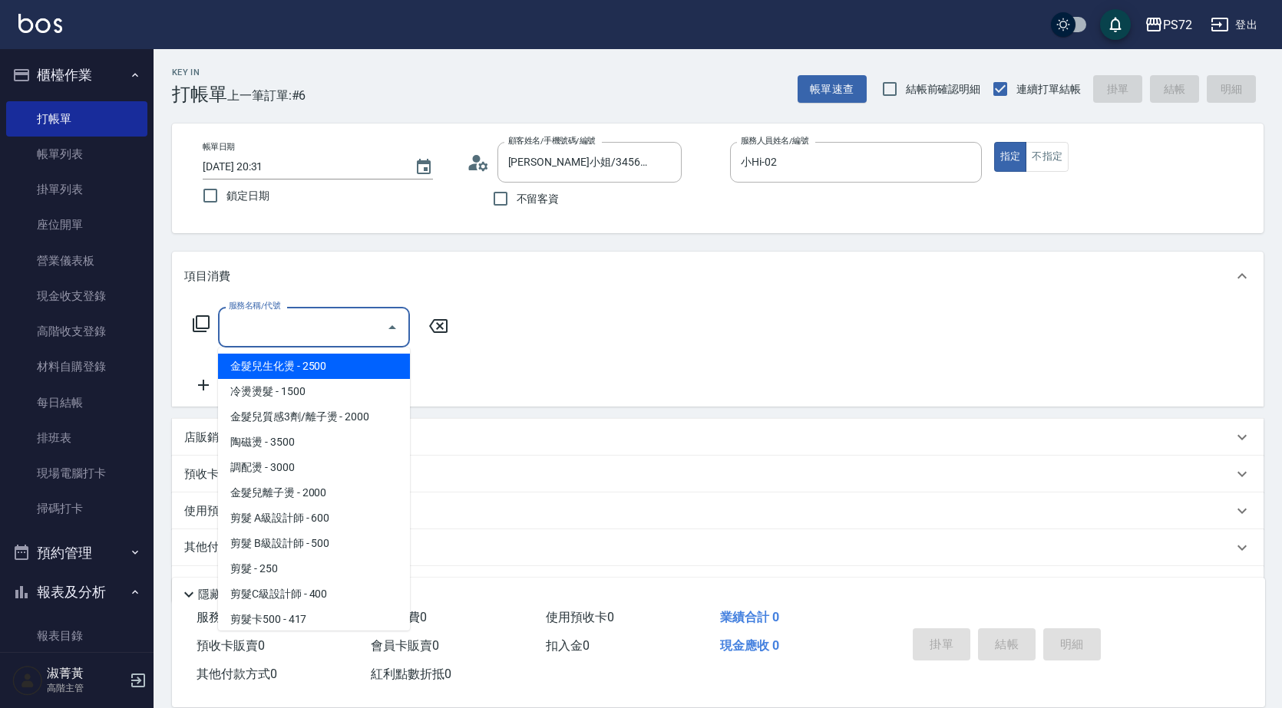
click at [196, 327] on icon at bounding box center [201, 323] width 17 height 17
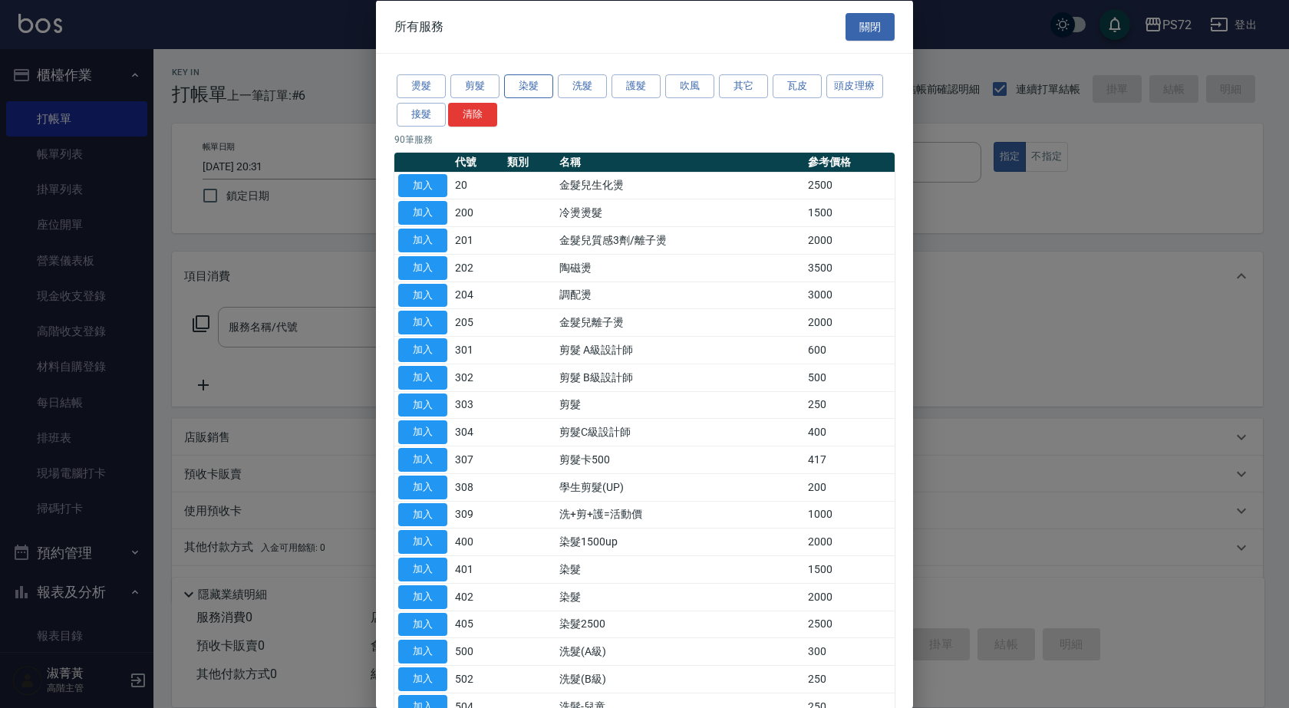
click at [529, 87] on button "染髮" at bounding box center [528, 86] width 49 height 24
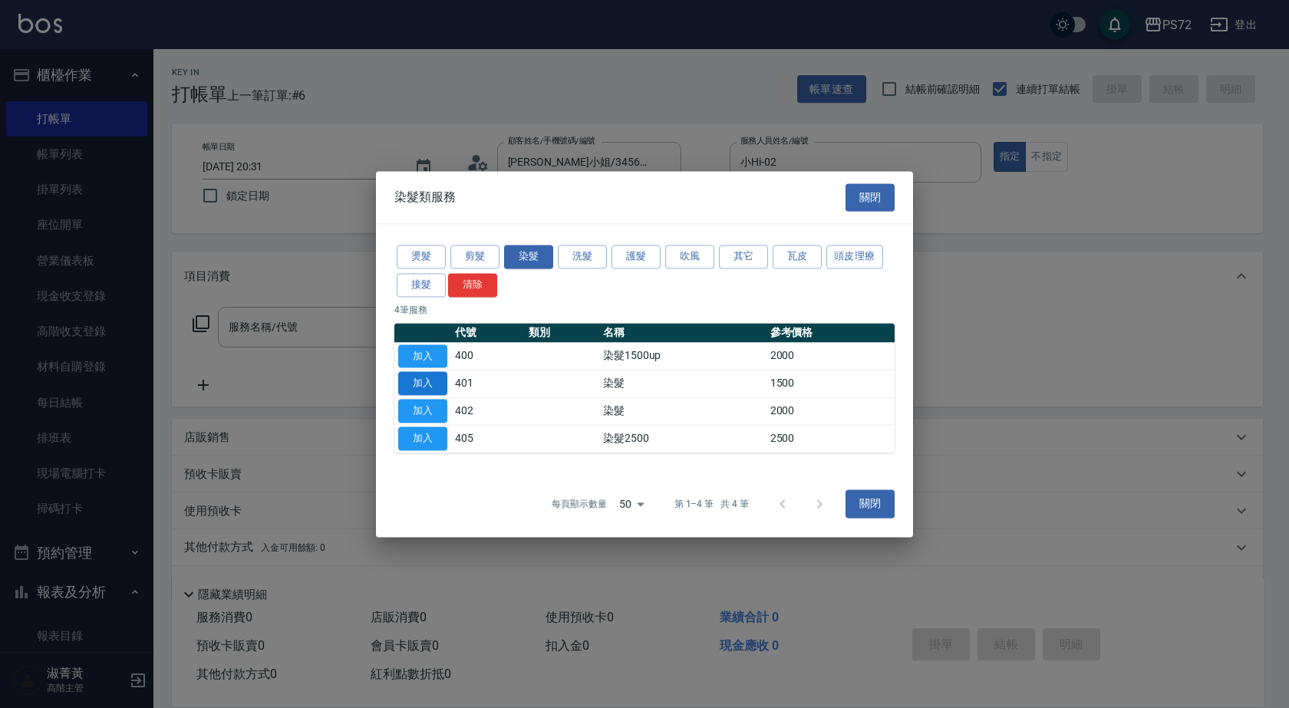
drag, startPoint x: 433, startPoint y: 364, endPoint x: 438, endPoint y: 380, distance: 17.0
click at [438, 380] on tbody "加入 400 染髮1500up 2000 加入 401 染髮 1500 加入 402 染髮 2000 加入 405 染髮2500 2500" at bounding box center [644, 397] width 500 height 110
click at [438, 380] on button "加入" at bounding box center [422, 384] width 49 height 24
type input "染髮(401)"
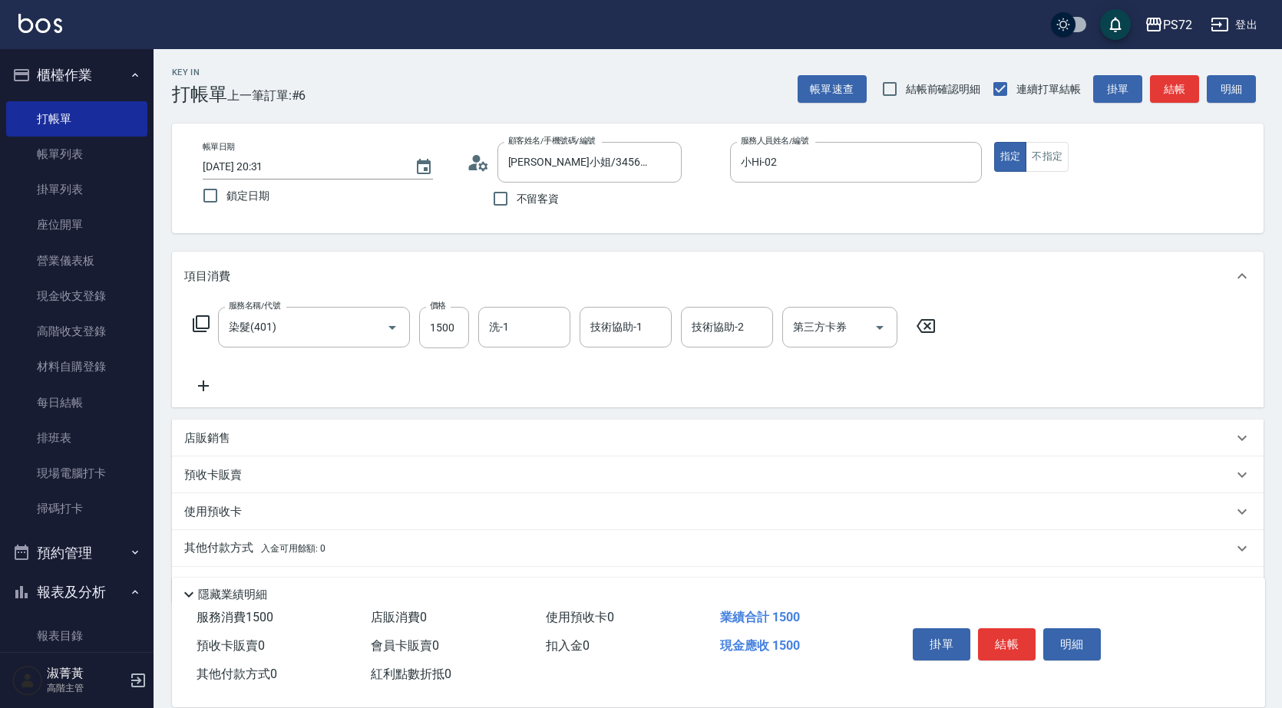
click at [201, 392] on icon at bounding box center [203, 386] width 38 height 18
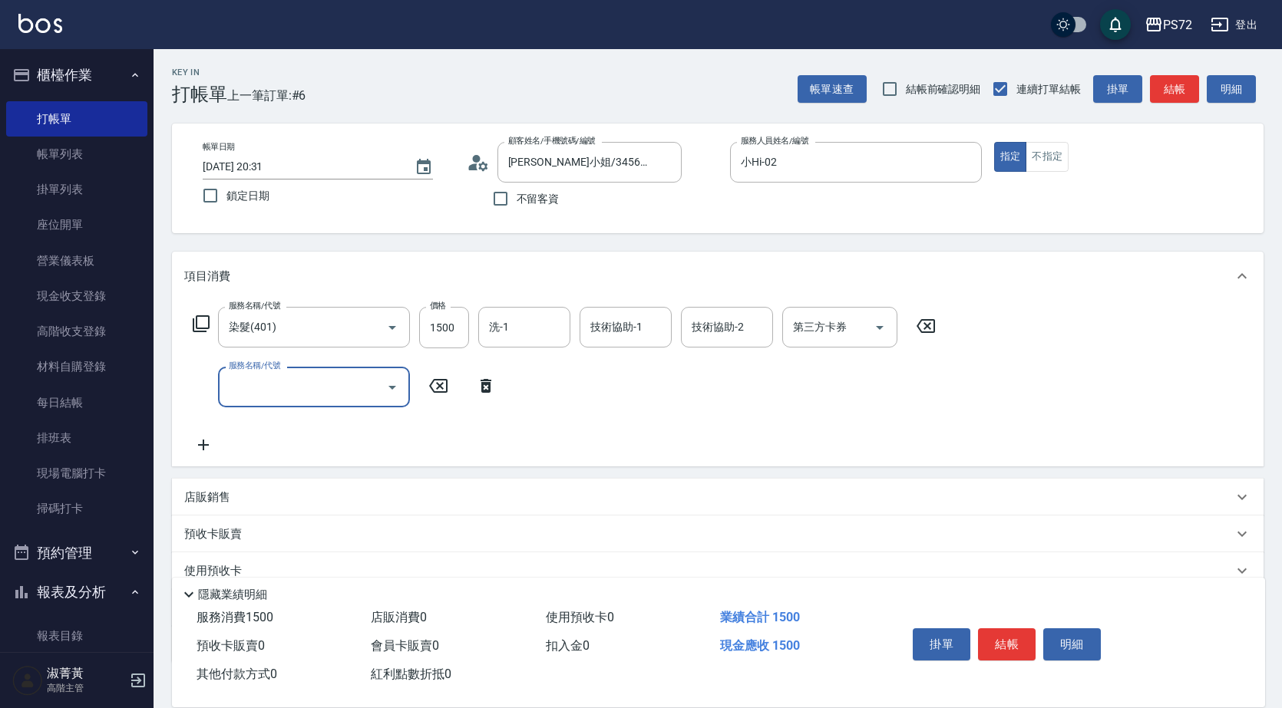
click at [305, 386] on input "服務名稱/代號" at bounding box center [302, 387] width 155 height 27
click at [461, 325] on input "1500" at bounding box center [444, 327] width 50 height 41
type input "2200"
click at [272, 387] on div "服務名稱/代號 服務名稱/代號" at bounding box center [314, 387] width 192 height 41
click at [205, 323] on icon at bounding box center [201, 324] width 18 height 18
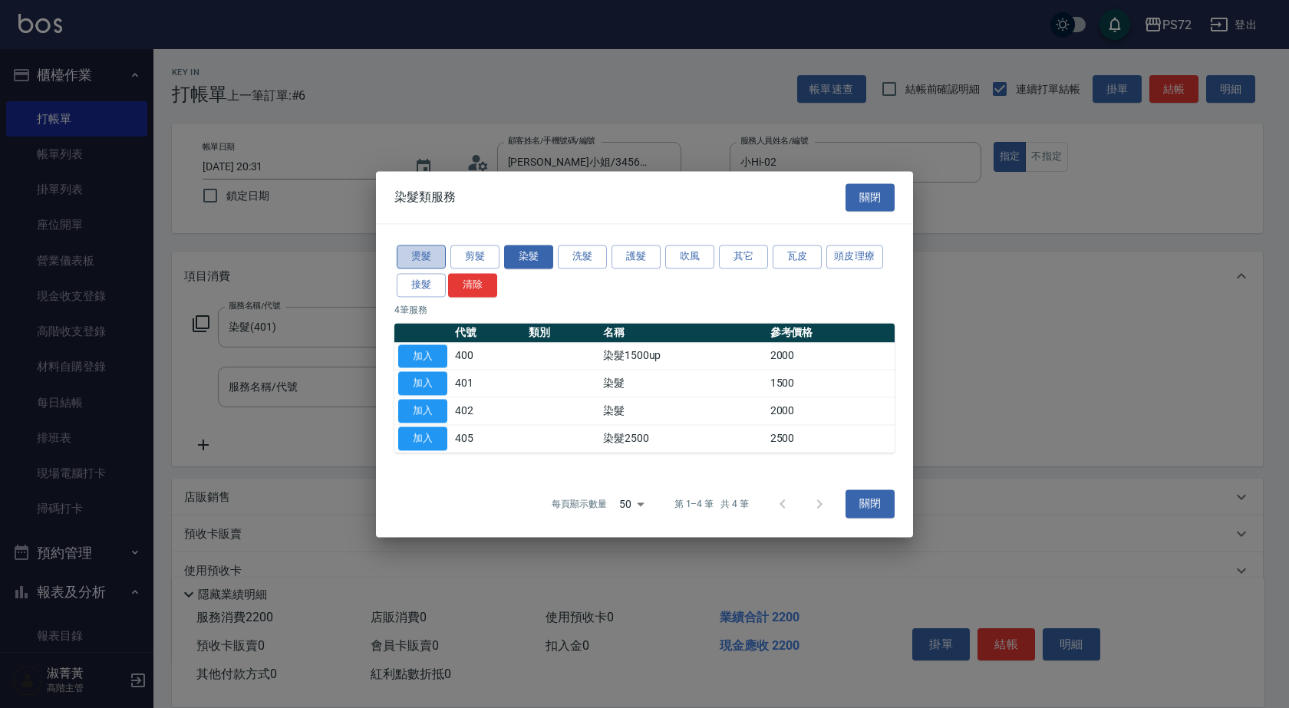
click at [432, 262] on button "燙髮" at bounding box center [421, 257] width 49 height 24
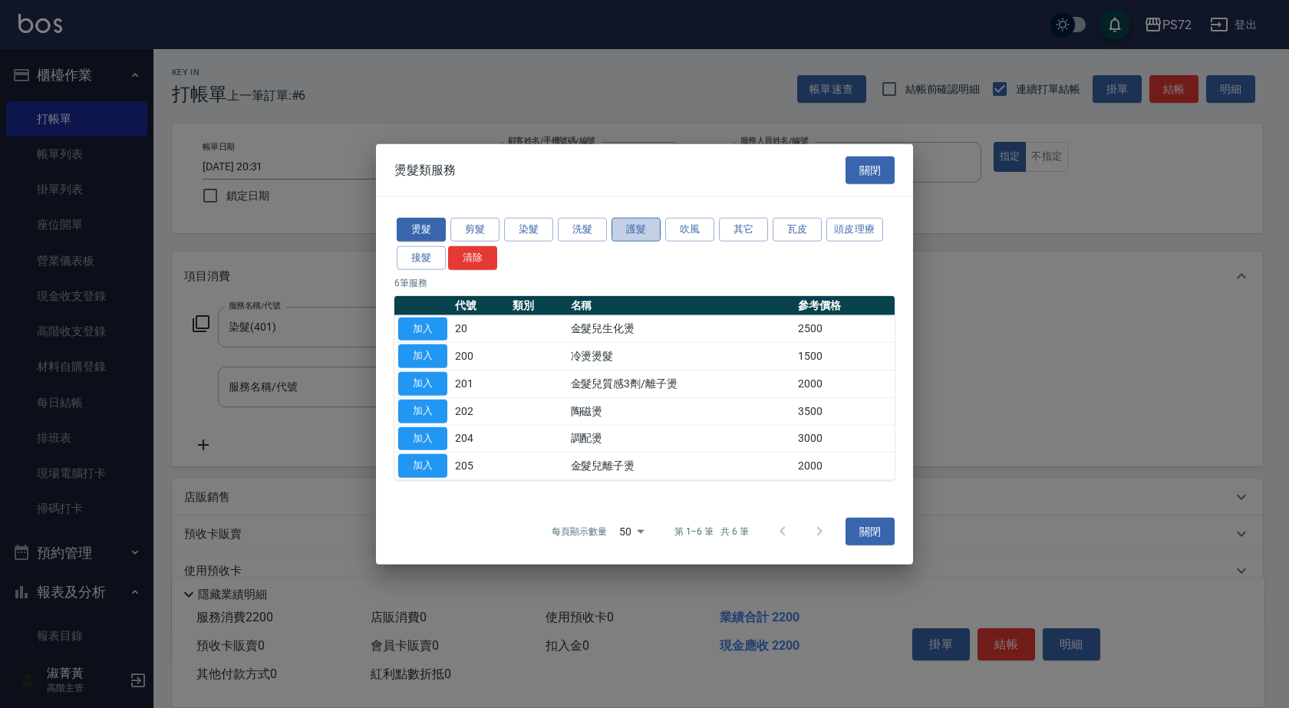
click at [632, 235] on button "護髮" at bounding box center [636, 230] width 49 height 24
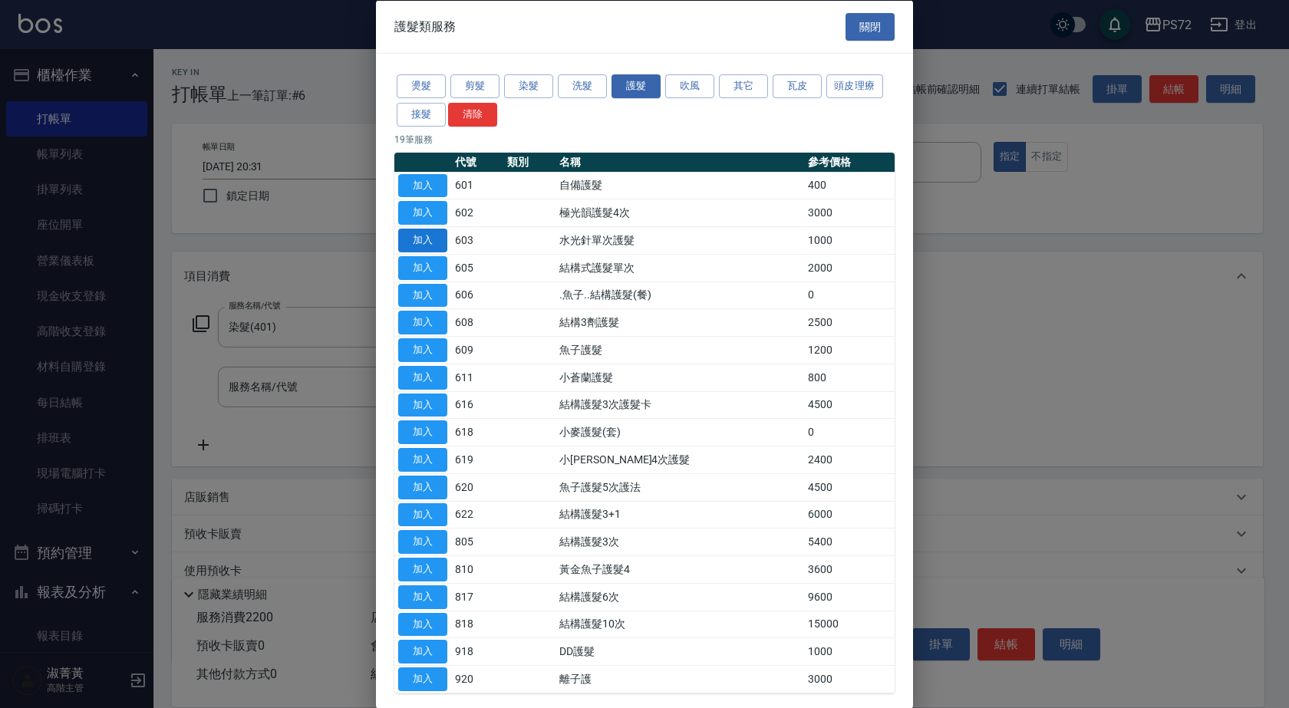
click at [424, 243] on button "加入" at bounding box center [422, 241] width 49 height 24
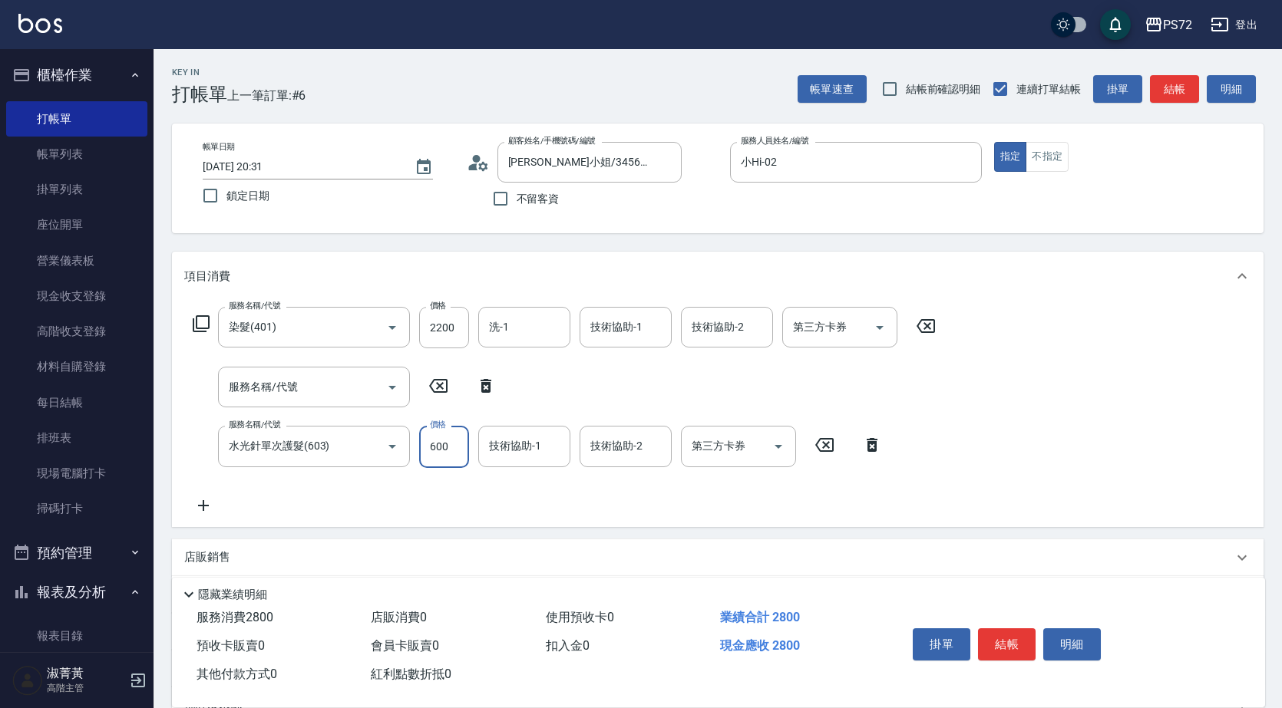
type input "600"
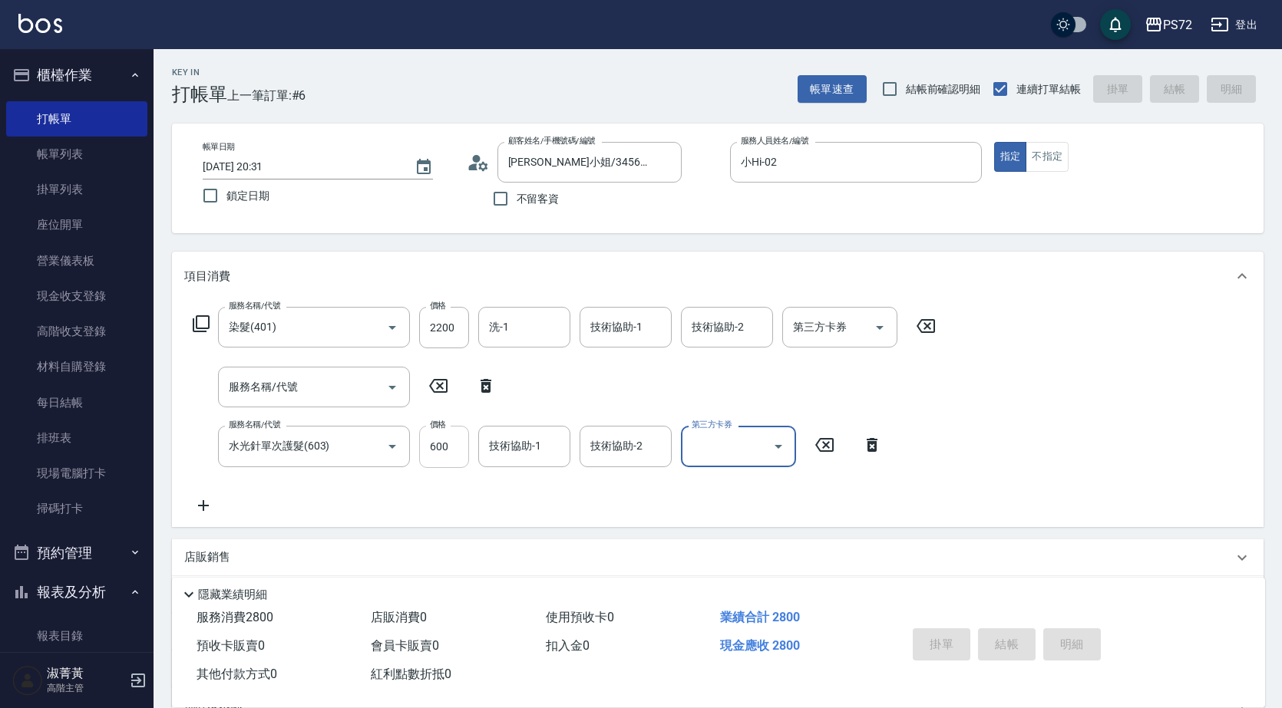
type input "2025/09/19 20:32"
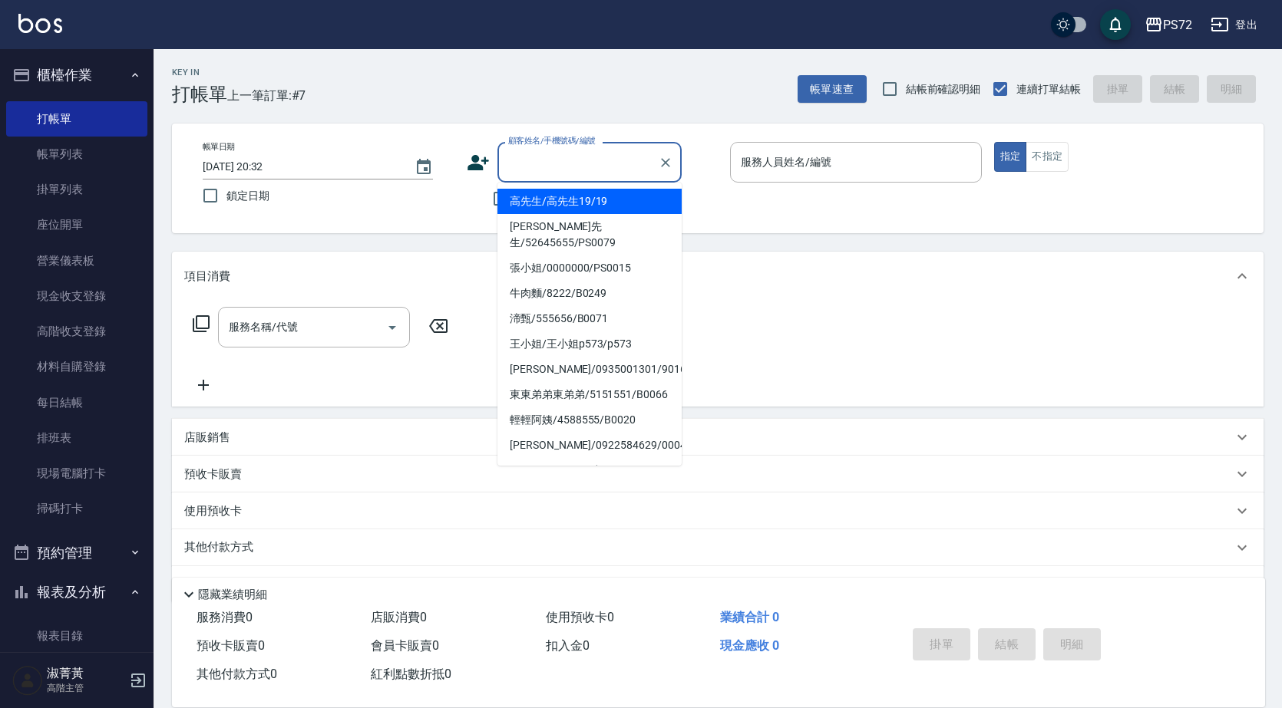
click at [553, 163] on input "顧客姓名/手機號碼/編號" at bounding box center [577, 162] width 147 height 27
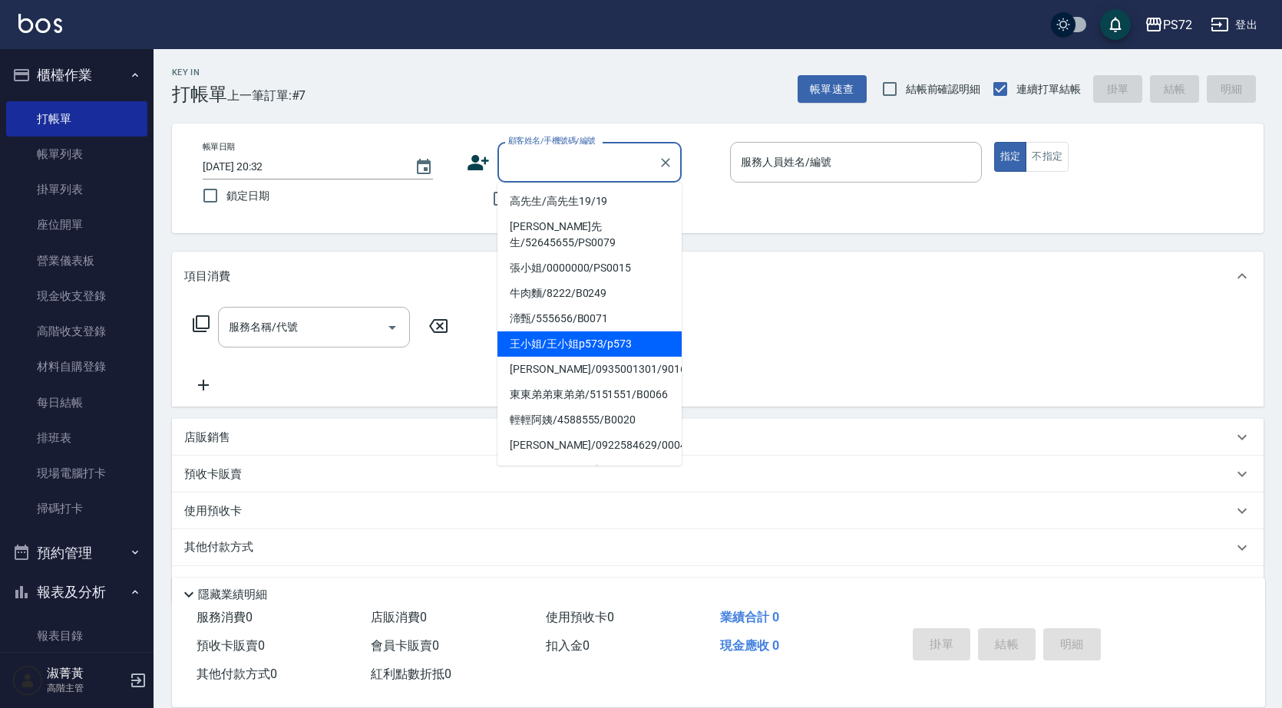
click at [600, 332] on li "王小姐/王小姐p573/p573" at bounding box center [589, 344] width 184 height 25
type input "王小姐/王小姐p573/p573"
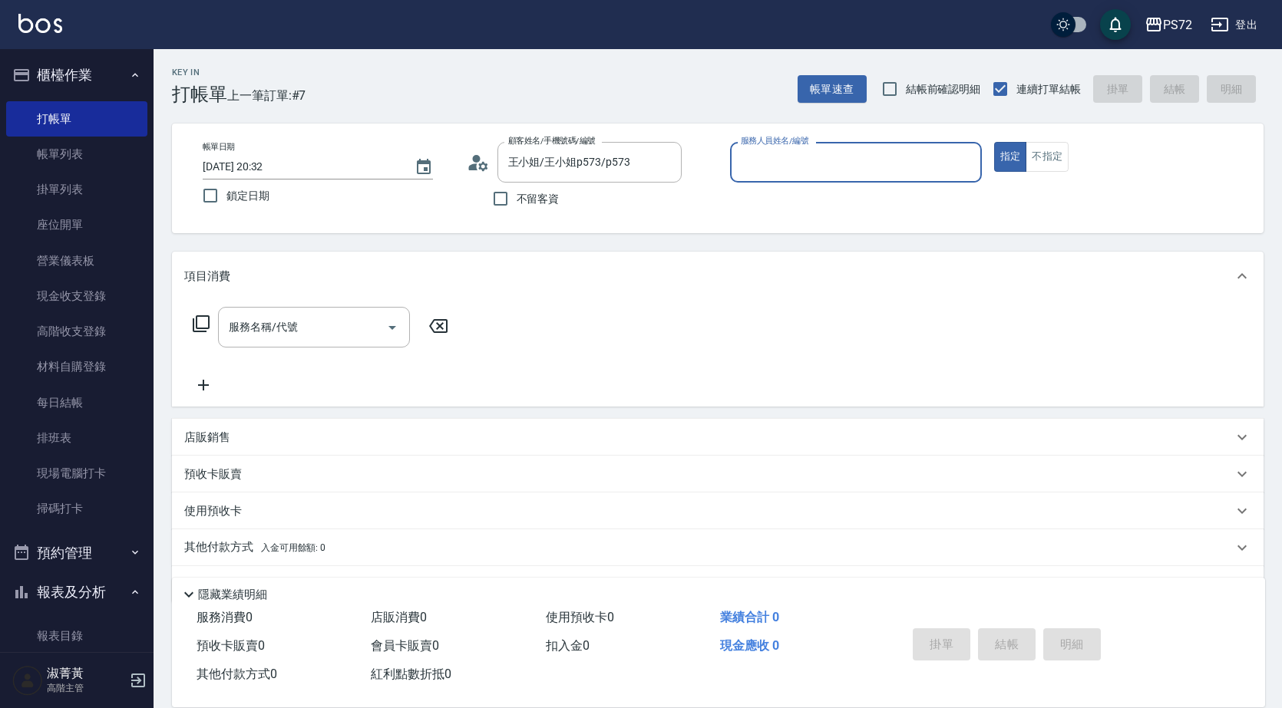
click at [801, 149] on input "服務人員姓名/編號" at bounding box center [856, 162] width 238 height 27
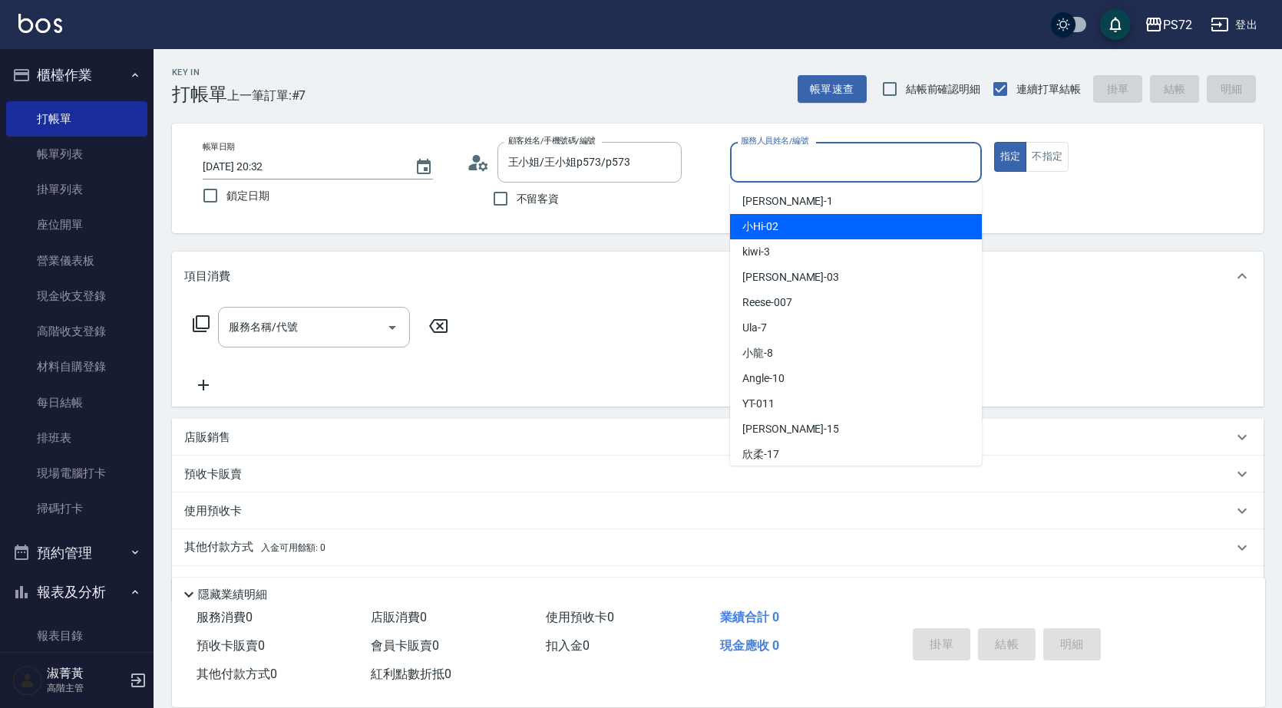
click at [793, 235] on div "小Hi -02" at bounding box center [856, 226] width 252 height 25
type input "小Hi-02"
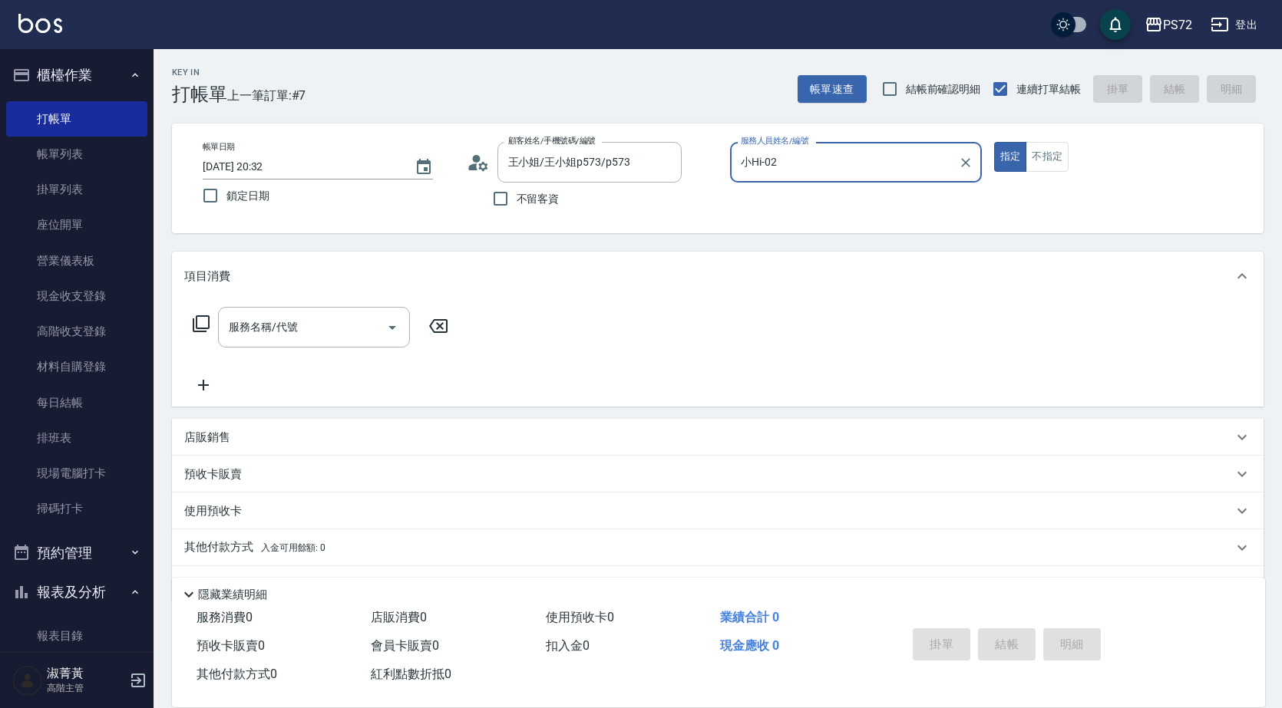
click at [296, 320] on div "服務名稱/代號 服務名稱/代號" at bounding box center [314, 327] width 192 height 41
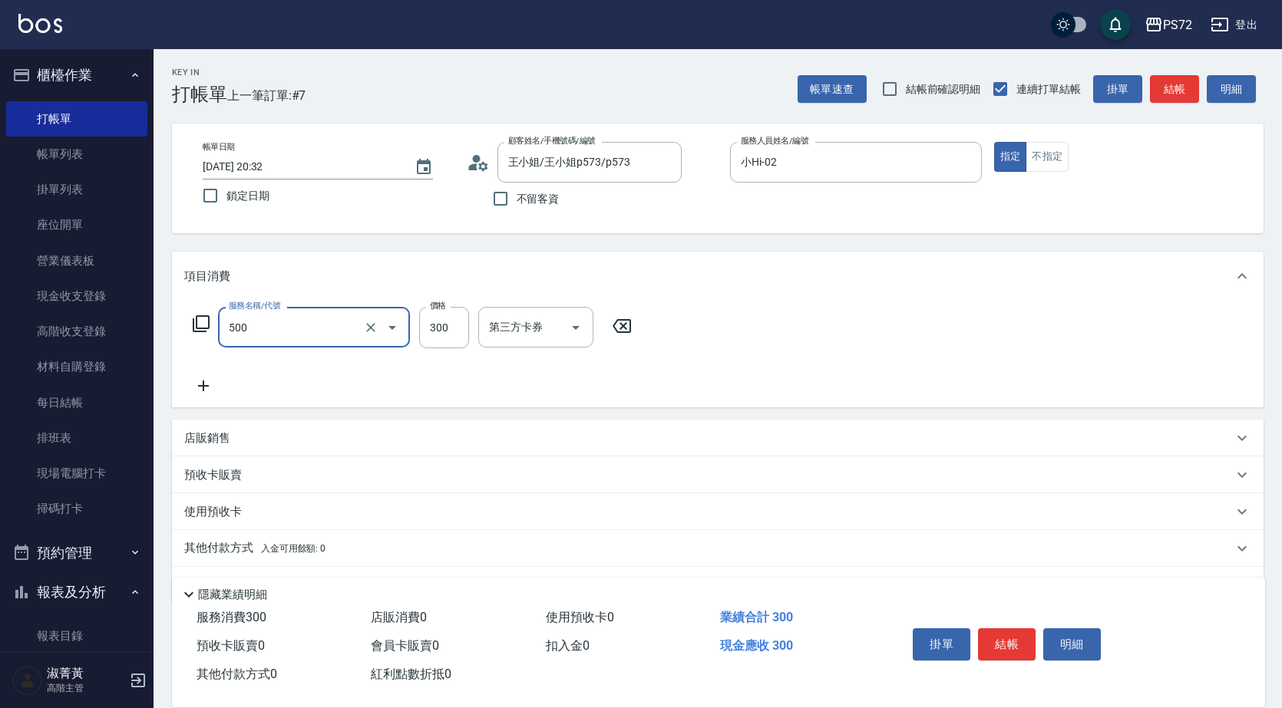
type input "洗髮(A級)(500)"
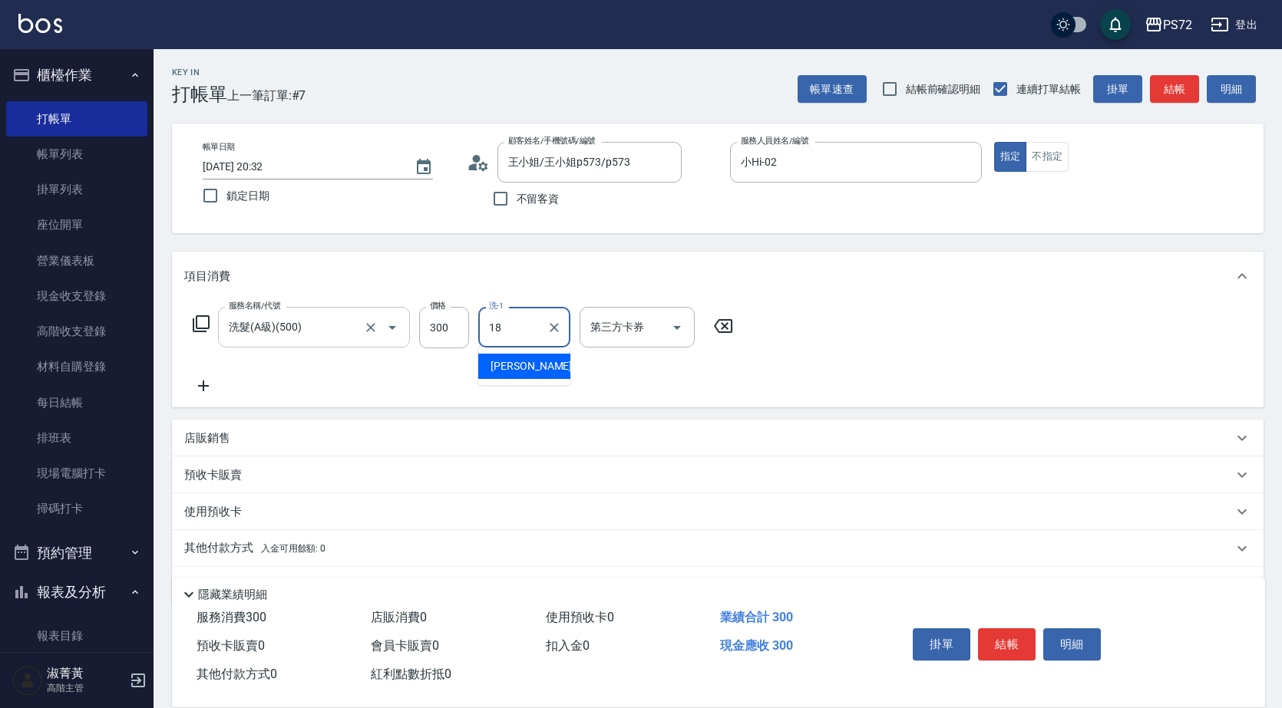
type input "迦茜-18"
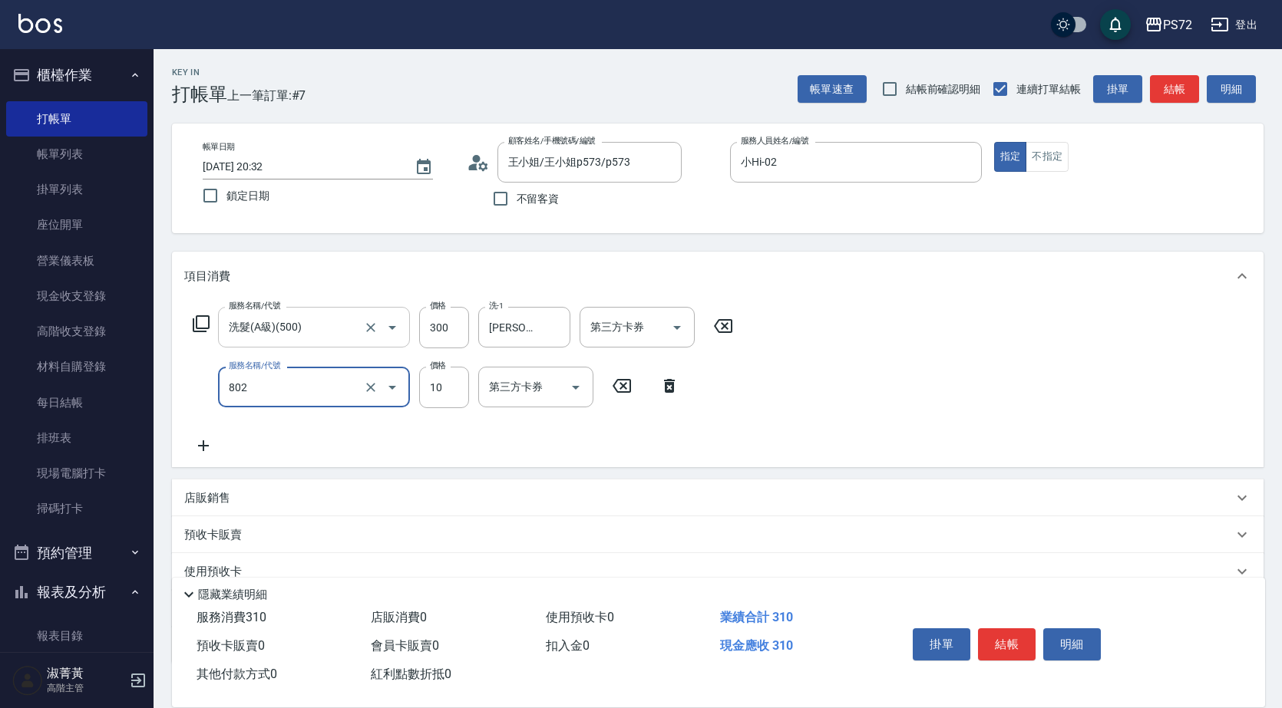
type input "潤絲(802)"
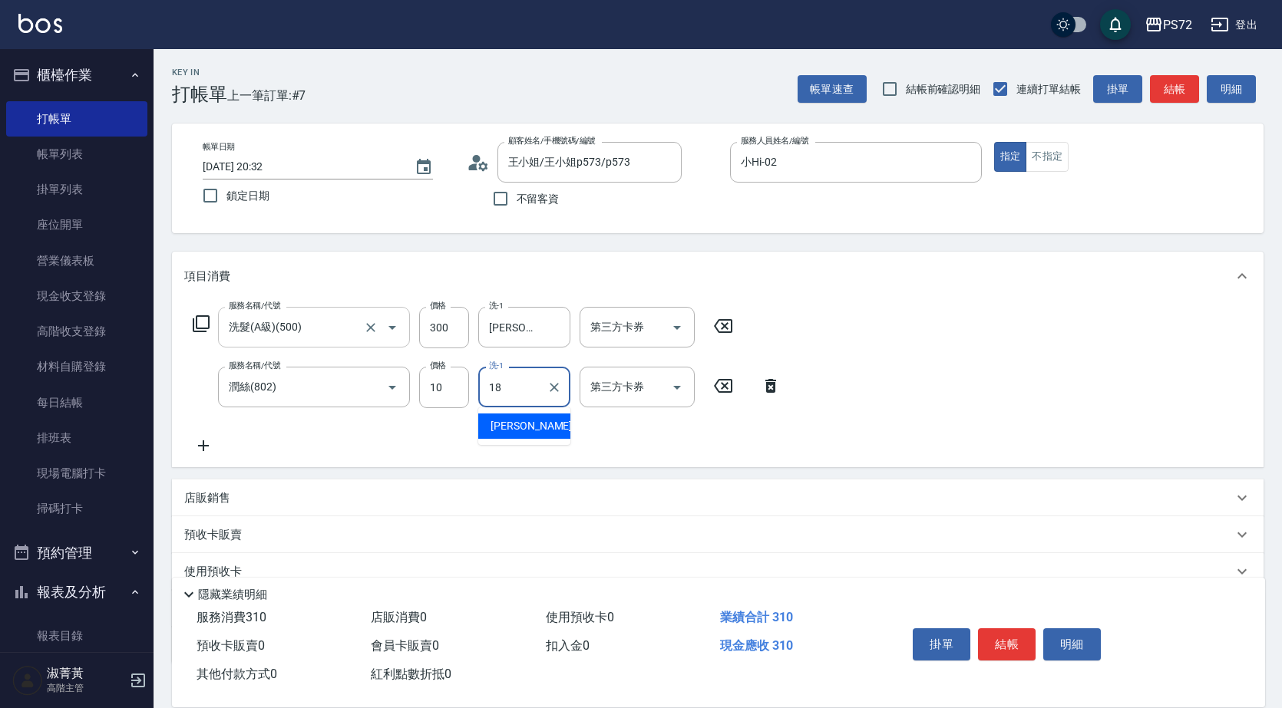
type input "迦茜-18"
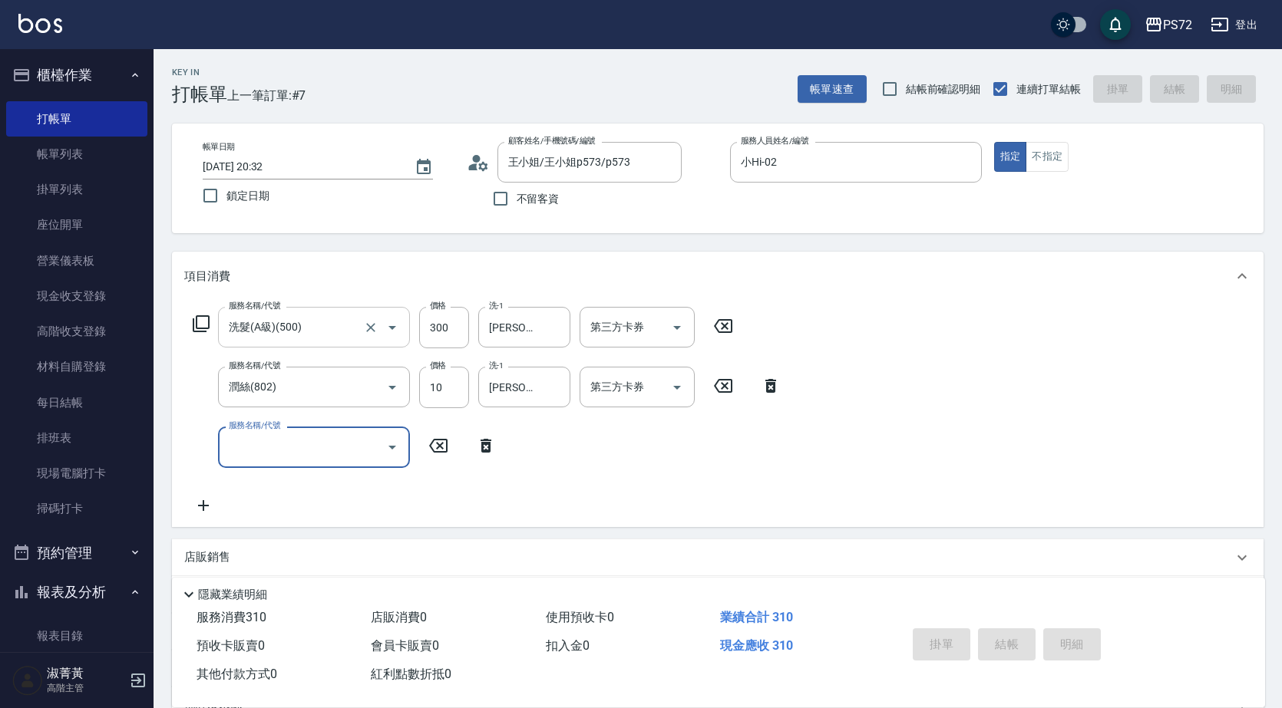
type input "2025/09/19 20:33"
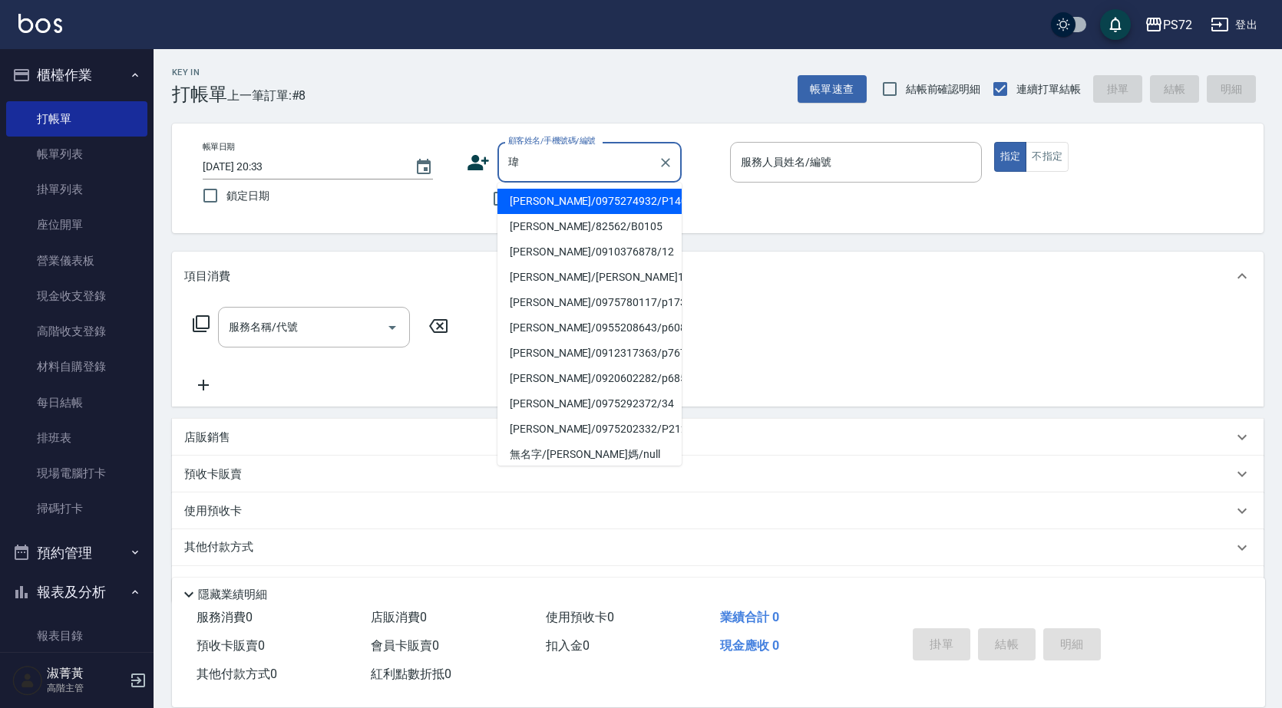
click at [615, 219] on li "陳瑋琦/82562/B0105" at bounding box center [589, 226] width 184 height 25
type input "陳瑋琦/82562/B0105"
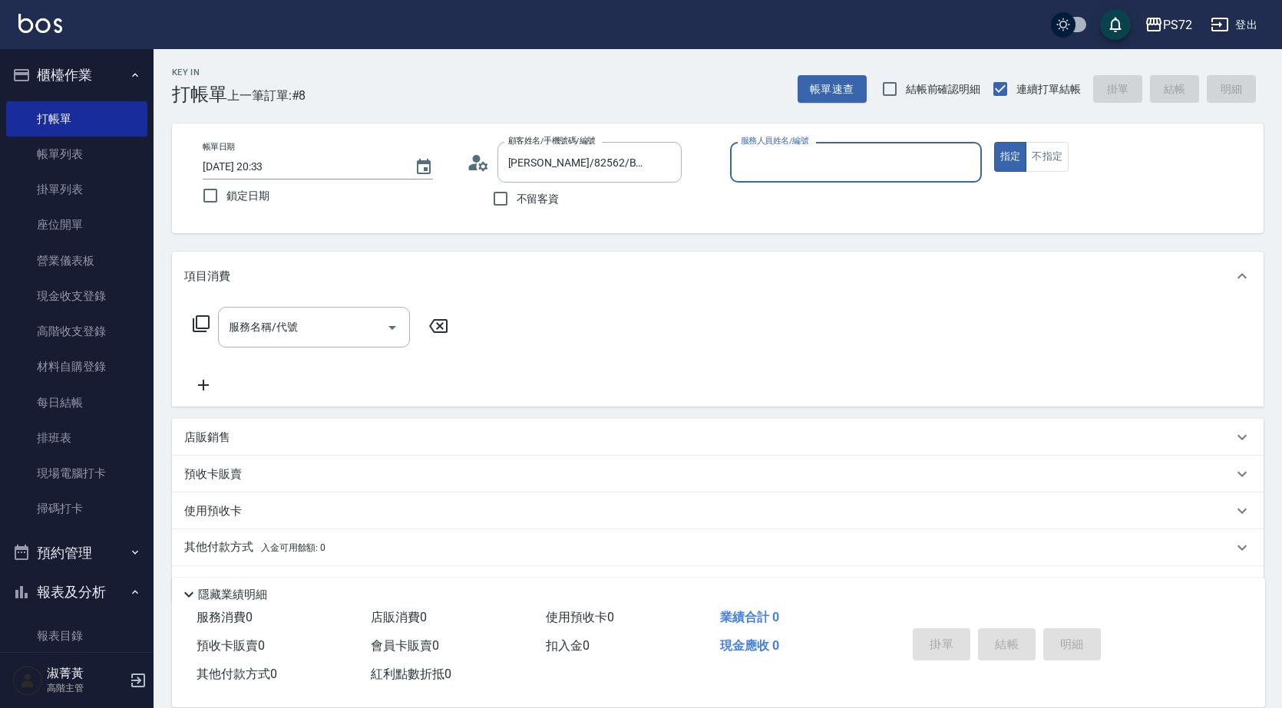
type input "小Hi-02"
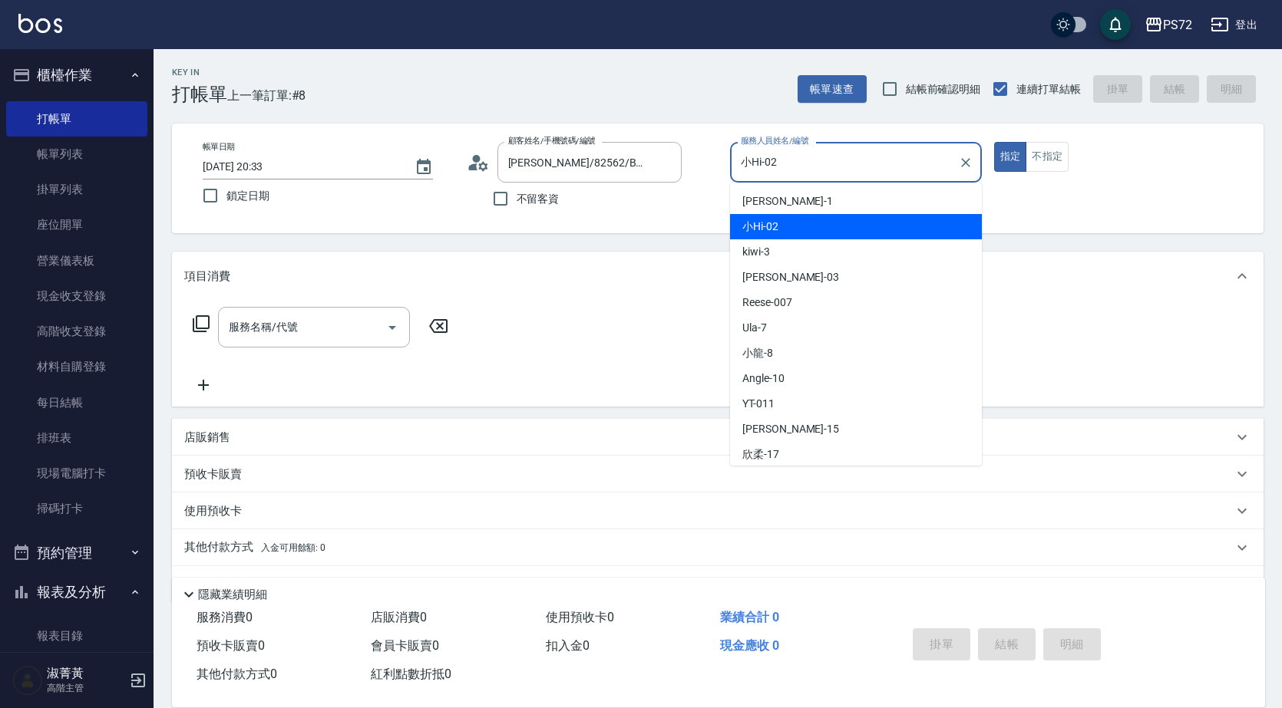
click at [865, 173] on input "小Hi-02" at bounding box center [844, 162] width 215 height 27
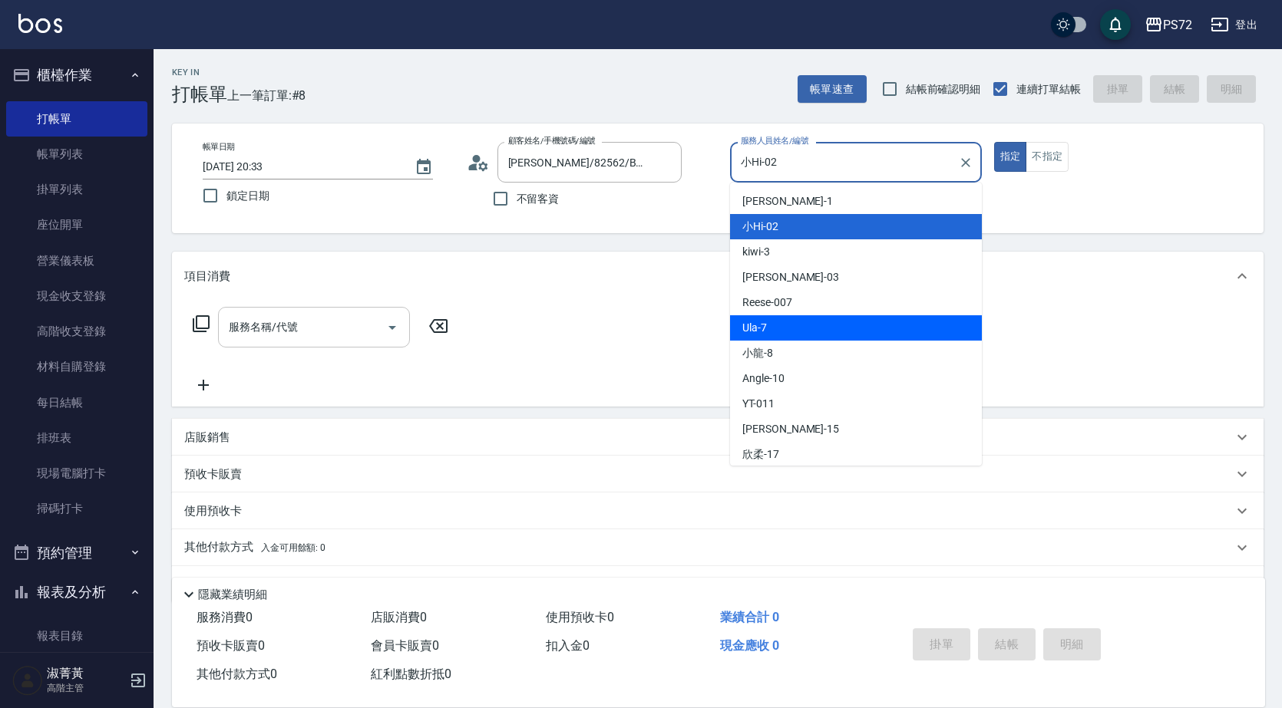
click at [355, 325] on input "服務名稱/代號" at bounding box center [302, 327] width 155 height 27
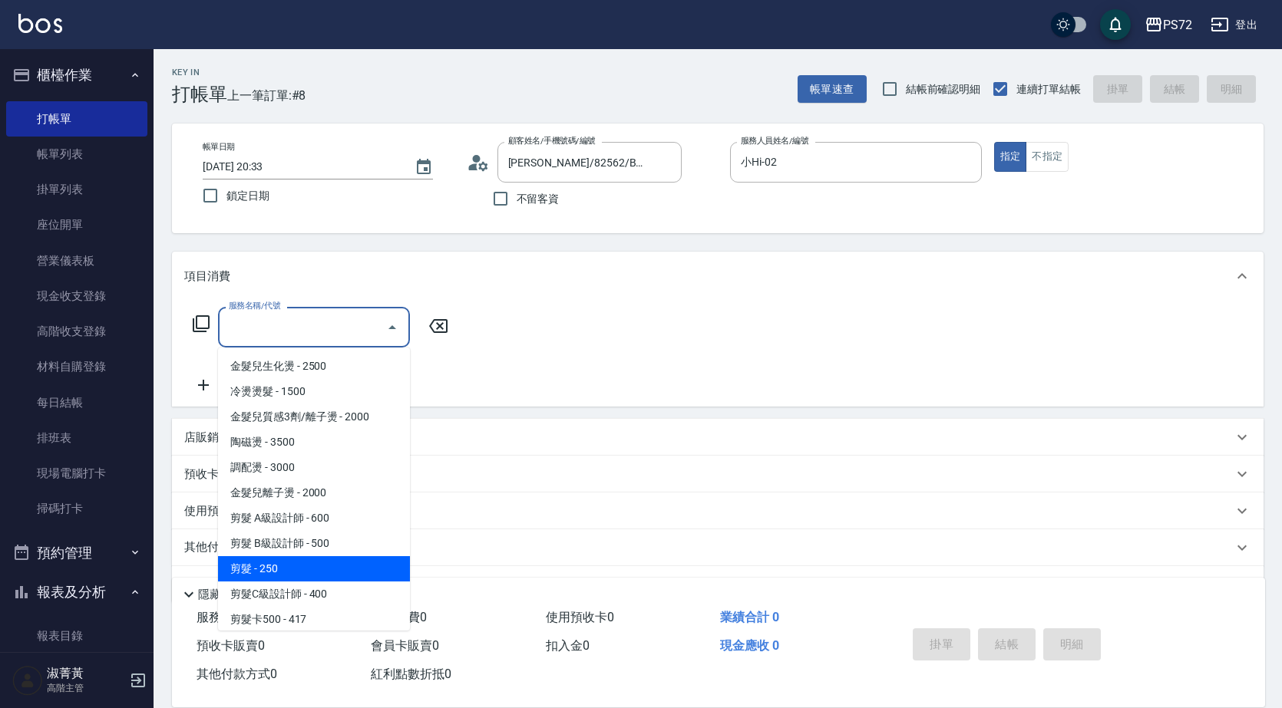
drag, startPoint x: 268, startPoint y: 556, endPoint x: 276, endPoint y: 561, distance: 10.0
click at [276, 561] on ul "金髮兒生化燙 - 2500 冷燙燙髮 - 1500 金髮兒質感3劑/離子燙 - 2000 陶磁燙 - 3500 調配燙 - 3000 金髮兒離子燙 - 200…" at bounding box center [314, 489] width 192 height 283
click at [276, 561] on span "剪髮 - 250" at bounding box center [314, 568] width 192 height 25
type input "剪髮(303)"
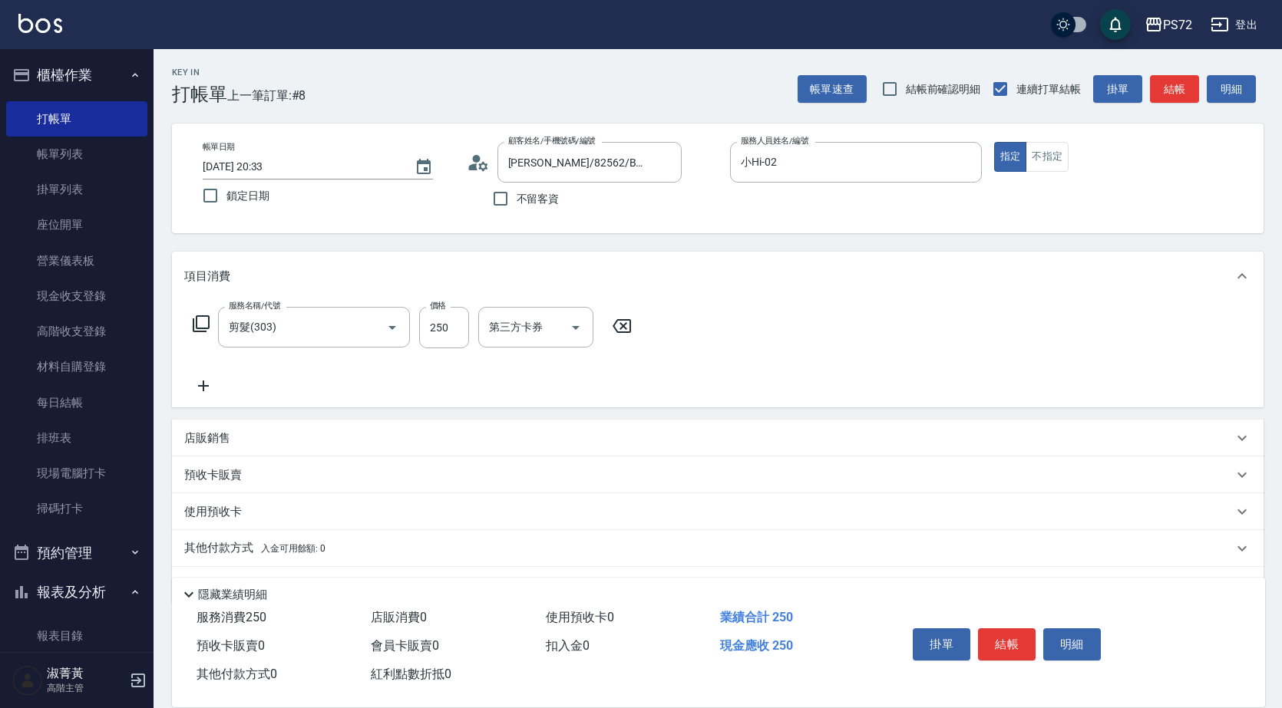
click at [205, 380] on icon at bounding box center [203, 386] width 38 height 18
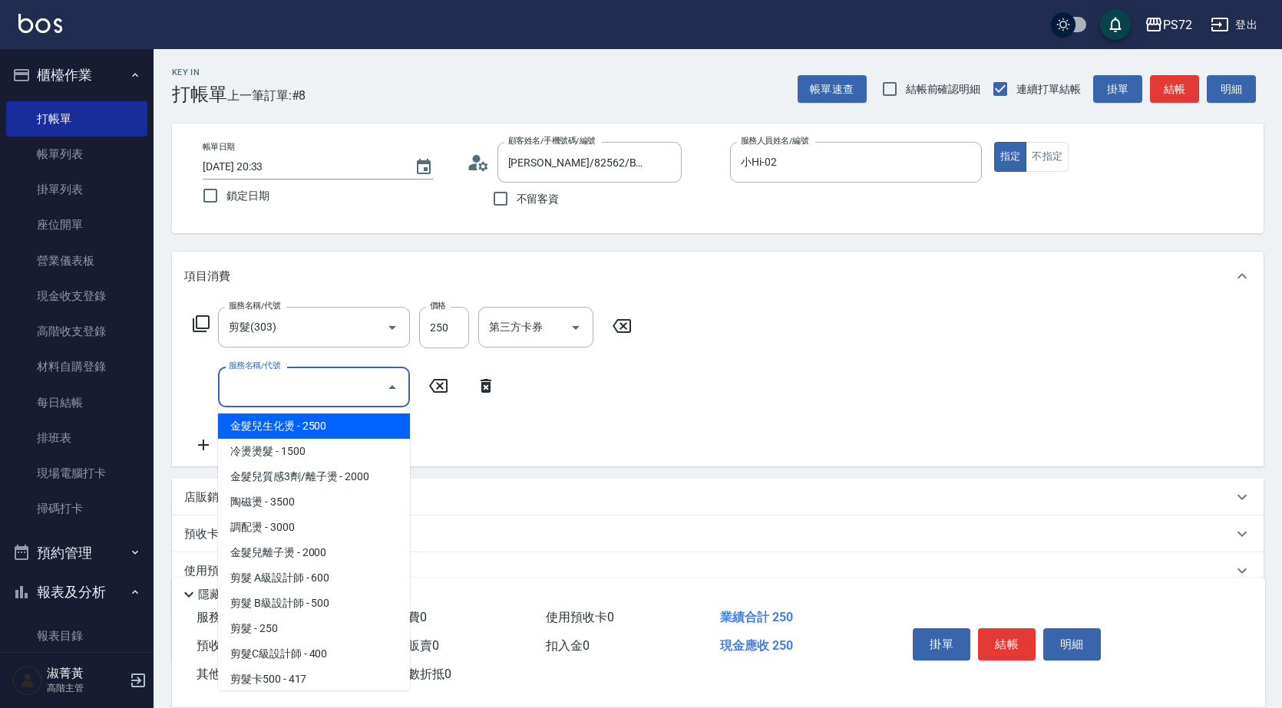
click at [348, 379] on input "服務名稱/代號" at bounding box center [302, 387] width 155 height 27
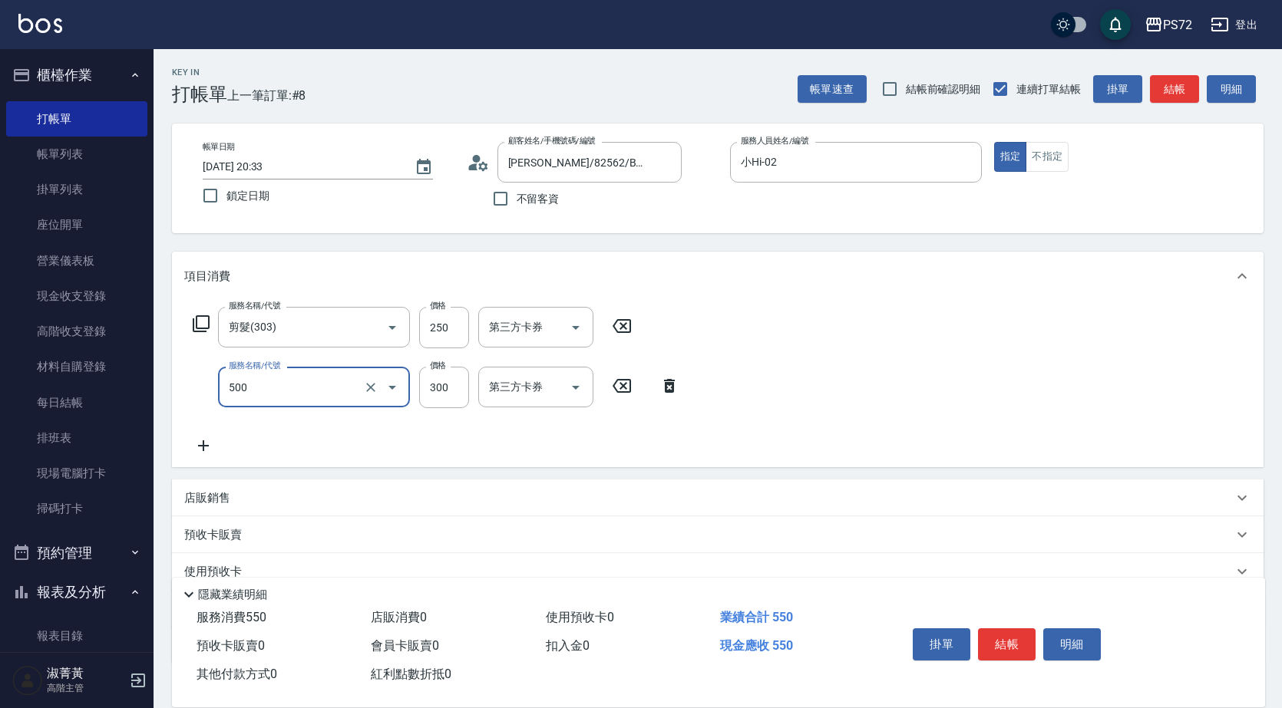
type input "洗髮(A級)(500)"
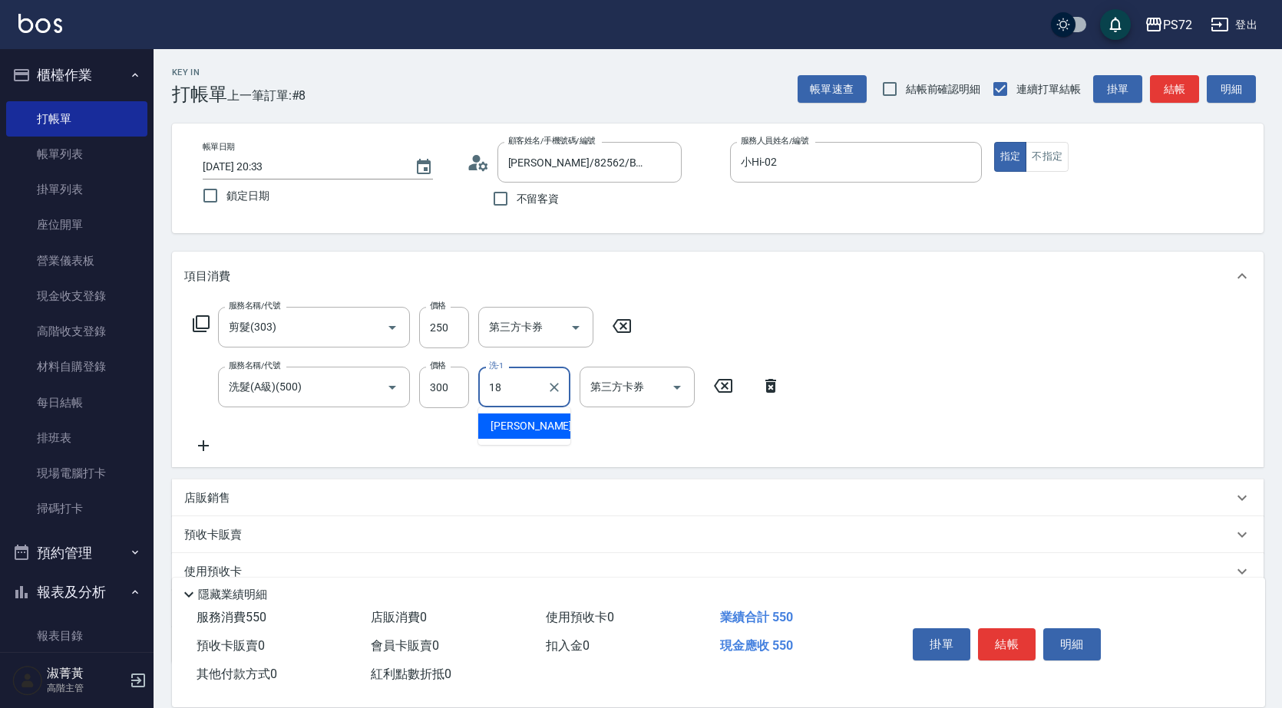
type input "迦茜-18"
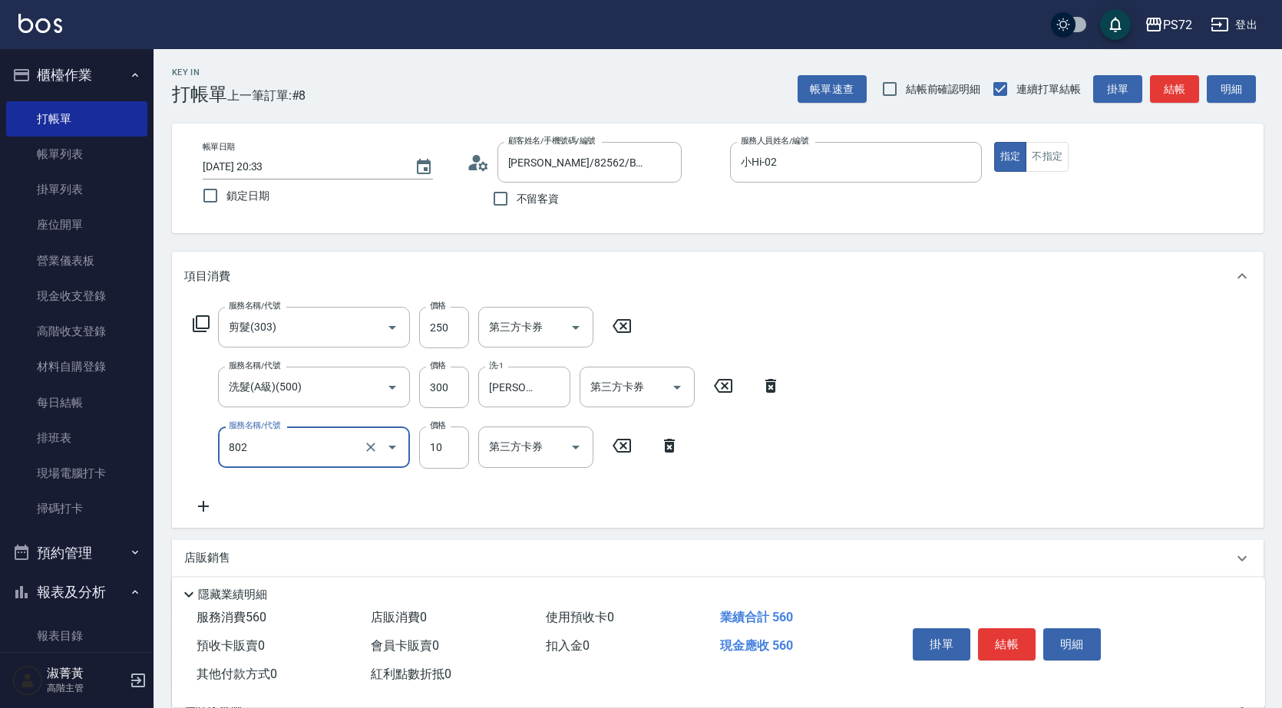
type input "潤絲(802)"
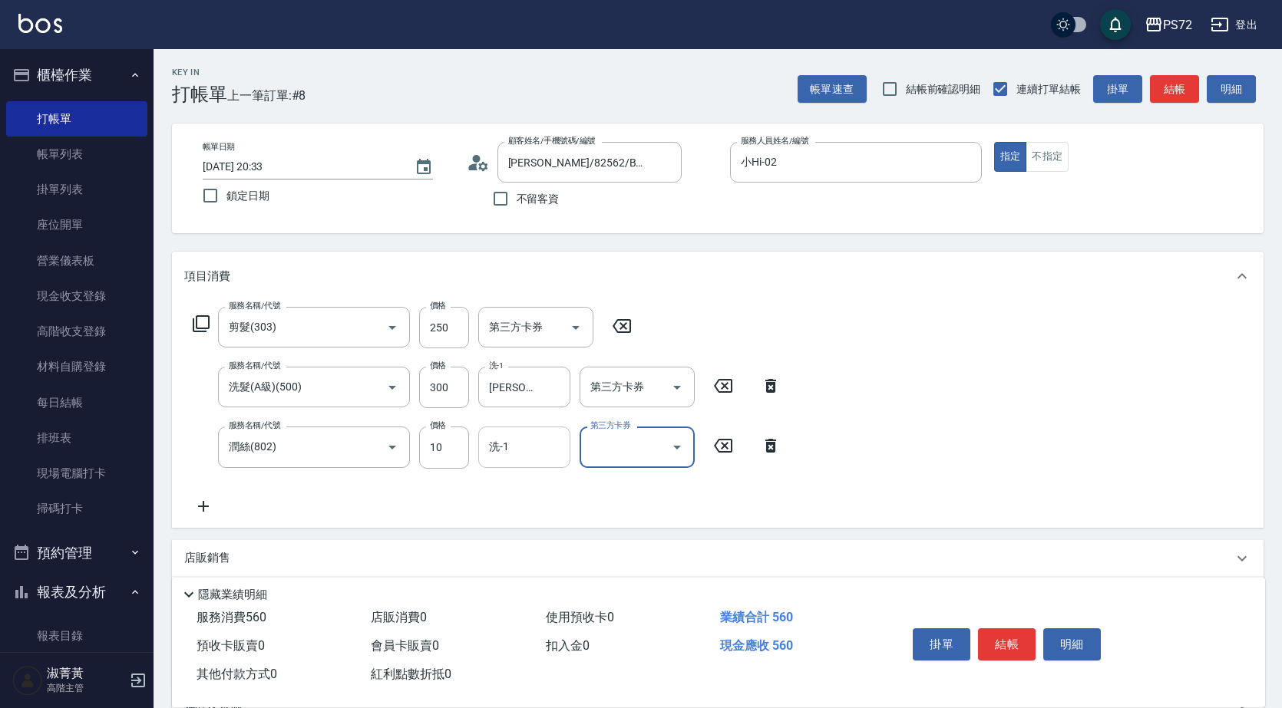
click at [541, 431] on div "洗-1" at bounding box center [524, 447] width 92 height 41
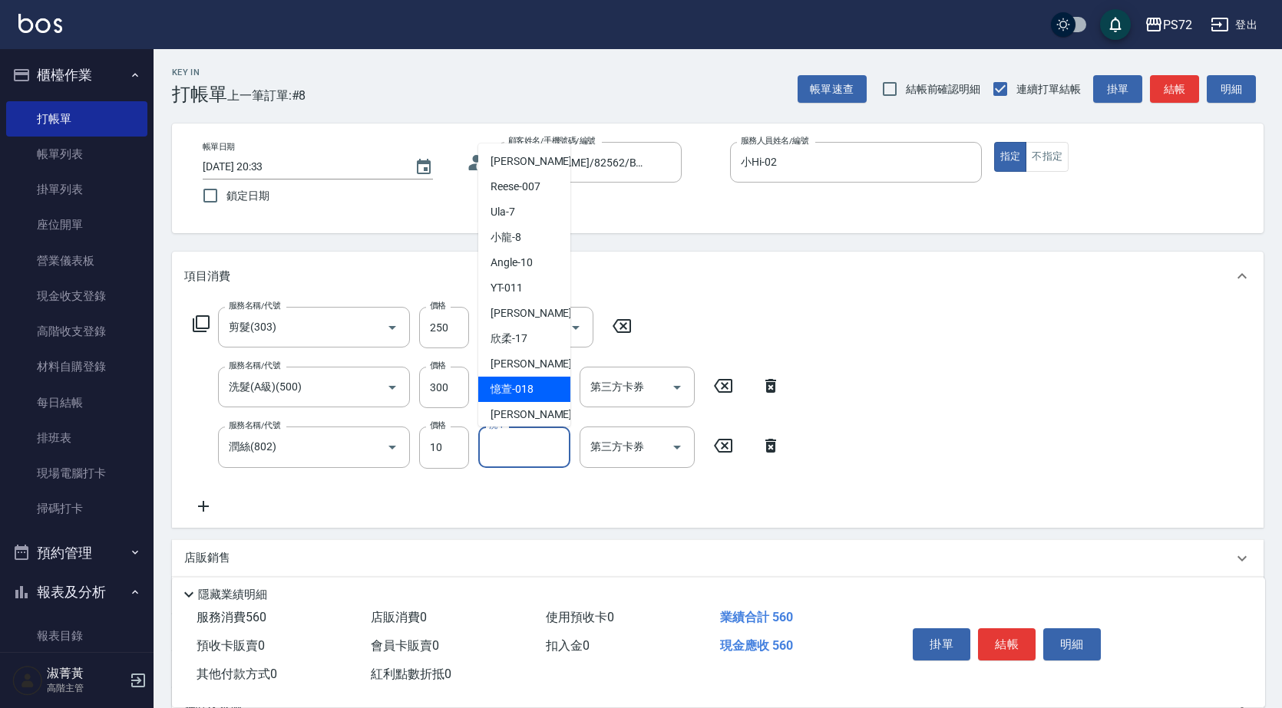
click at [526, 364] on span "迦茜 -18" at bounding box center [538, 364] width 97 height 16
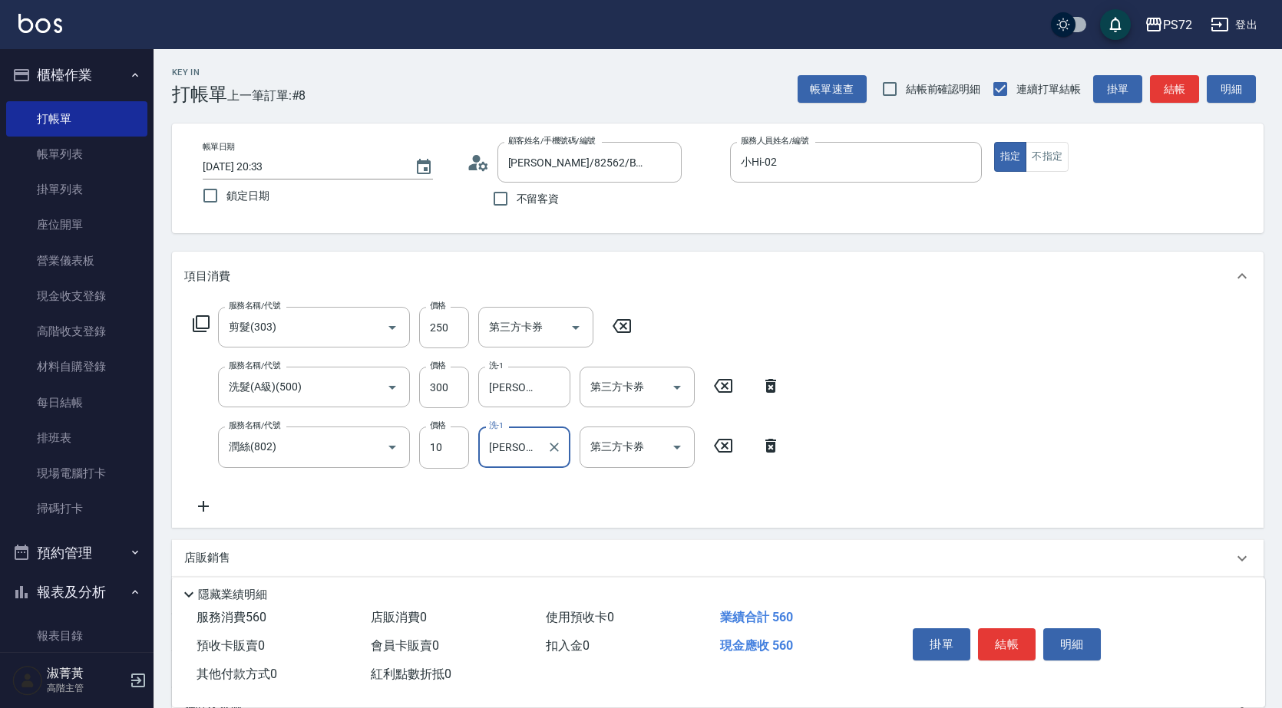
type input "迦茜-18"
click at [1015, 631] on button "結帳" at bounding box center [1007, 645] width 58 height 32
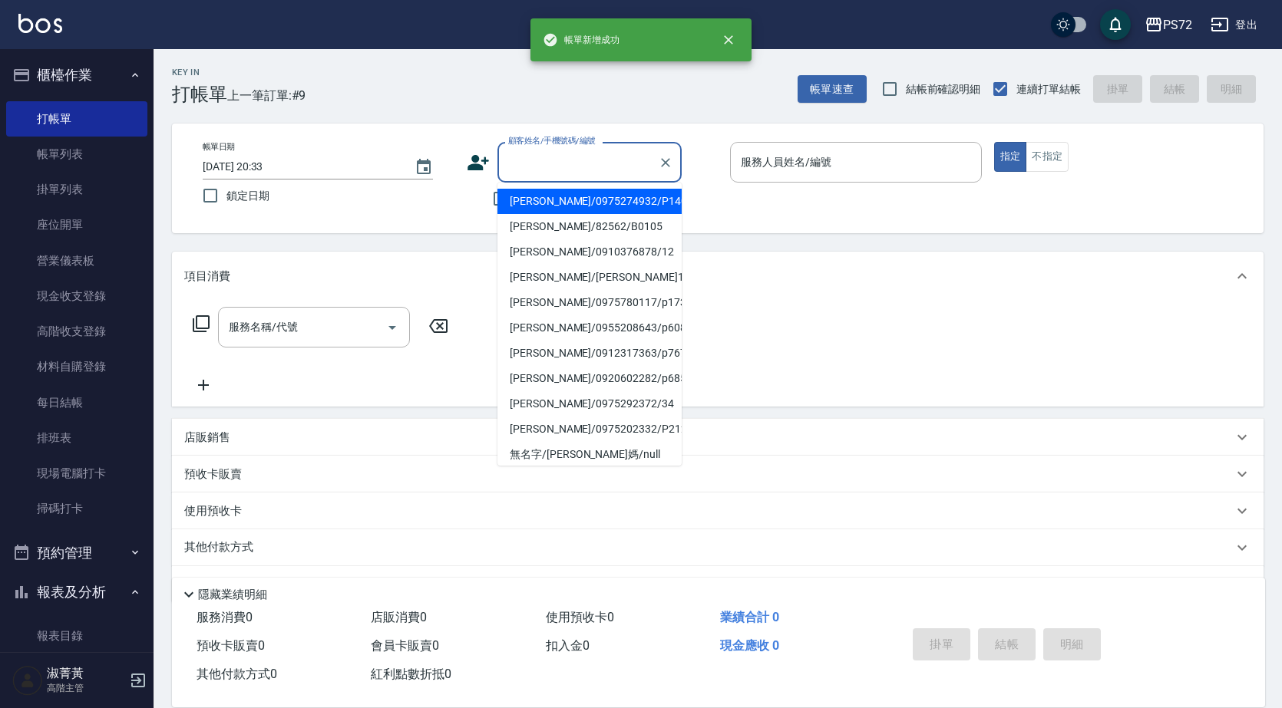
click at [599, 173] on input "顧客姓名/手機號碼/編號" at bounding box center [577, 162] width 147 height 27
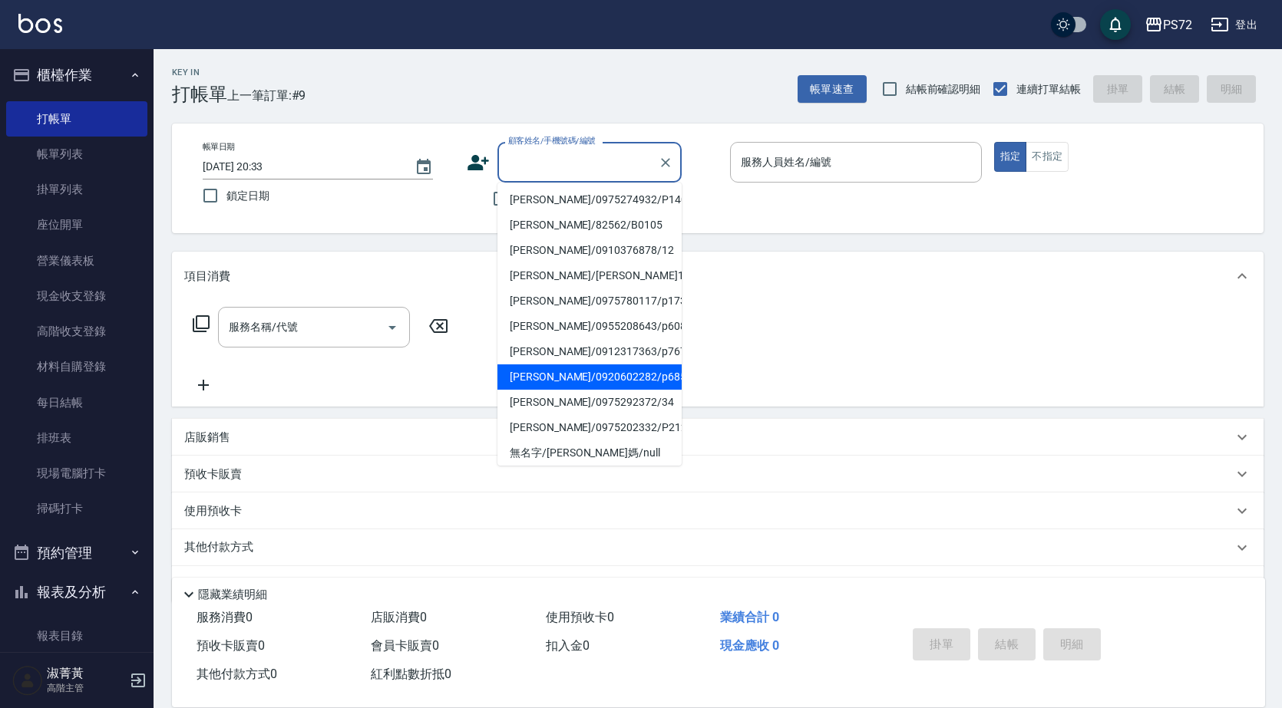
scroll to position [0, 0]
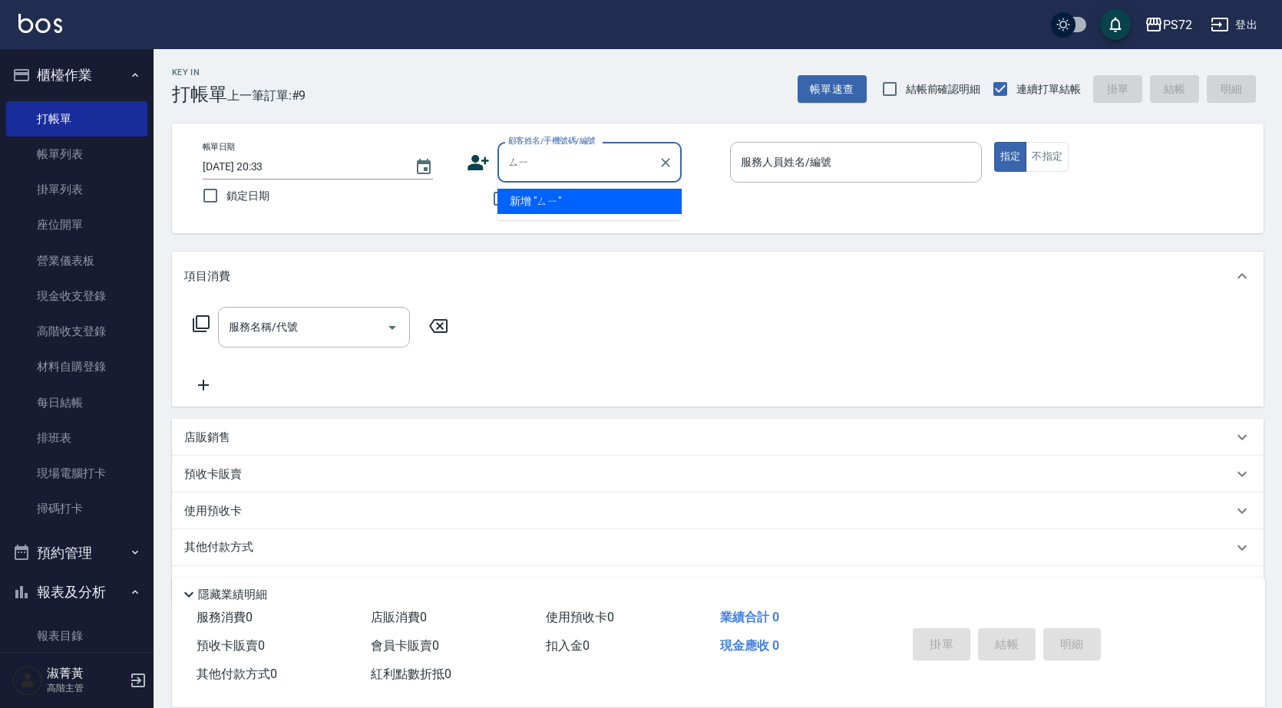
type input "ㄙ"
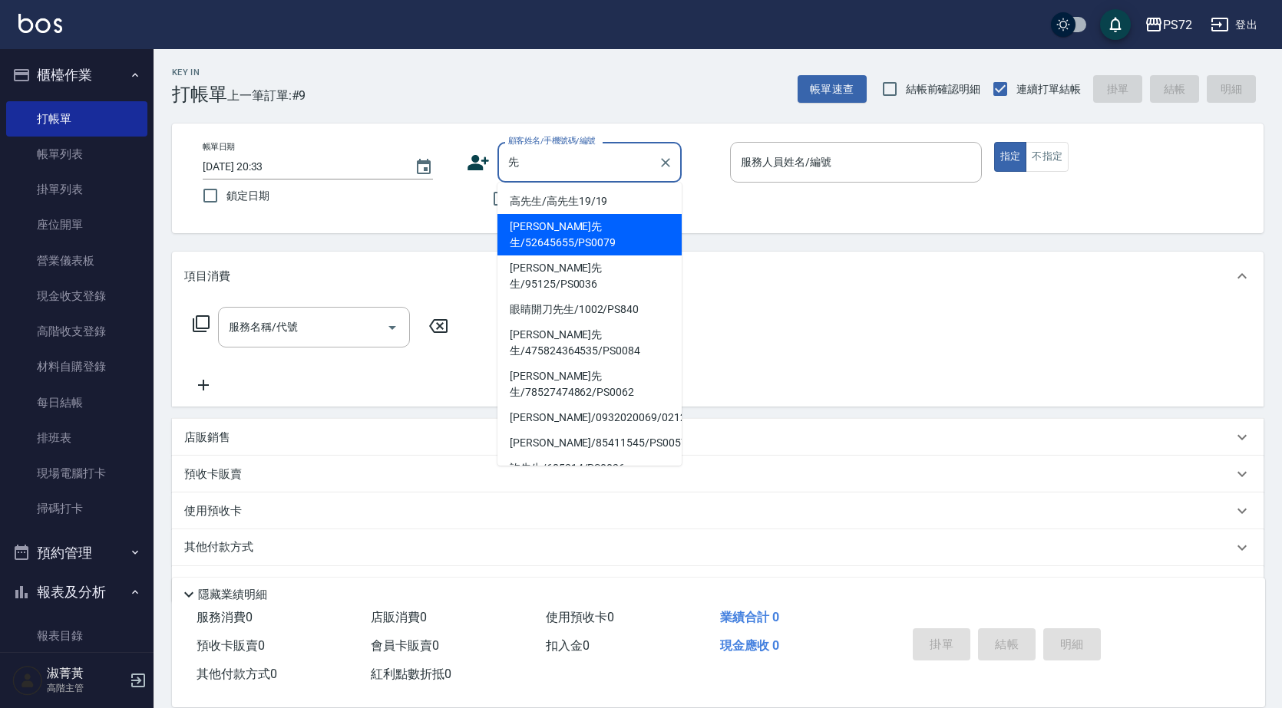
click at [610, 229] on li "徐先生/52645655/PS0079" at bounding box center [589, 234] width 184 height 41
type input "徐先生/52645655/PS0079"
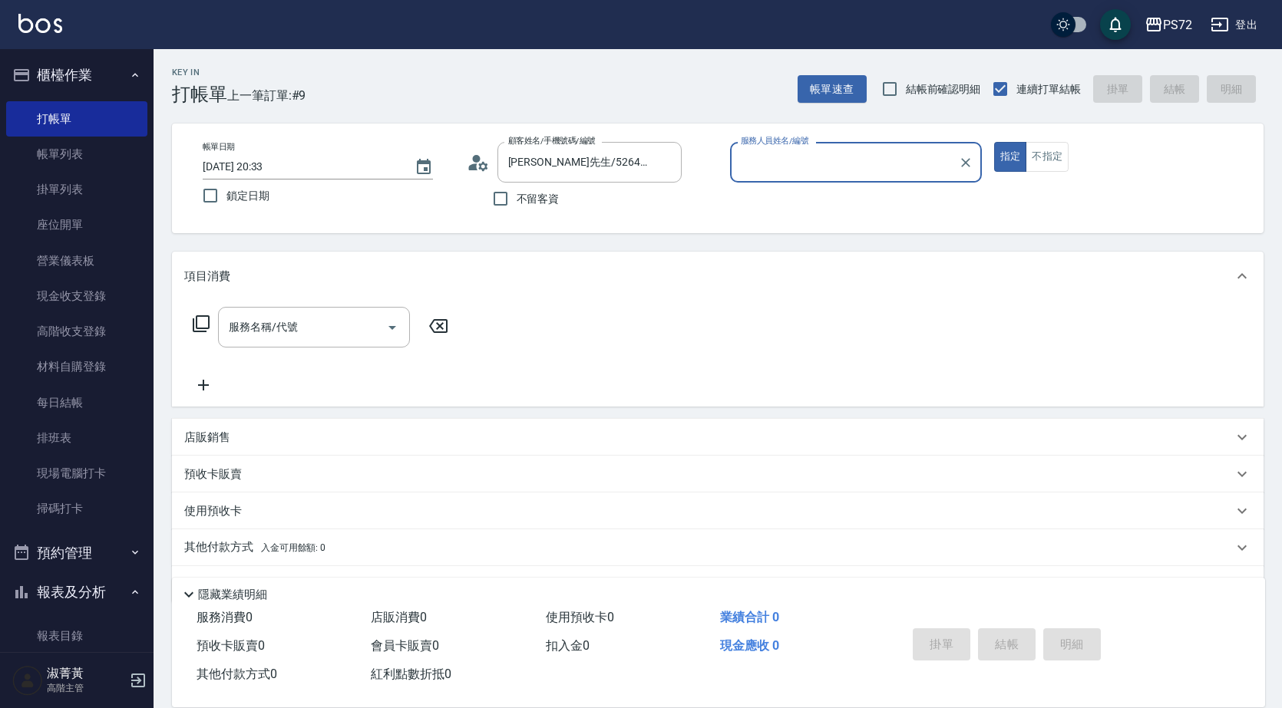
type input "小Hi-02"
click at [804, 172] on input "小Hi-02" at bounding box center [844, 162] width 215 height 27
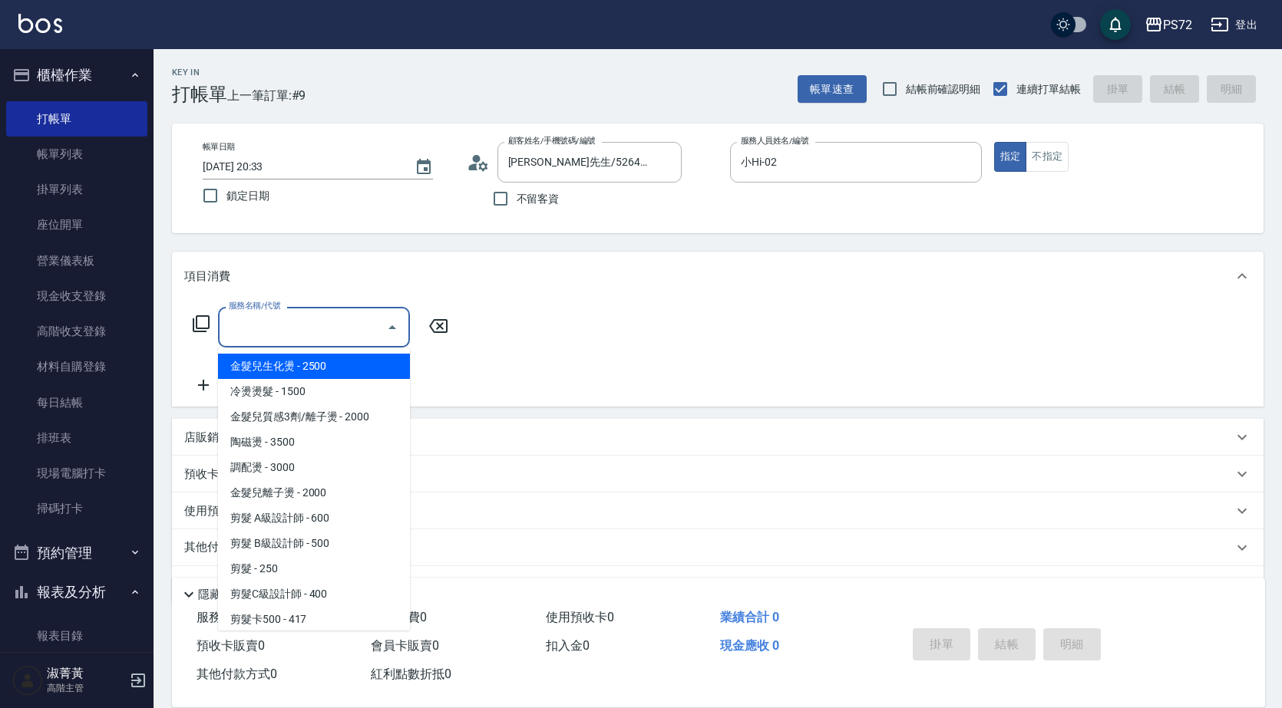
click at [282, 336] on input "服務名稱/代號" at bounding box center [302, 327] width 155 height 27
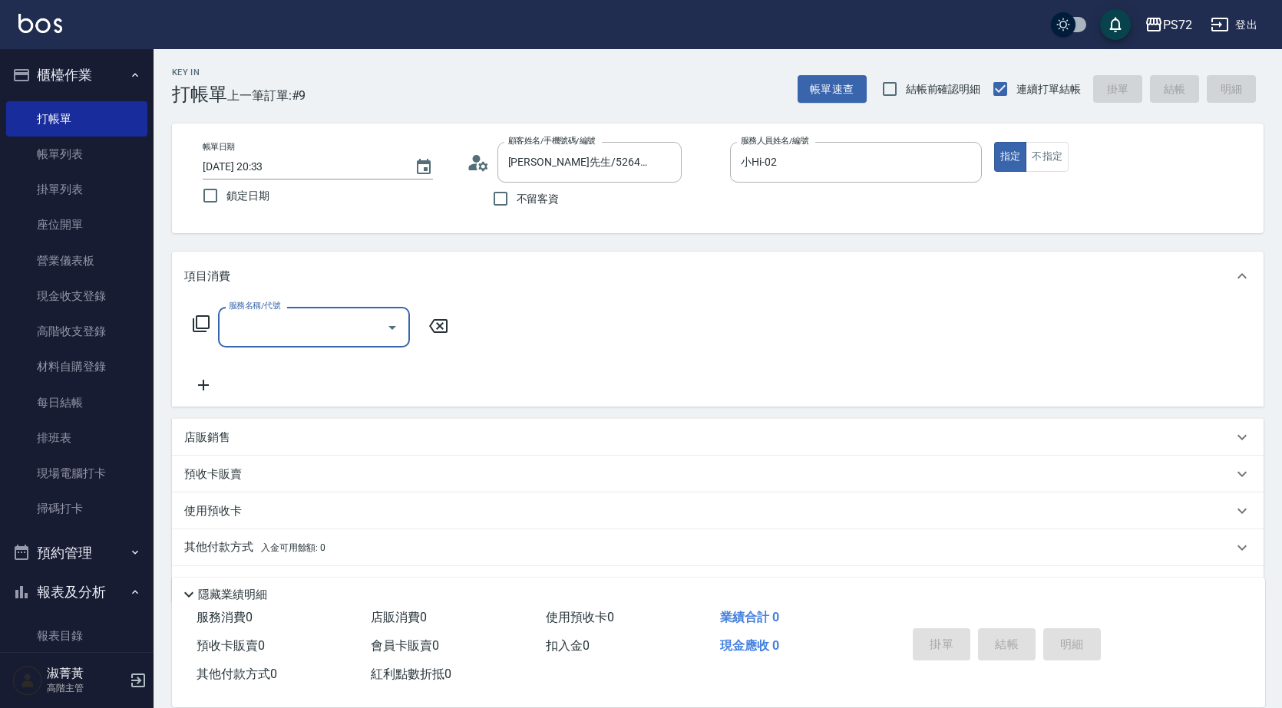
click at [289, 331] on input "服務名稱/代號" at bounding box center [302, 327] width 155 height 27
click at [307, 306] on div "服務名稱/代號 服務名稱/代號" at bounding box center [717, 354] width 1091 height 106
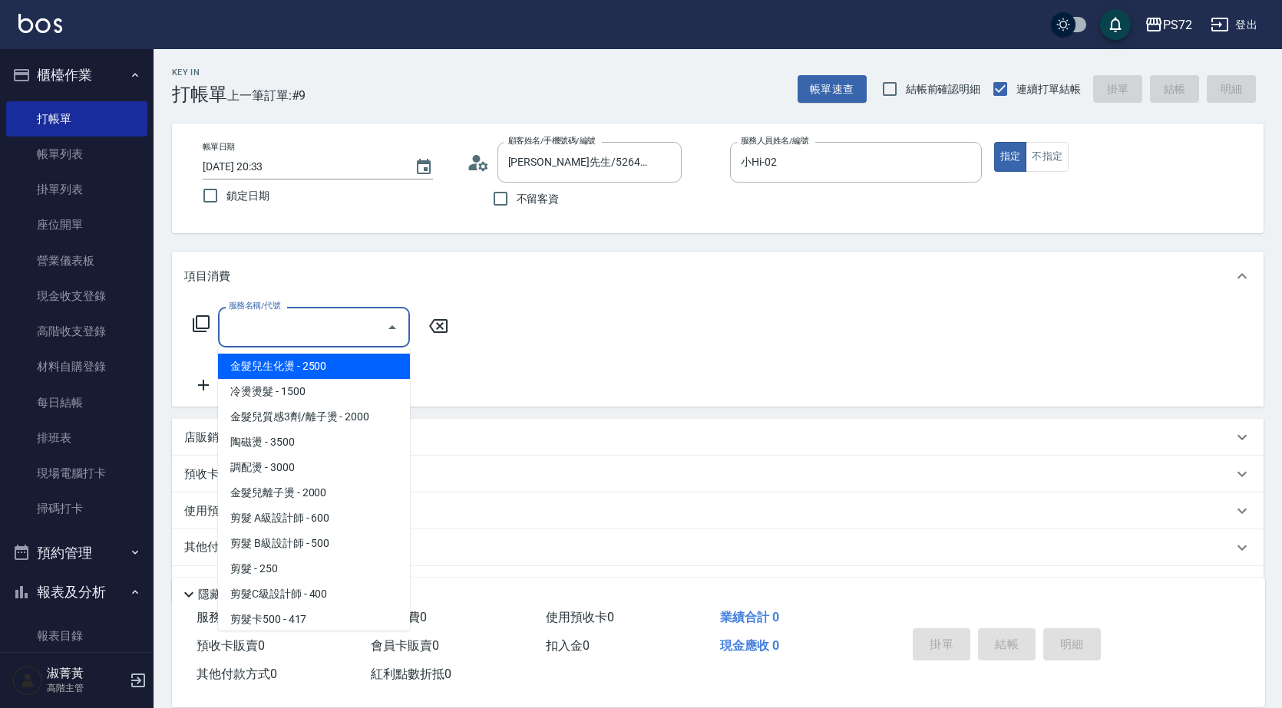
click at [294, 326] on input "服務名稱/代號" at bounding box center [302, 327] width 155 height 27
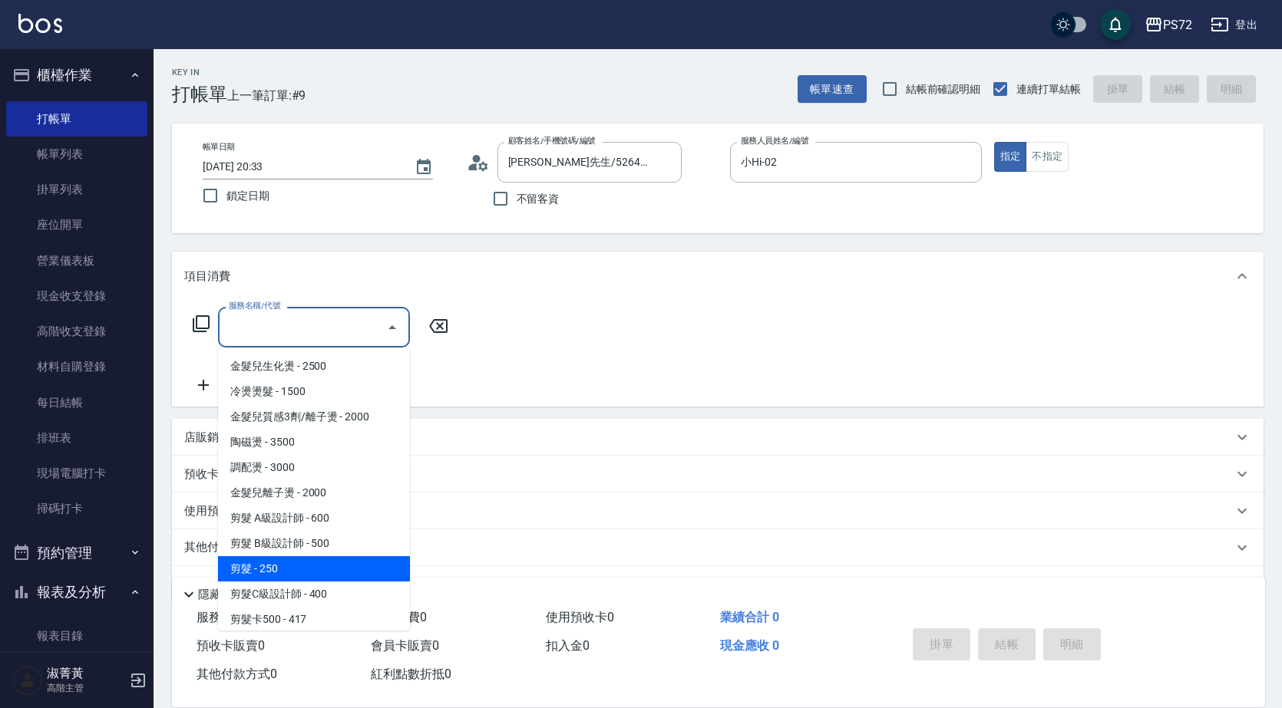
click at [288, 557] on span "剪髮 - 250" at bounding box center [314, 568] width 192 height 25
type input "剪髮(303)"
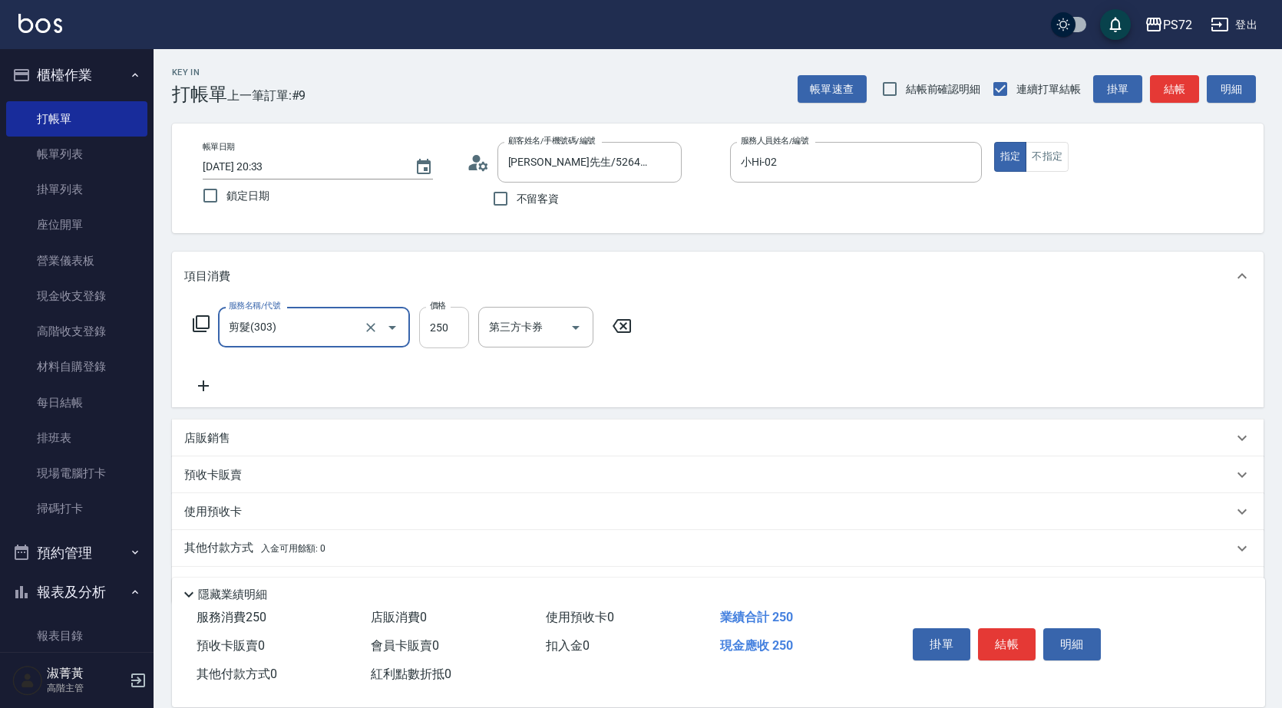
click at [452, 330] on input "250" at bounding box center [444, 327] width 50 height 41
type input "350"
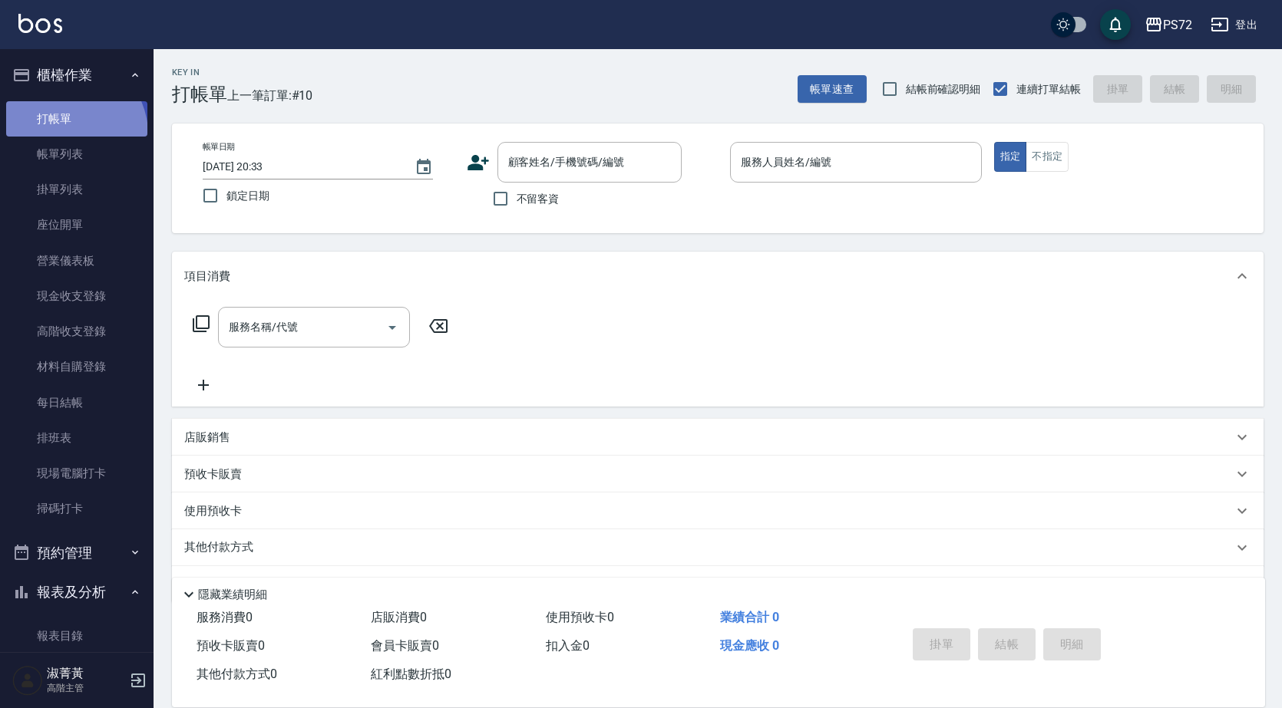
click at [67, 134] on link "打帳單" at bounding box center [76, 118] width 141 height 35
click at [81, 144] on link "帳單列表" at bounding box center [76, 154] width 141 height 35
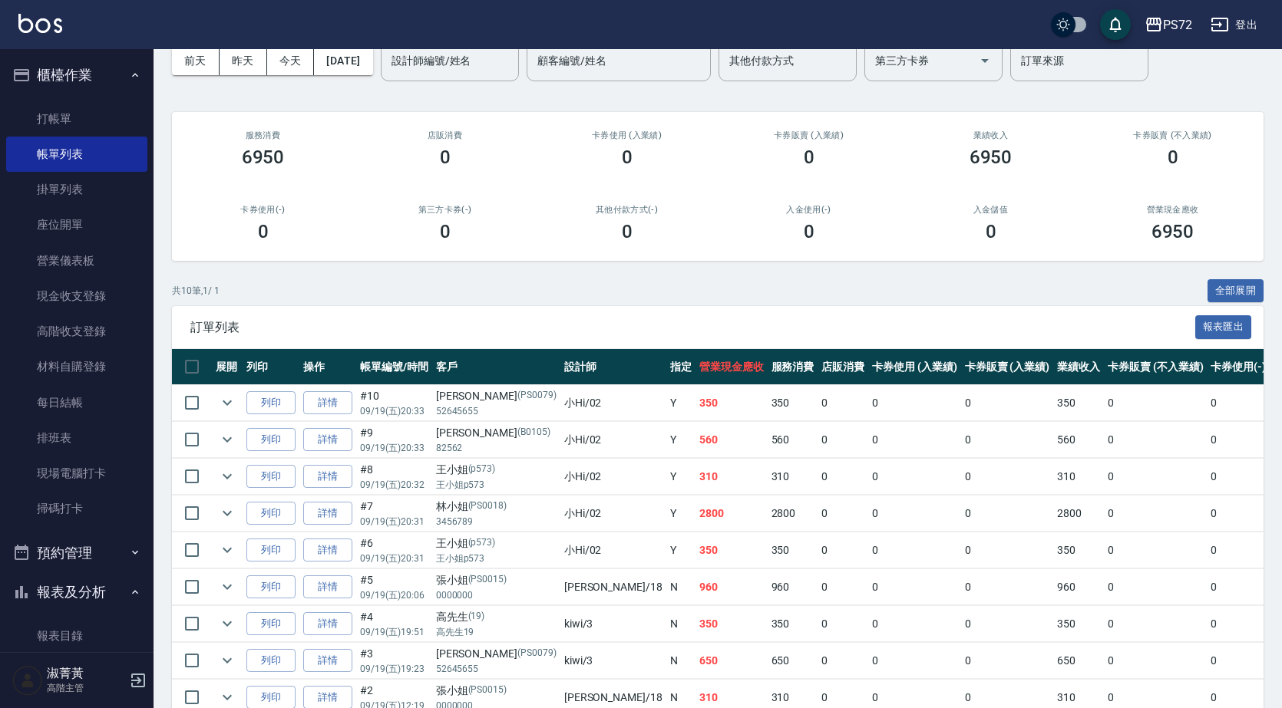
scroll to position [230, 0]
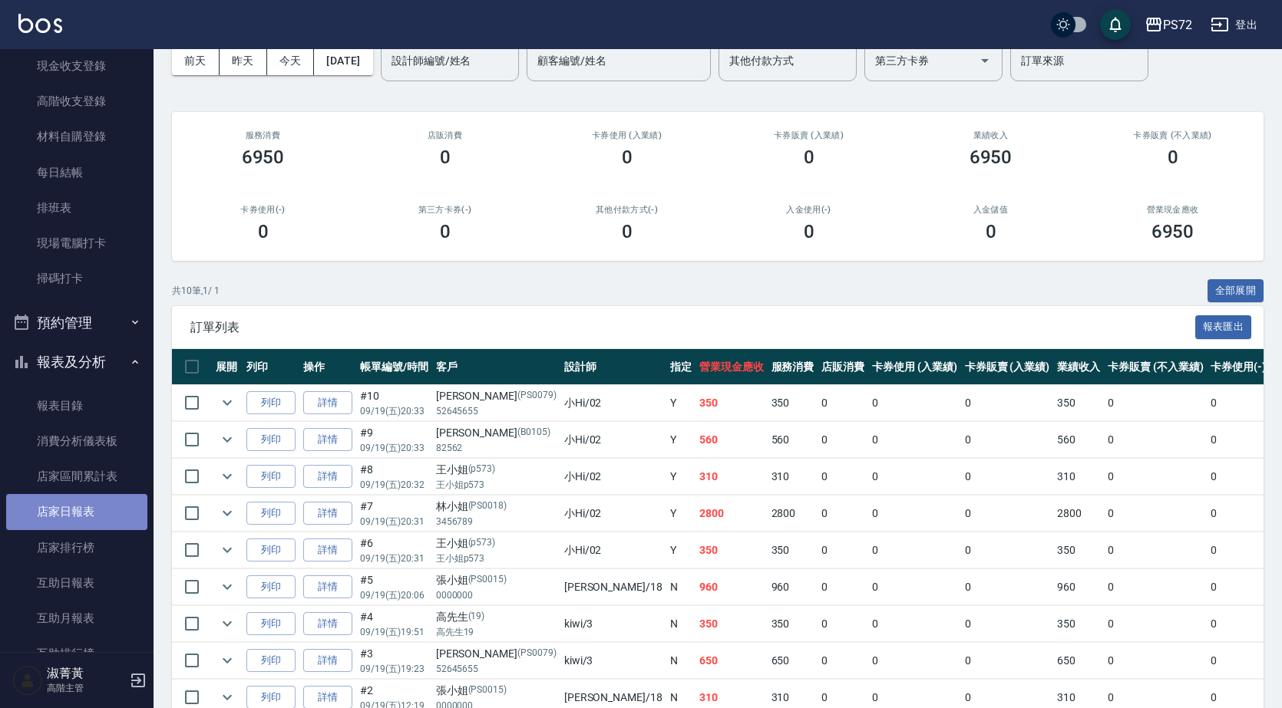
click at [87, 510] on link "店家日報表" at bounding box center [76, 511] width 141 height 35
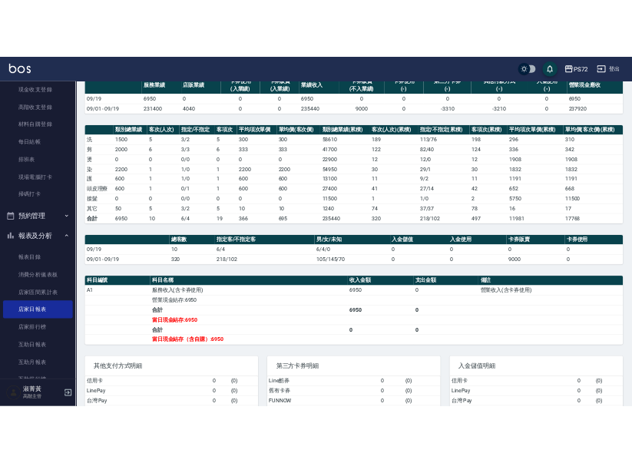
scroll to position [153, 0]
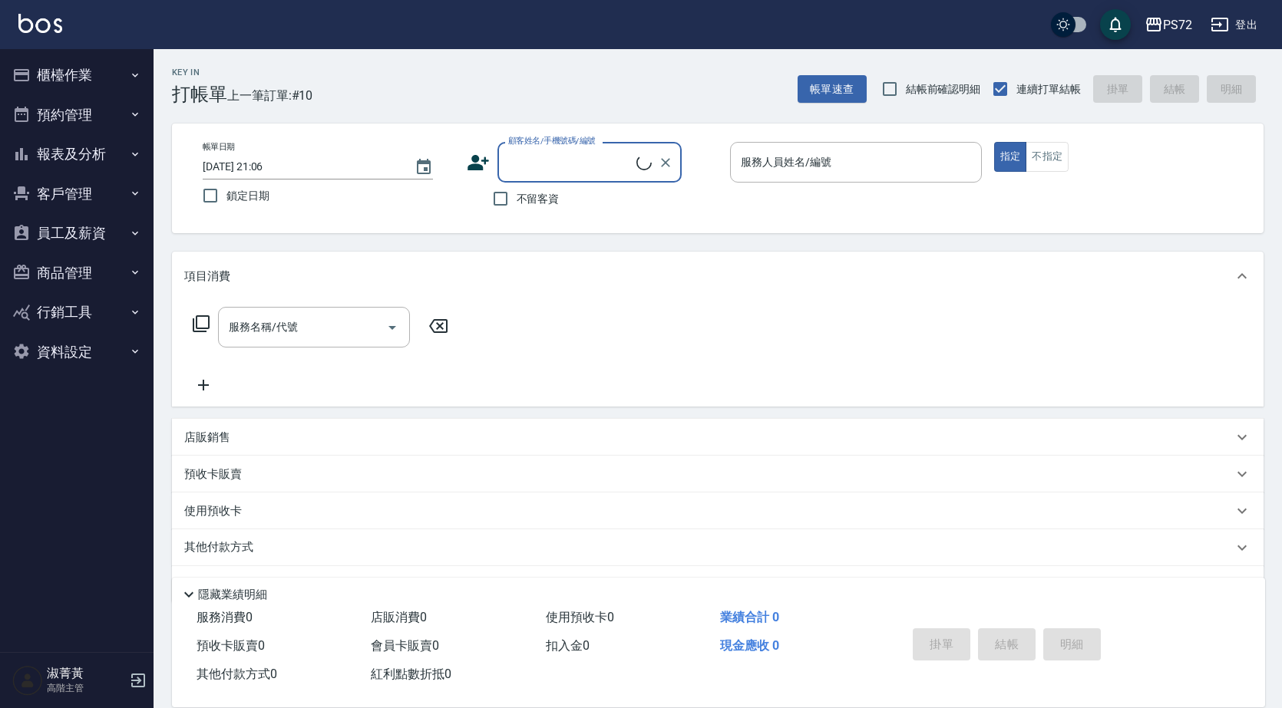
click at [68, 159] on button "報表及分析" at bounding box center [76, 154] width 141 height 40
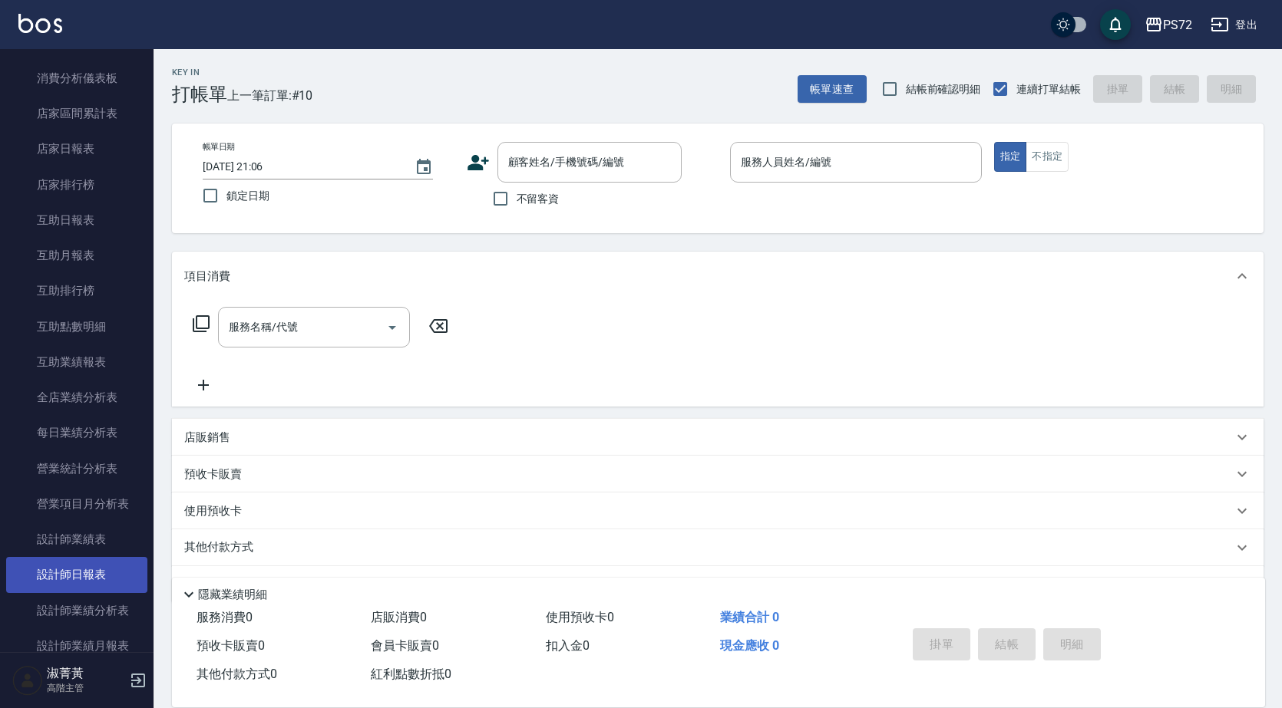
scroll to position [230, 0]
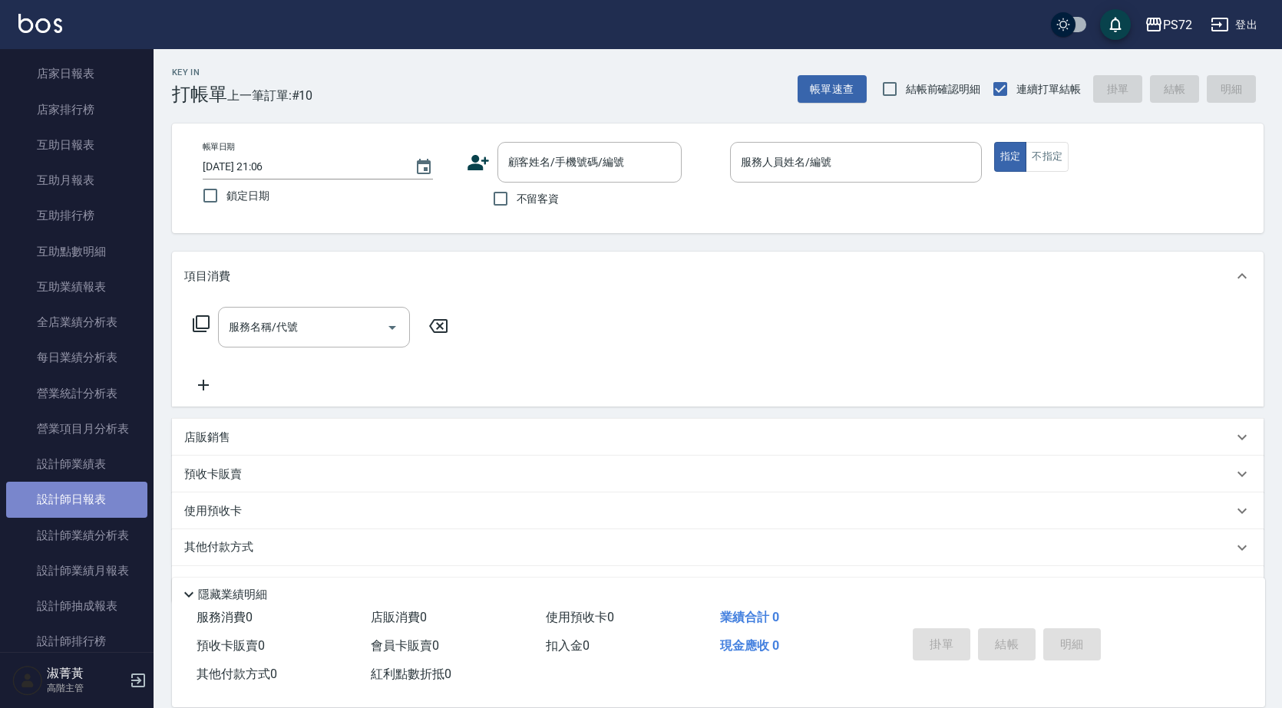
click at [87, 506] on link "設計師日報表" at bounding box center [76, 499] width 141 height 35
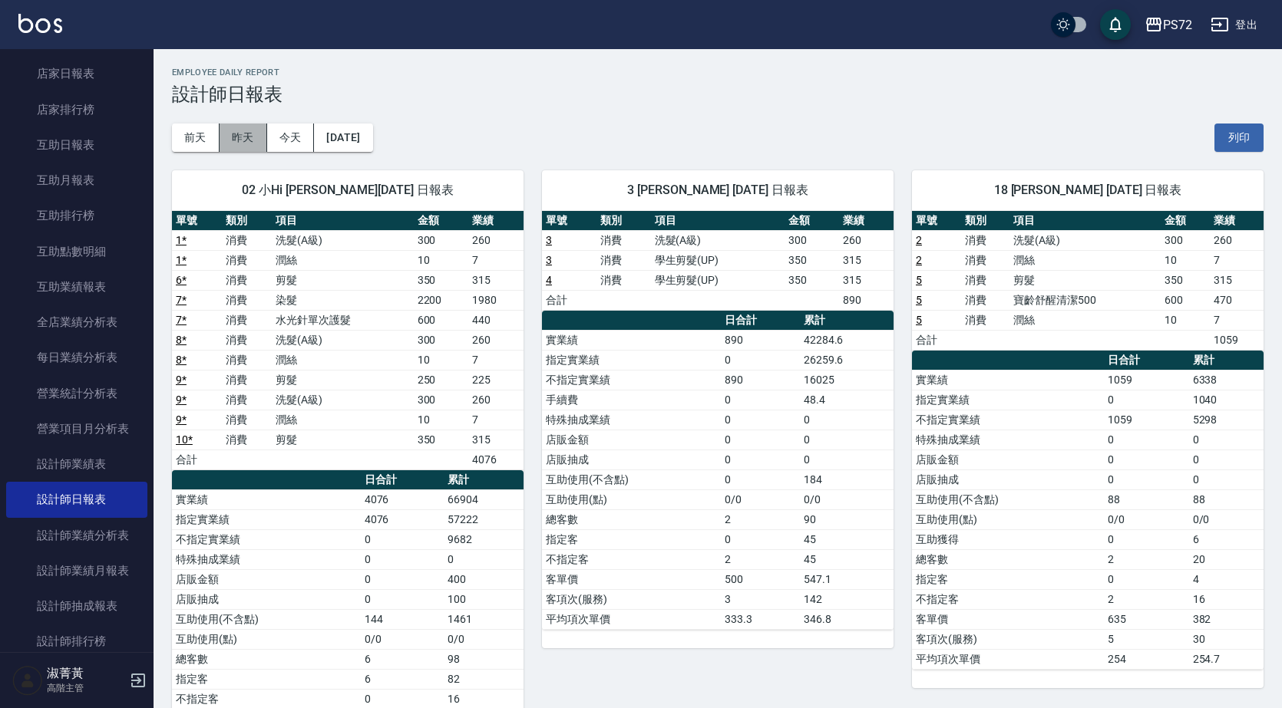
click at [249, 144] on button "昨天" at bounding box center [243, 138] width 48 height 28
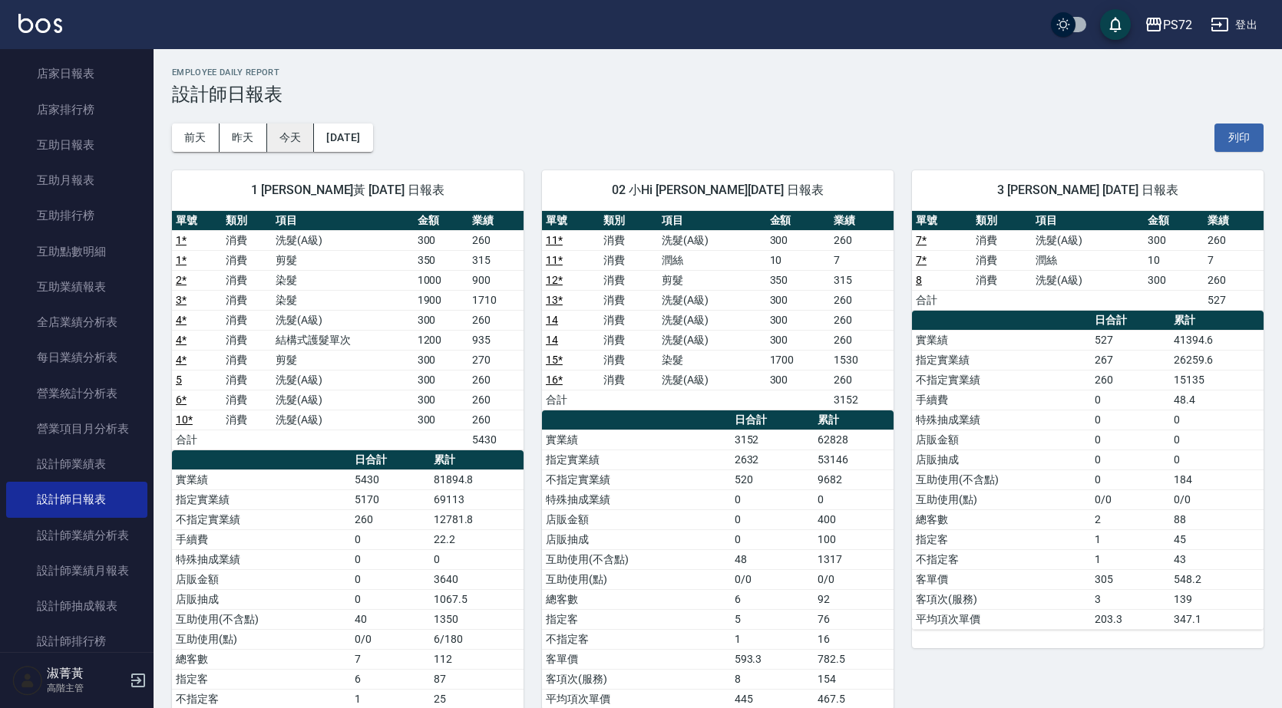
click at [290, 137] on button "今天" at bounding box center [291, 138] width 48 height 28
